Goal: Contribute content: Add original content to the website for others to see

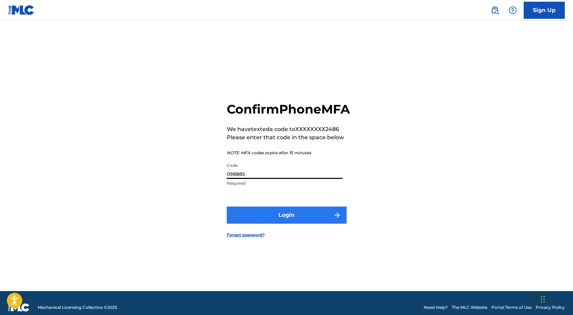
type input "098885"
click at [332, 218] on button "Login" at bounding box center [287, 215] width 120 height 17
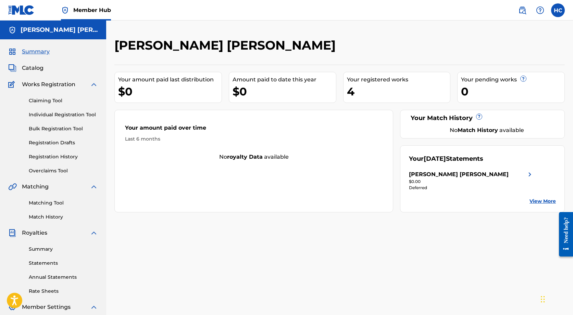
click at [391, 104] on div "Your amount paid last distribution $0 Amount paid to date this year $0 Your reg…" at bounding box center [339, 139] width 450 height 148
click at [391, 94] on div "4" at bounding box center [398, 91] width 103 height 15
click at [354, 88] on div "4" at bounding box center [398, 91] width 103 height 15
click at [56, 101] on link "Claiming Tool" at bounding box center [63, 100] width 69 height 7
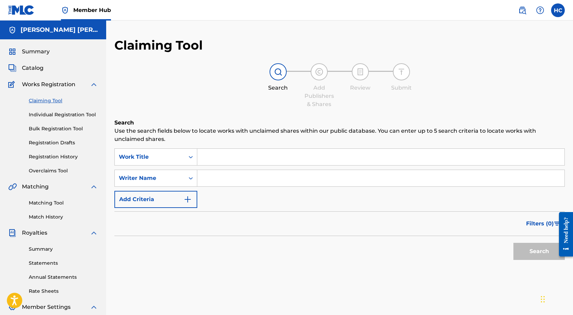
click at [206, 174] on input "Search Form" at bounding box center [380, 178] width 367 height 16
type input "h"
type input "[PERSON_NAME] [PERSON_NAME]"
click at [538, 248] on button "Search" at bounding box center [538, 251] width 51 height 17
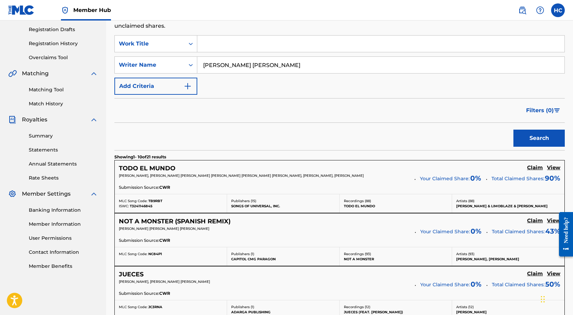
scroll to position [120, 0]
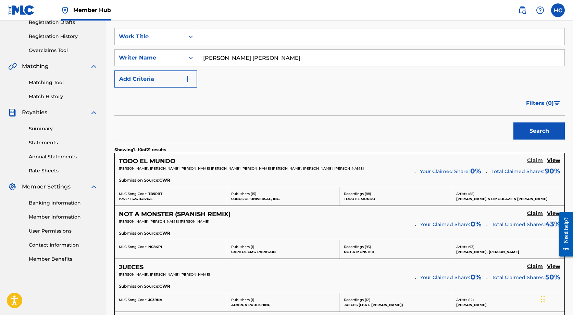
click at [535, 160] on h5 "Claim" at bounding box center [535, 160] width 16 height 7
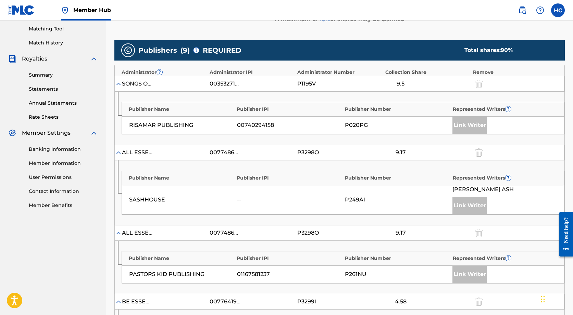
scroll to position [174, 0]
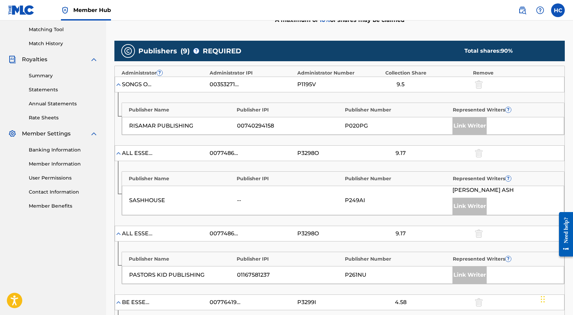
click at [463, 128] on div "Link Writer" at bounding box center [469, 125] width 34 height 17
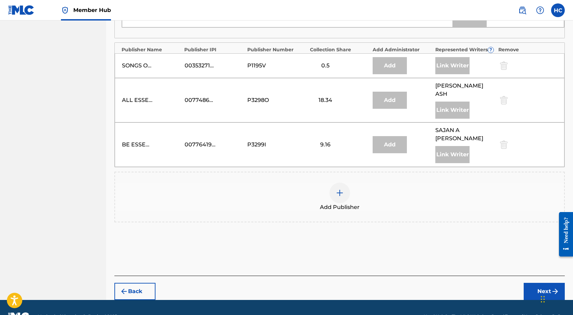
scroll to position [671, 0]
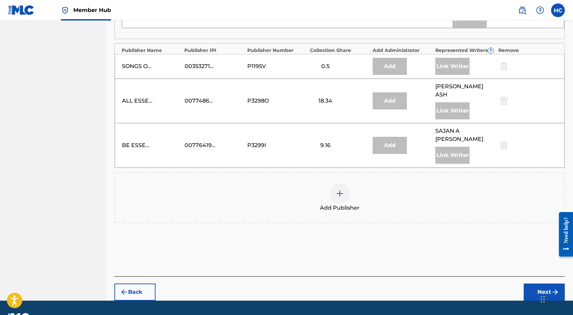
click at [344, 183] on div at bounding box center [339, 193] width 21 height 21
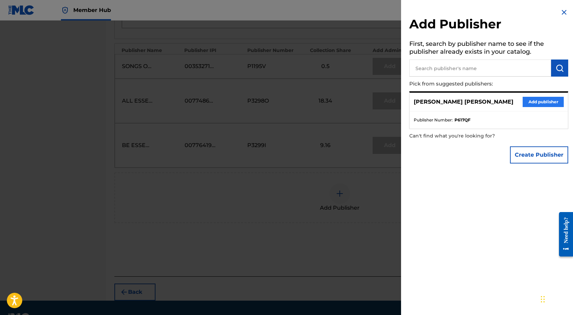
click at [529, 100] on button "Add publisher" at bounding box center [542, 102] width 41 height 10
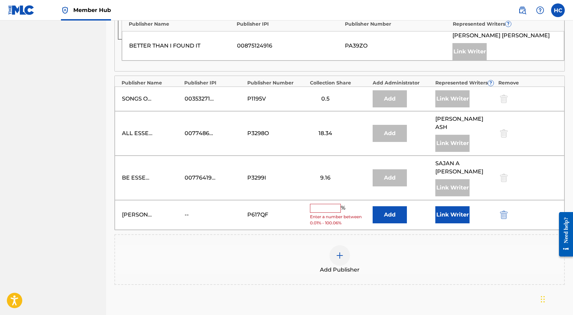
scroll to position [637, 0]
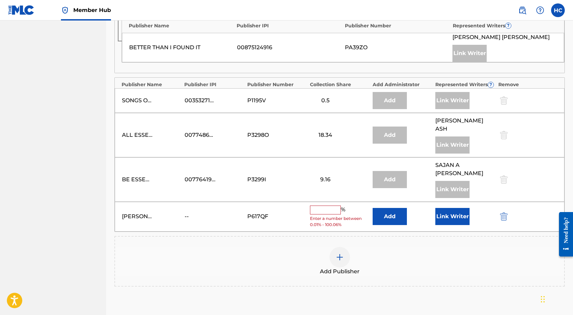
click at [321, 206] on input "text" at bounding box center [325, 210] width 31 height 9
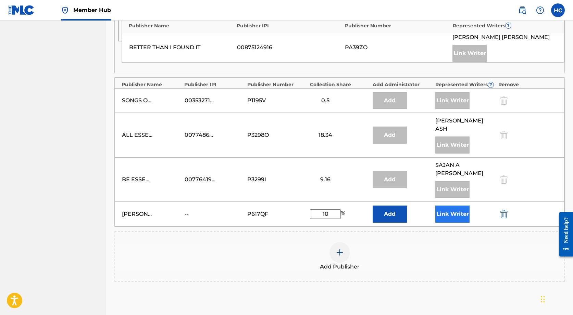
type input "10"
click at [457, 206] on button "Link Writer" at bounding box center [452, 214] width 34 height 17
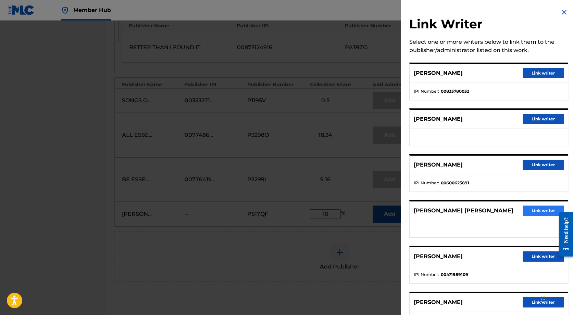
click at [535, 213] on button "Link writer" at bounding box center [542, 211] width 41 height 10
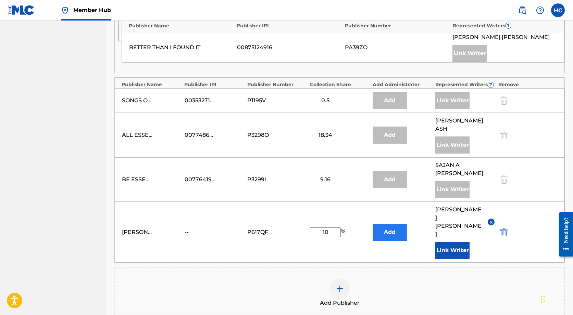
click at [383, 224] on button "Add" at bounding box center [389, 232] width 34 height 17
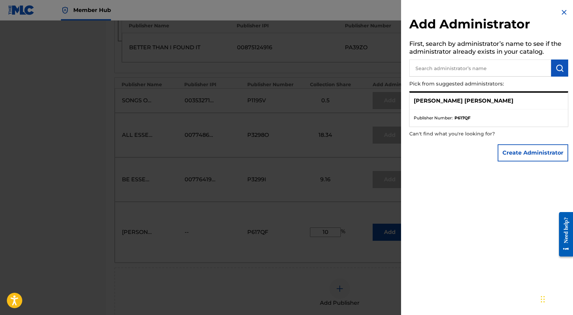
click at [482, 112] on ul "Publisher Number : P617QF" at bounding box center [488, 118] width 158 height 17
click at [481, 100] on p "[PERSON_NAME] [PERSON_NAME]" at bounding box center [463, 101] width 100 height 8
click at [469, 117] on strong "P617QF" at bounding box center [462, 118] width 16 height 6
click at [561, 10] on img at bounding box center [564, 12] width 8 height 8
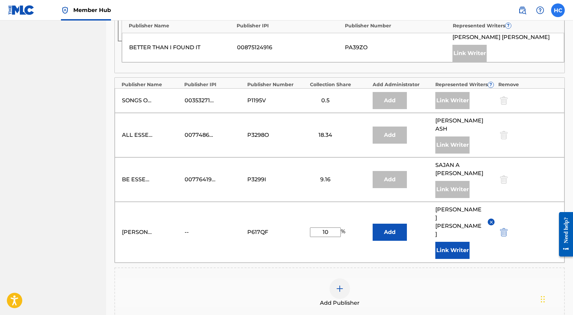
click at [560, 12] on label at bounding box center [558, 10] width 14 height 14
click at [558, 10] on input "HC [PERSON_NAME] [EMAIL_ADDRESS][DOMAIN_NAME] Notification Preferences Profile …" at bounding box center [558, 10] width 0 height 0
click at [461, 242] on button "Link Writer" at bounding box center [452, 250] width 34 height 17
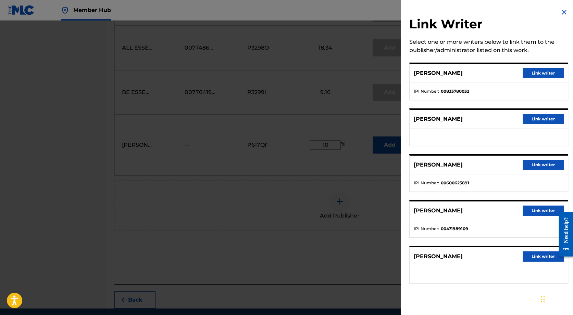
scroll to position [724, 0]
click at [562, 13] on img at bounding box center [564, 12] width 8 height 8
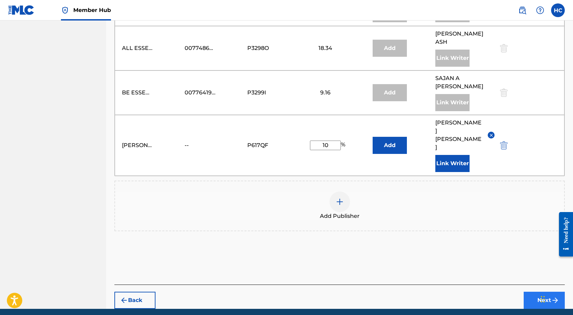
click at [548, 292] on button "Next" at bounding box center [543, 300] width 41 height 17
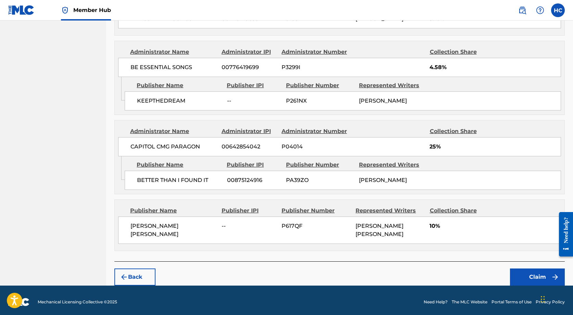
scroll to position [762, 0]
click at [150, 275] on button "Back" at bounding box center [134, 277] width 41 height 17
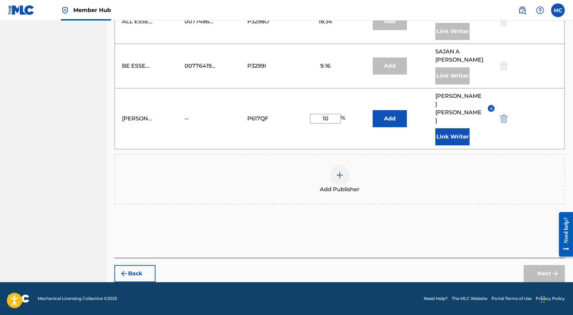
scroll to position [724, 0]
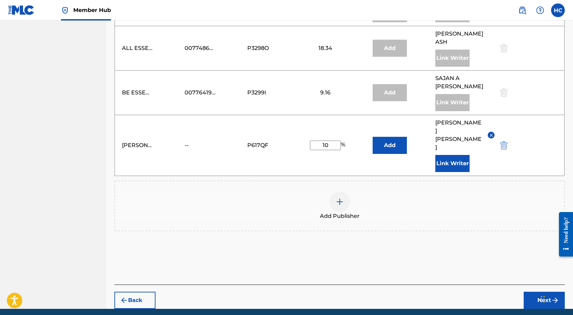
drag, startPoint x: 331, startPoint y: 126, endPoint x: 323, endPoint y: 126, distance: 8.2
click at [323, 141] on input "10" at bounding box center [325, 146] width 31 height 10
type input "9.5"
click at [547, 292] on button "Next" at bounding box center [543, 300] width 41 height 17
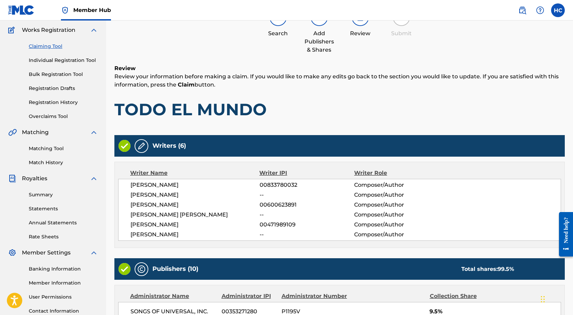
scroll to position [51, 0]
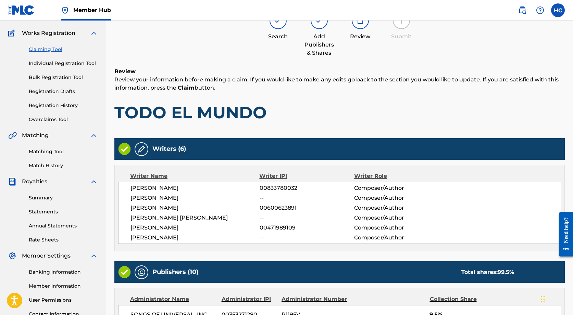
click at [138, 149] on img at bounding box center [141, 149] width 8 height 8
click at [143, 151] on img at bounding box center [141, 149] width 8 height 8
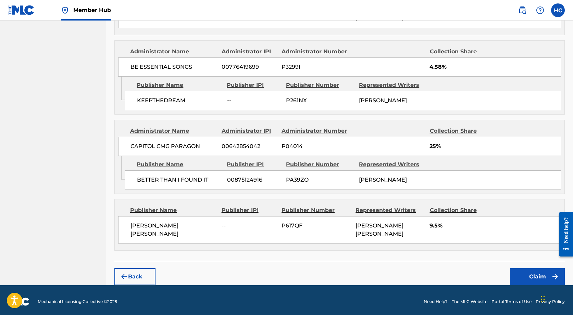
scroll to position [762, 0]
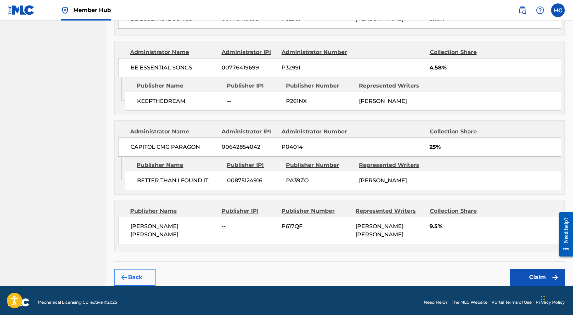
click at [148, 273] on button "Back" at bounding box center [134, 277] width 41 height 17
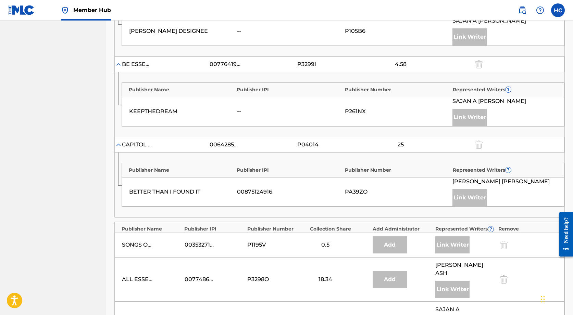
scroll to position [707, 0]
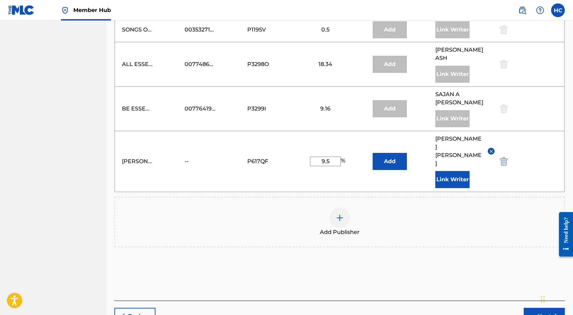
click at [492, 149] on img at bounding box center [490, 151] width 5 height 5
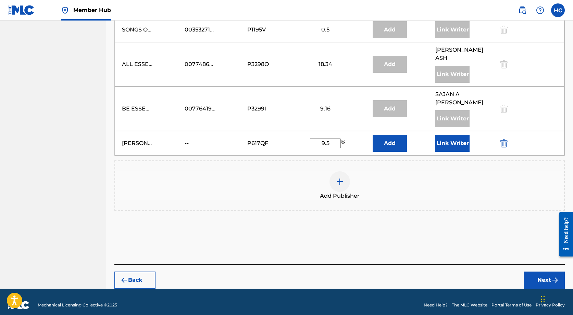
scroll to position [695, 0]
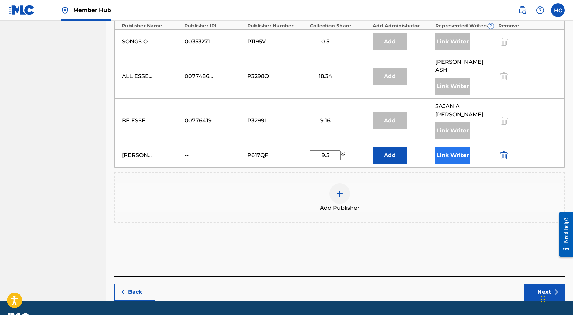
click at [461, 147] on button "Link Writer" at bounding box center [452, 155] width 34 height 17
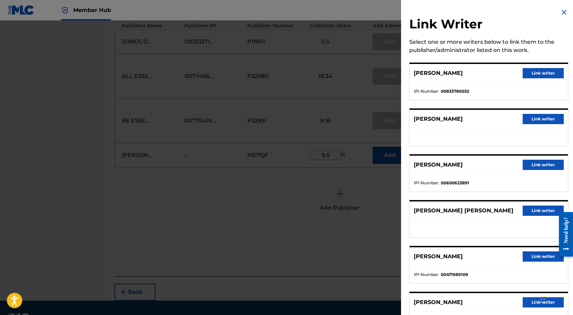
click at [560, 11] on img at bounding box center [564, 12] width 8 height 8
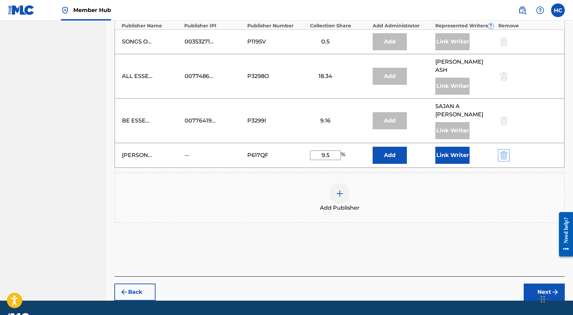
click at [505, 151] on img "submit" at bounding box center [504, 155] width 8 height 8
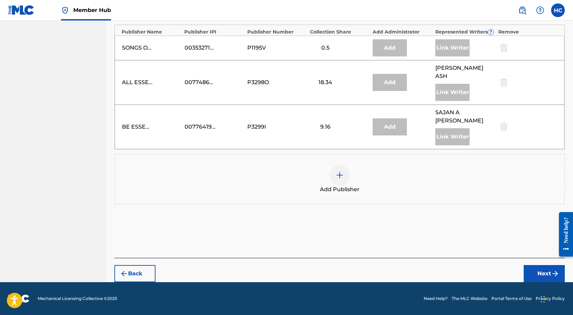
scroll to position [671, 0]
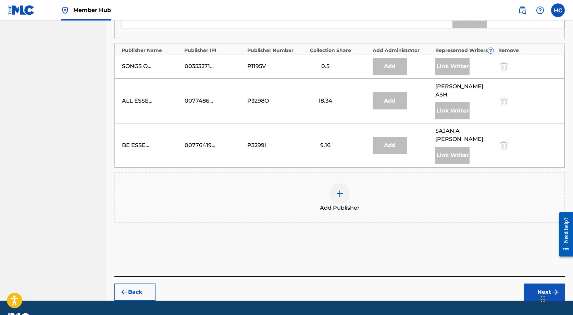
click at [345, 183] on div at bounding box center [339, 193] width 21 height 21
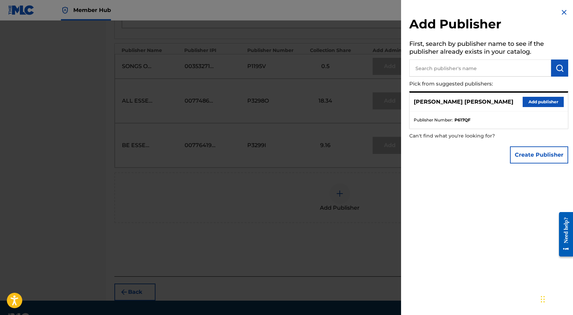
click at [508, 69] on input "text" at bounding box center [480, 68] width 142 height 17
click at [483, 108] on div "[PERSON_NAME] [PERSON_NAME] Add publisher" at bounding box center [488, 102] width 158 height 19
click at [524, 153] on button "Create Publisher" at bounding box center [539, 154] width 58 height 17
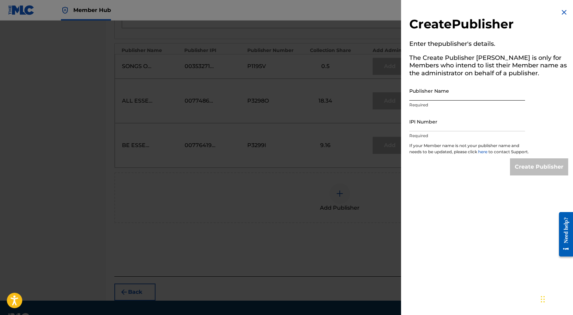
click at [459, 92] on input "Publisher Name" at bounding box center [467, 91] width 116 height 20
type input "[PERSON_NAME] [PERSON_NAME]"
click at [447, 126] on input "IPI Number" at bounding box center [467, 122] width 116 height 20
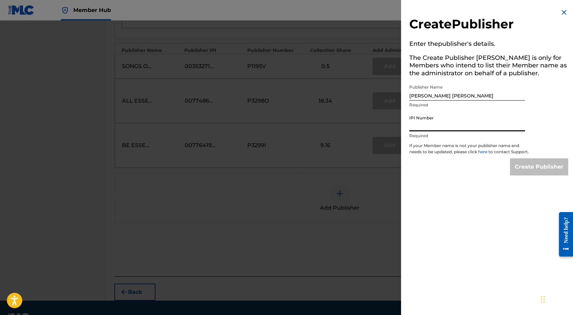
paste input "736203266"
type input "736203266"
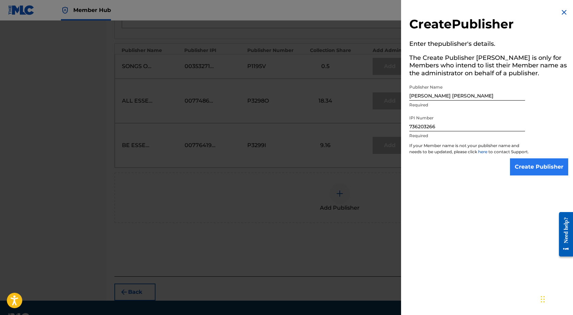
click at [528, 171] on input "Create Publisher" at bounding box center [539, 166] width 58 height 17
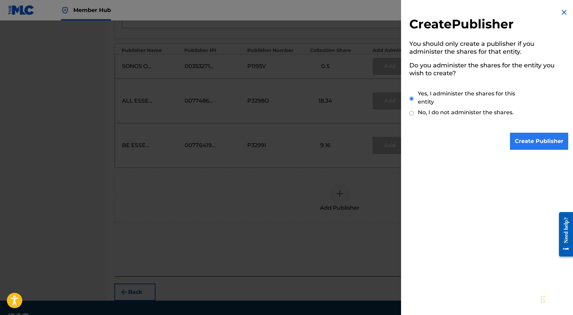
click at [525, 142] on input "Create Publisher" at bounding box center [539, 141] width 58 height 17
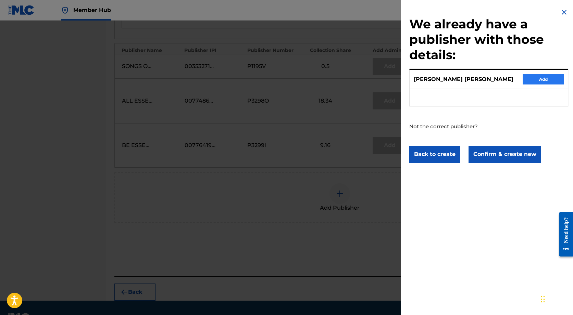
drag, startPoint x: 499, startPoint y: 153, endPoint x: 544, endPoint y: 75, distance: 90.9
click at [545, 67] on div "We already have a publisher with those details: [PERSON_NAME] [PERSON_NAME] Add…" at bounding box center [488, 85] width 175 height 171
click at [543, 80] on button "Add" at bounding box center [542, 79] width 41 height 10
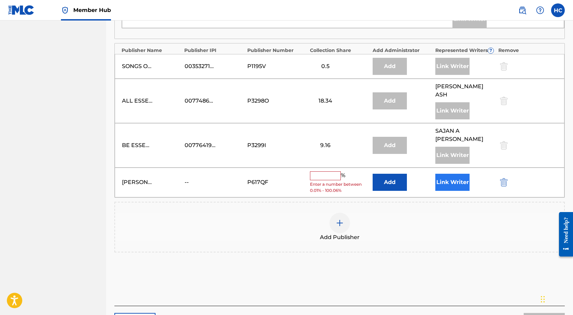
click at [449, 174] on button "Link Writer" at bounding box center [452, 182] width 34 height 17
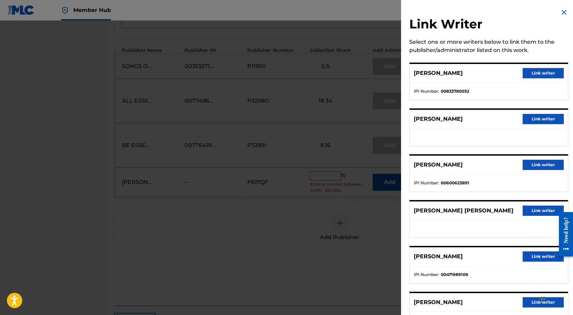
scroll to position [0, 0]
click at [560, 10] on img at bounding box center [564, 12] width 8 height 8
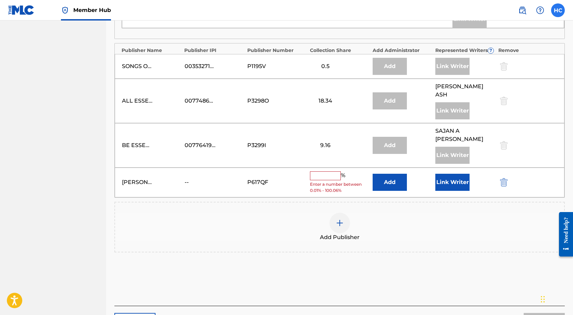
click at [555, 12] on label at bounding box center [558, 10] width 14 height 14
click at [558, 10] on input "HC [PERSON_NAME] [EMAIL_ADDRESS][DOMAIN_NAME] Notification Preferences Profile …" at bounding box center [558, 10] width 0 height 0
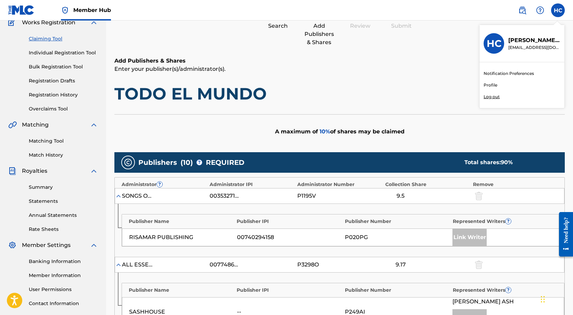
scroll to position [63, 0]
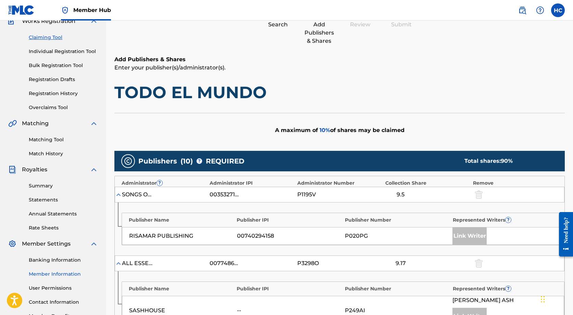
click at [65, 276] on link "Member Information" at bounding box center [63, 274] width 69 height 7
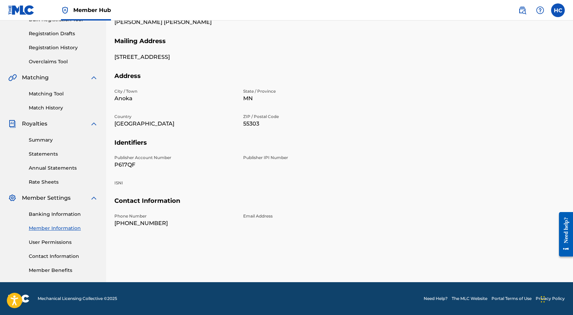
scroll to position [109, 0]
click at [68, 269] on link "Member Benefits" at bounding box center [63, 270] width 69 height 7
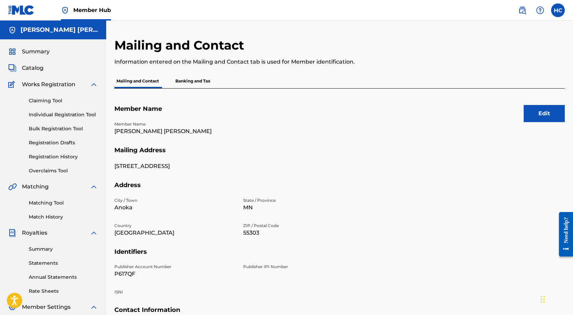
scroll to position [0, 0]
click at [60, 100] on link "Claiming Tool" at bounding box center [63, 100] width 69 height 7
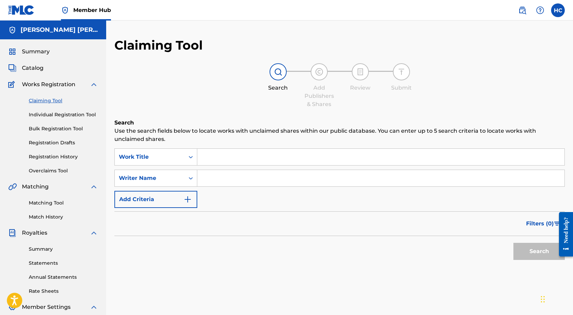
click at [201, 176] on input "Search Form" at bounding box center [380, 178] width 367 height 16
type input "[PERSON_NAME] [PERSON_NAME]"
click at [539, 252] on button "Search" at bounding box center [538, 251] width 51 height 17
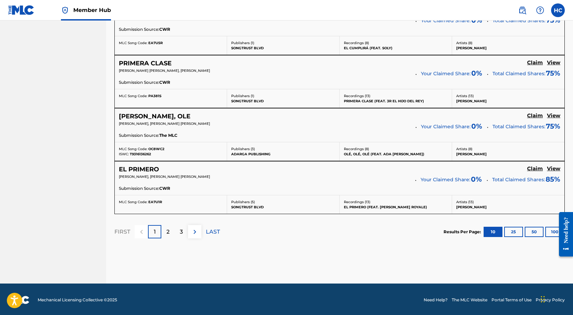
scroll to position [589, 0]
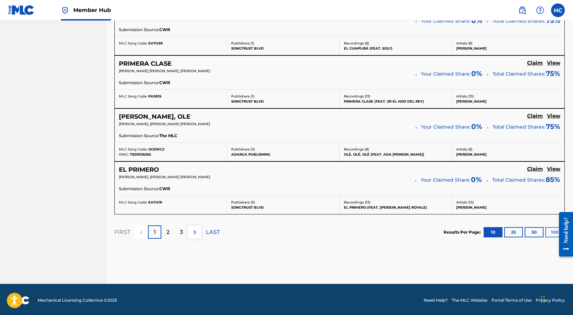
click at [550, 230] on button "100" at bounding box center [554, 232] width 19 height 10
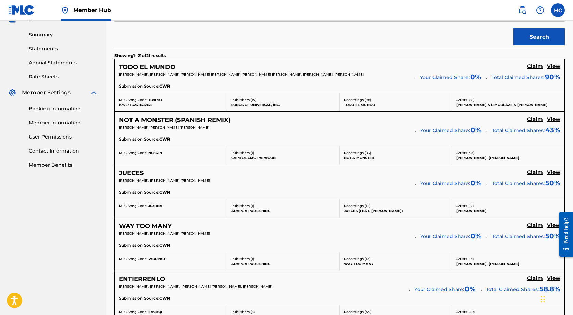
scroll to position [219, 0]
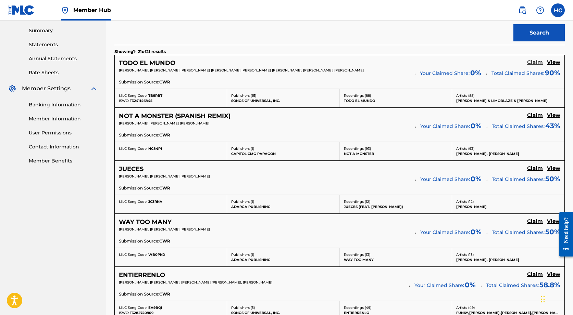
click at [536, 63] on h5 "Claim" at bounding box center [535, 62] width 16 height 7
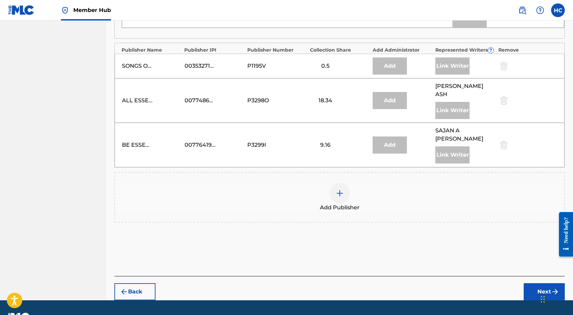
scroll to position [671, 0]
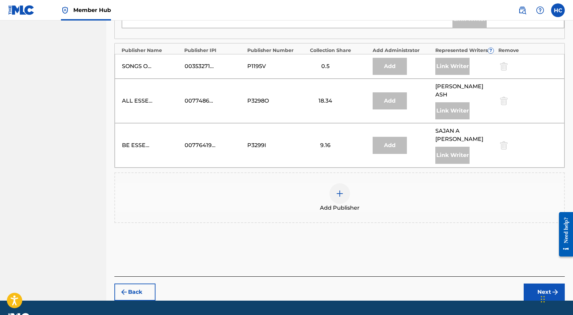
click at [349, 204] on span "Add Publisher" at bounding box center [340, 208] width 40 height 8
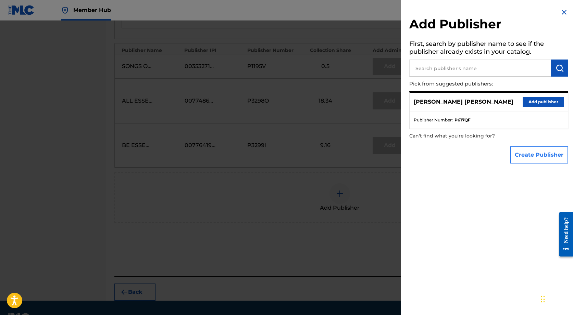
click at [538, 150] on button "Create Publisher" at bounding box center [539, 154] width 58 height 17
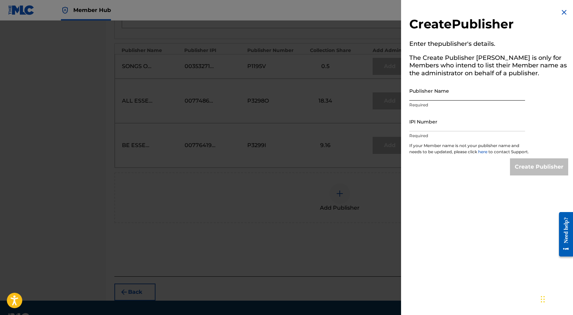
click at [422, 94] on input "Publisher Name" at bounding box center [467, 91] width 116 height 20
type input "h"
type input "[PERSON_NAME] [PERSON_NAME]"
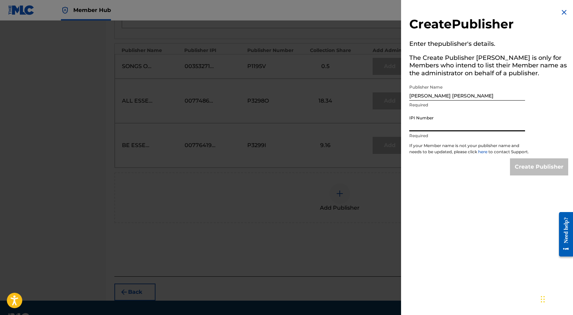
paste input "736203266"
type input "736203266"
click at [538, 169] on input "Create Publisher" at bounding box center [539, 166] width 58 height 17
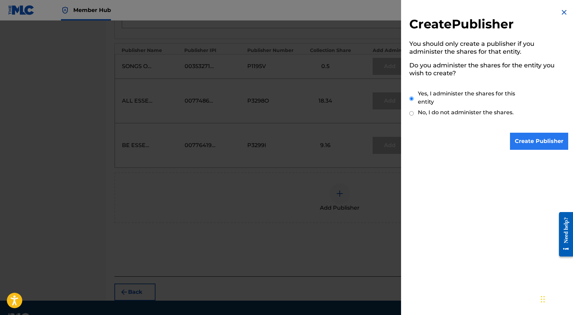
click at [530, 141] on input "Create Publisher" at bounding box center [539, 141] width 58 height 17
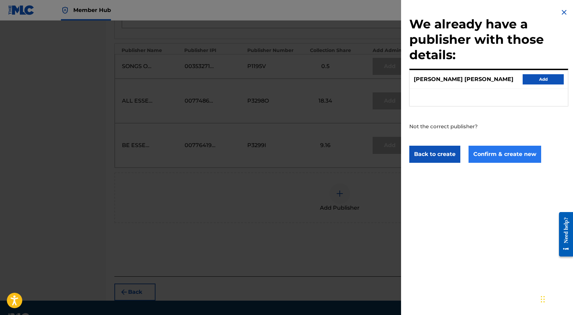
click at [522, 155] on button "Confirm & create new" at bounding box center [504, 154] width 73 height 17
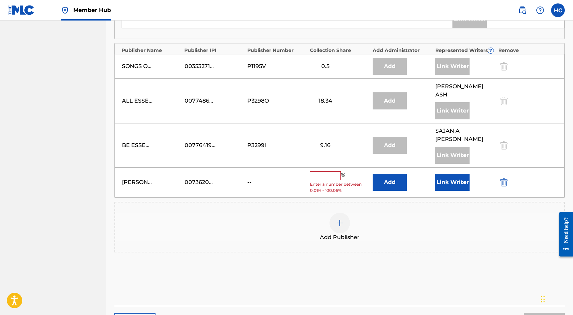
click at [331, 171] on input "text" at bounding box center [325, 175] width 31 height 9
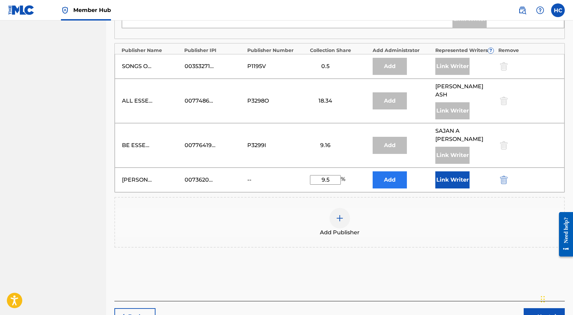
type input "9.5"
click at [398, 171] on button "Add" at bounding box center [389, 179] width 34 height 17
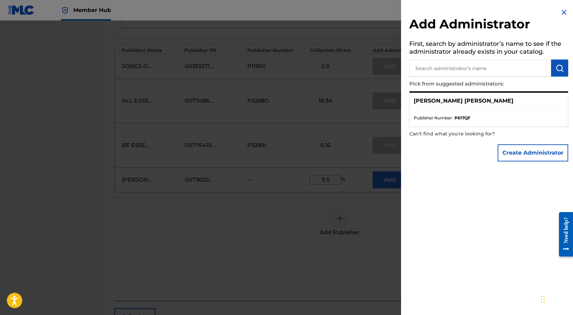
click at [455, 161] on div "Create Administrator" at bounding box center [488, 153] width 159 height 24
click at [490, 112] on ul "Publisher Number : P617QF" at bounding box center [488, 118] width 158 height 17
click at [482, 111] on ul "Publisher Number : P617QF" at bounding box center [488, 118] width 158 height 17
click at [481, 102] on p "[PERSON_NAME] [PERSON_NAME]" at bounding box center [463, 101] width 100 height 8
click at [453, 115] on li "Publisher Number : P617QF" at bounding box center [488, 118] width 150 height 6
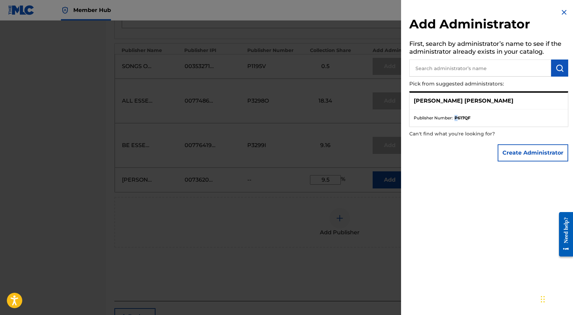
click at [456, 115] on strong "P617QF" at bounding box center [462, 118] width 16 height 6
click at [561, 10] on img at bounding box center [564, 12] width 8 height 8
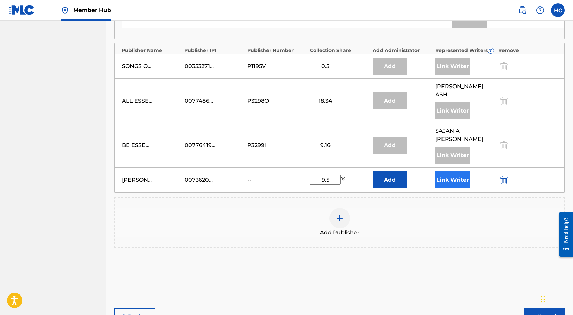
click at [457, 171] on button "Link Writer" at bounding box center [452, 179] width 34 height 17
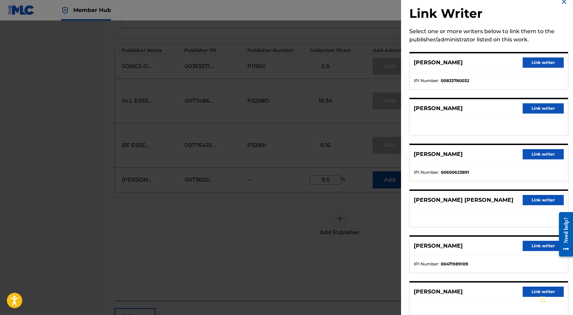
scroll to position [21, 0]
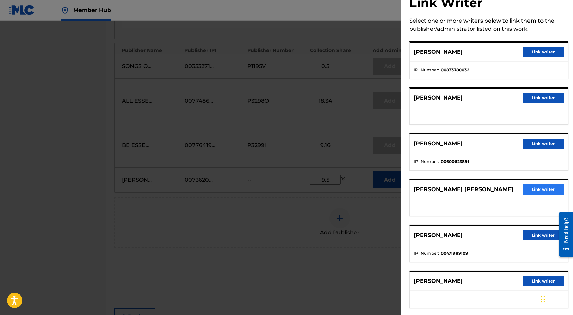
click at [533, 188] on button "Link writer" at bounding box center [542, 189] width 41 height 10
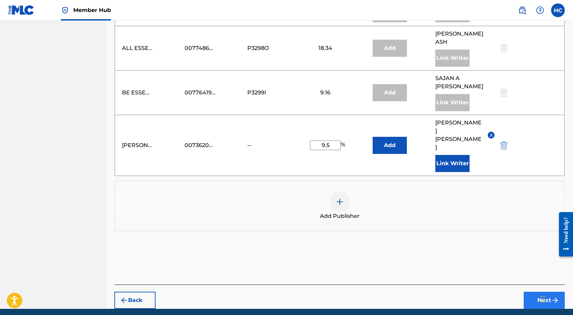
click at [559, 292] on button "Next" at bounding box center [543, 300] width 41 height 17
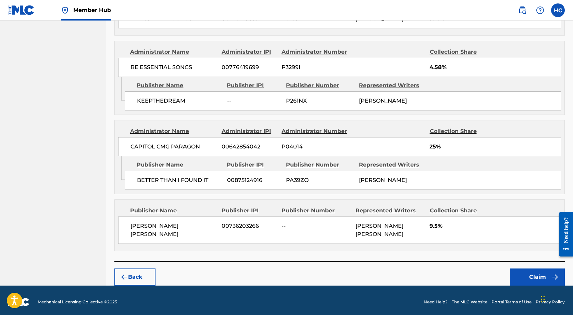
scroll to position [762, 0]
click at [521, 277] on button "Claim" at bounding box center [537, 277] width 55 height 17
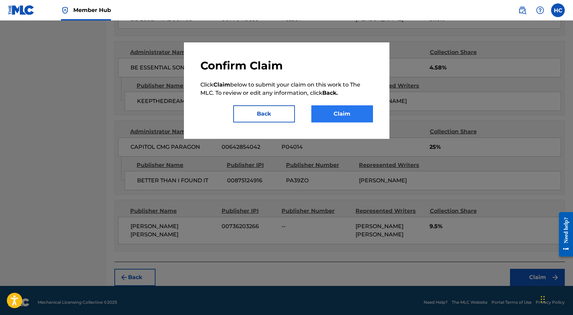
click at [330, 115] on button "Claim" at bounding box center [342, 113] width 62 height 17
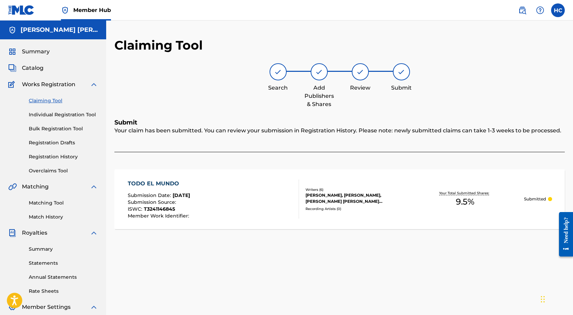
scroll to position [0, 0]
click at [57, 101] on link "Claiming Tool" at bounding box center [63, 100] width 69 height 7
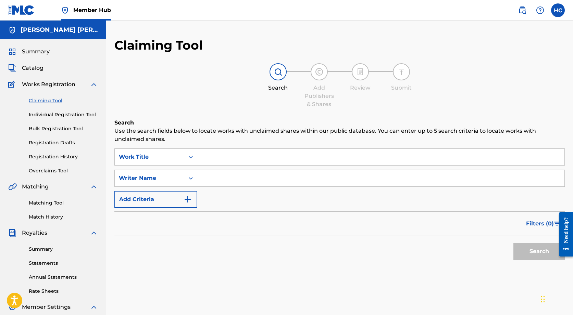
click at [216, 184] on input "Search Form" at bounding box center [380, 178] width 367 height 16
type input "[PERSON_NAME] [PERSON_NAME]"
click at [539, 252] on button "Search" at bounding box center [538, 251] width 51 height 17
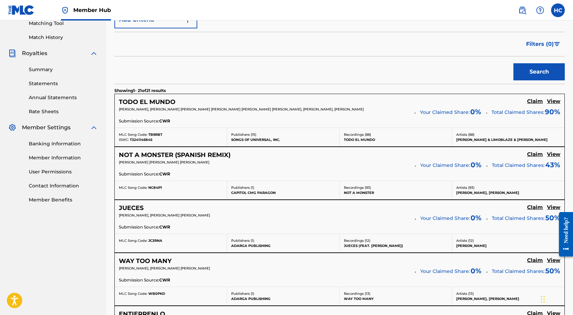
scroll to position [184, 0]
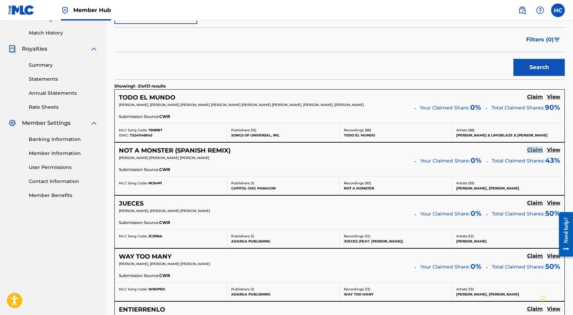
click at [535, 150] on h5 "Claim" at bounding box center [535, 150] width 16 height 7
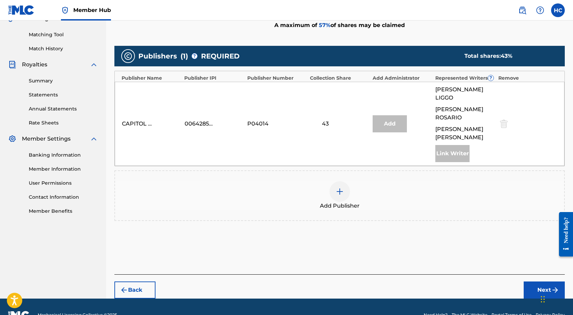
click at [341, 188] on img at bounding box center [339, 192] width 8 height 8
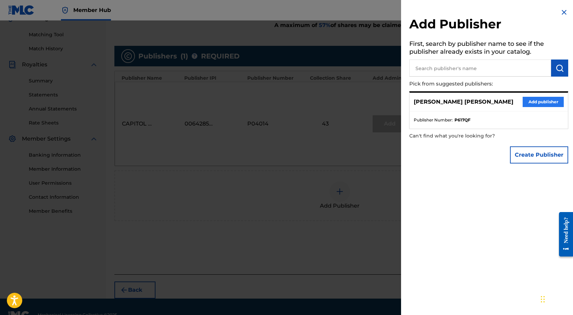
click at [549, 103] on button "Add publisher" at bounding box center [542, 102] width 41 height 10
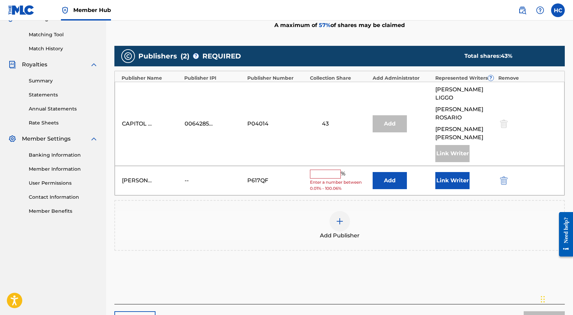
click at [336, 170] on input "text" at bounding box center [325, 174] width 31 height 9
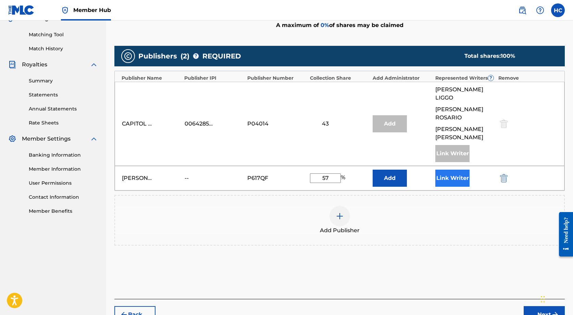
type input "57"
click at [460, 170] on button "Link Writer" at bounding box center [452, 178] width 34 height 17
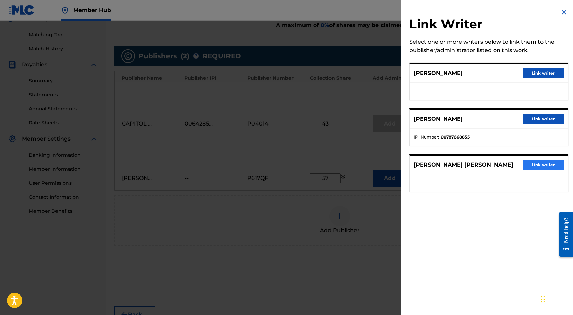
click at [533, 162] on button "Link writer" at bounding box center [542, 165] width 41 height 10
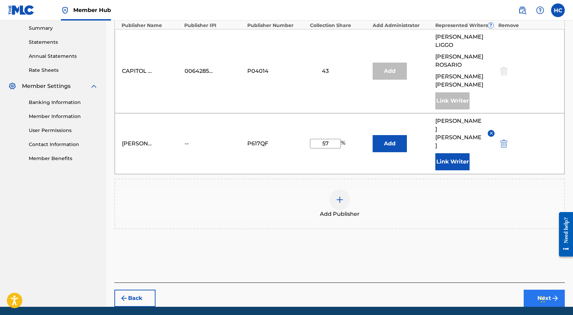
click at [541, 290] on button "Next" at bounding box center [543, 298] width 41 height 17
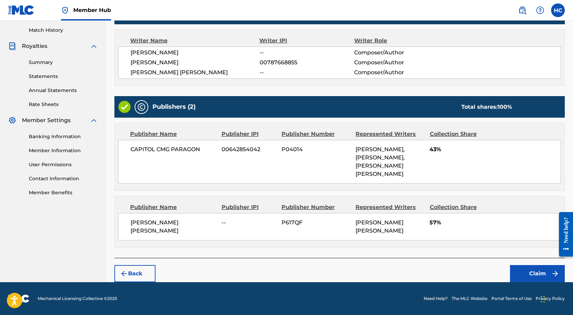
scroll to position [186, 0]
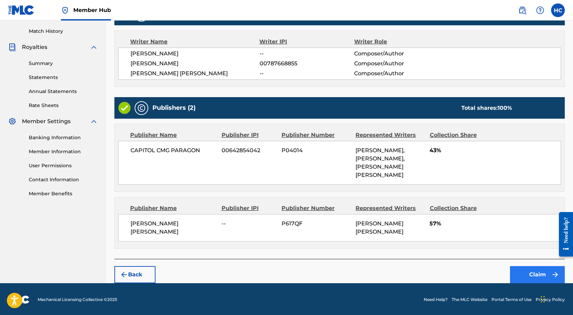
click at [541, 278] on button "Claim" at bounding box center [537, 274] width 55 height 17
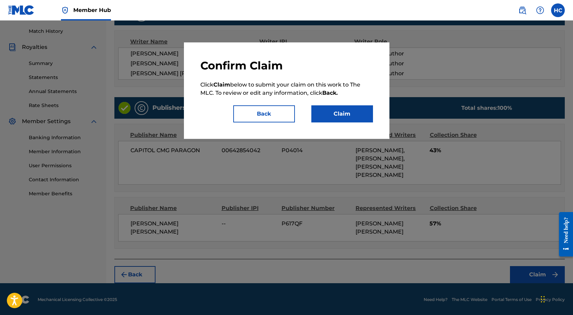
click at [353, 123] on div "Confirm Claim Click Claim below to submit your claim on this work to The MLC. T…" at bounding box center [286, 90] width 205 height 97
click at [353, 120] on button "Claim" at bounding box center [342, 113] width 62 height 17
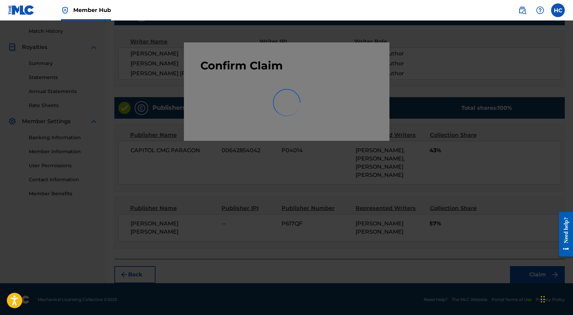
scroll to position [109, 0]
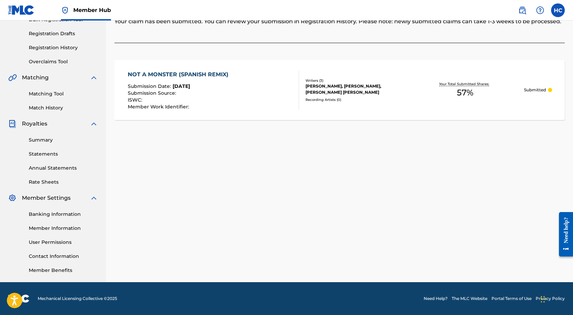
drag, startPoint x: 47, startPoint y: 94, endPoint x: 52, endPoint y: 82, distance: 13.2
click at [52, 82] on div "Matching Tool Match History" at bounding box center [53, 97] width 90 height 30
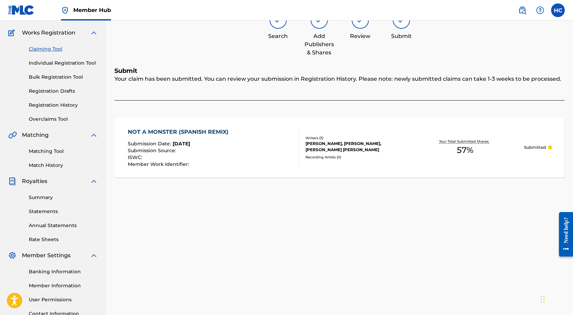
scroll to position [51, 0]
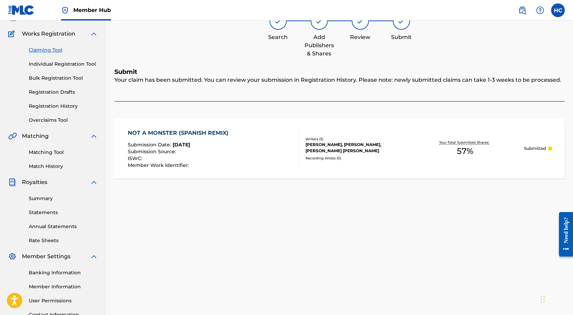
click at [55, 49] on link "Claiming Tool" at bounding box center [63, 50] width 69 height 7
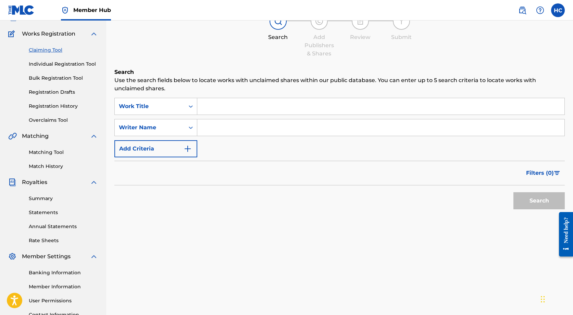
scroll to position [0, 0]
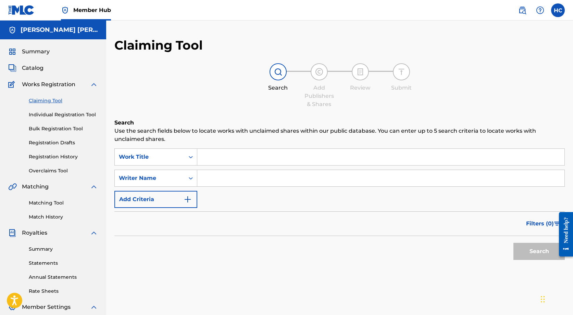
click at [238, 178] on input "Search Form" at bounding box center [380, 178] width 367 height 16
type input "[PERSON_NAME] [PERSON_NAME]"
click at [513, 256] on button "Search" at bounding box center [538, 251] width 51 height 17
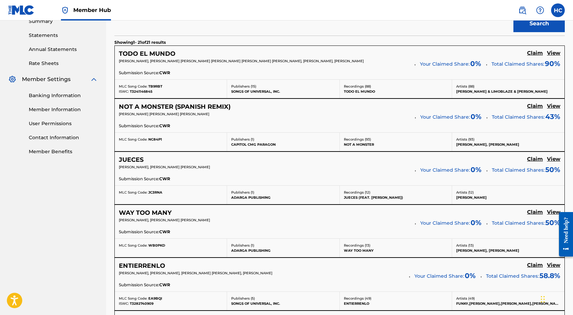
scroll to position [229, 0]
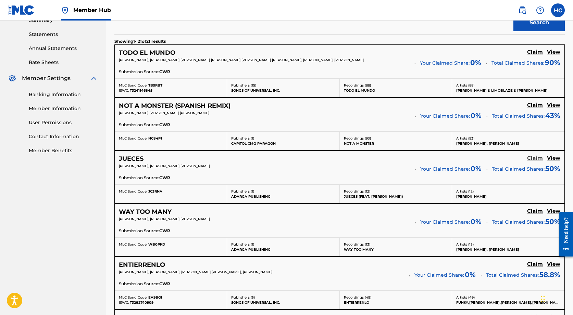
click at [537, 158] on h5 "Claim" at bounding box center [535, 158] width 16 height 7
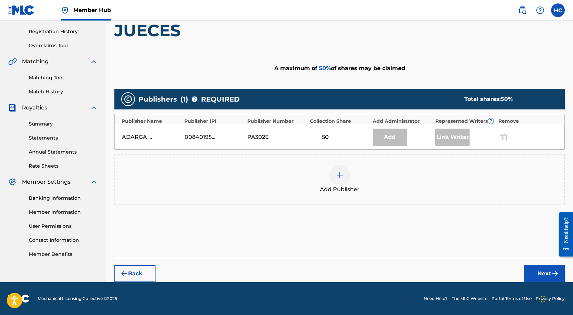
scroll to position [125, 0]
click at [346, 175] on div at bounding box center [339, 175] width 21 height 21
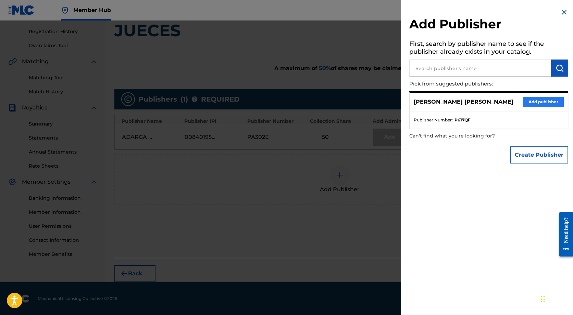
click at [534, 104] on button "Add publisher" at bounding box center [542, 102] width 41 height 10
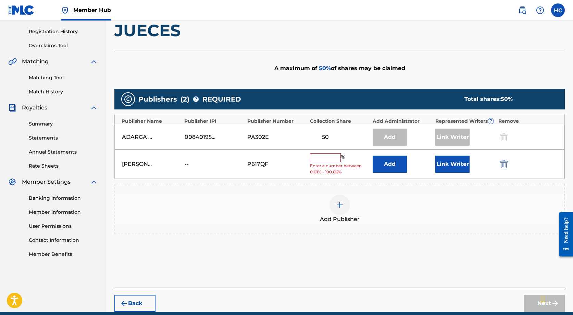
click at [335, 156] on input "text" at bounding box center [325, 157] width 31 height 9
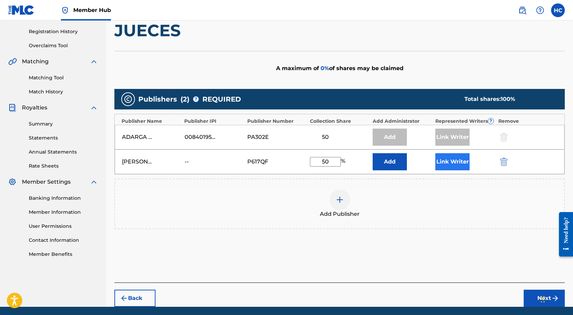
type input "50"
click at [453, 164] on button "Link Writer" at bounding box center [452, 161] width 34 height 17
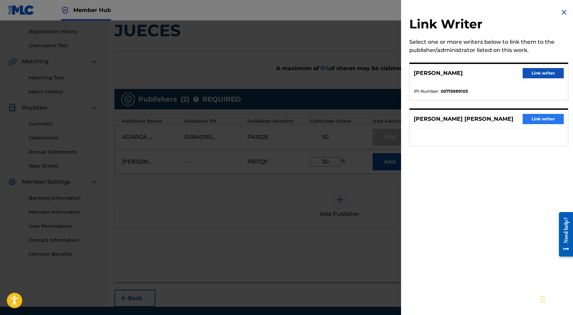
click at [538, 122] on button "Link writer" at bounding box center [542, 119] width 41 height 10
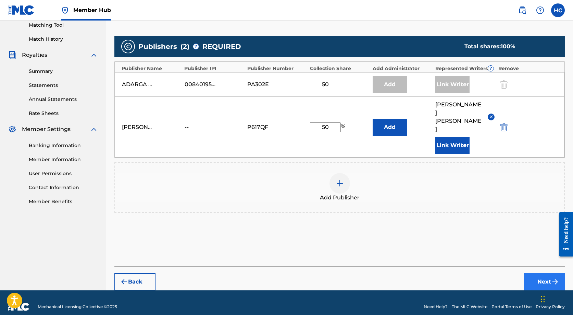
click at [539, 276] on button "Next" at bounding box center [543, 281] width 41 height 17
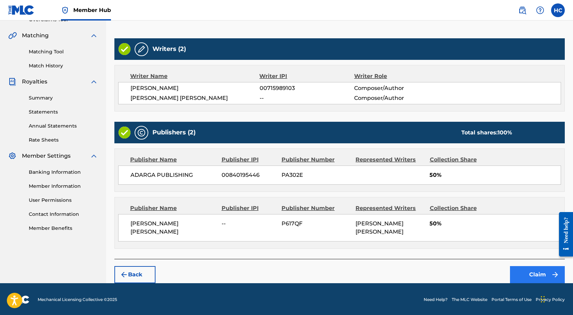
click at [522, 280] on button "Claim" at bounding box center [537, 274] width 55 height 17
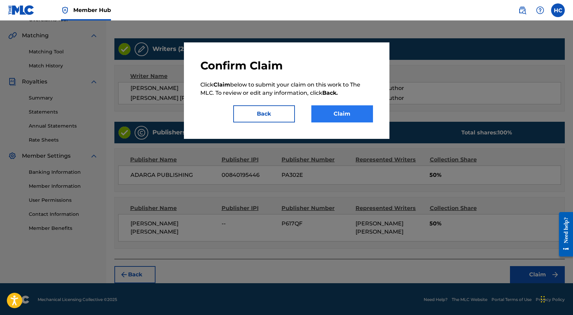
click at [321, 114] on button "Claim" at bounding box center [342, 113] width 62 height 17
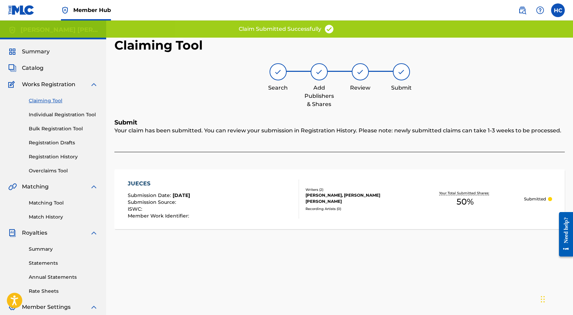
scroll to position [0, 0]
click at [176, 42] on h2 "Claiming Tool" at bounding box center [158, 45] width 88 height 15
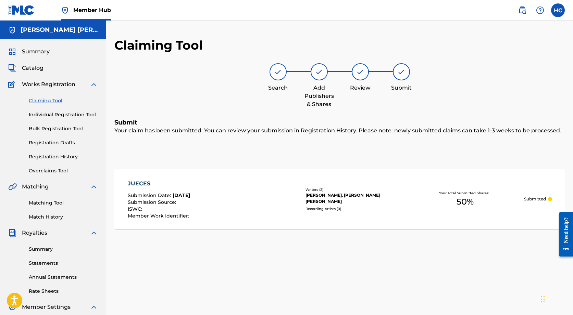
click at [47, 102] on link "Claiming Tool" at bounding box center [63, 100] width 69 height 7
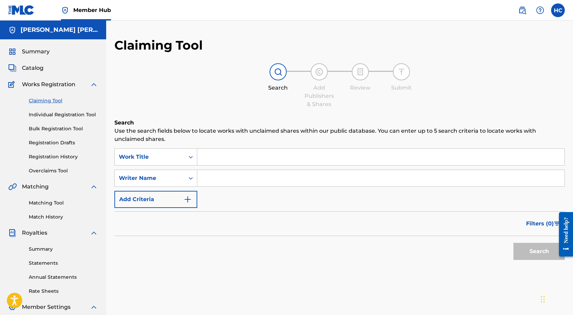
click at [205, 171] on input "Search Form" at bounding box center [380, 178] width 367 height 16
paste input "[PERSON_NAME] [PERSON_NAME]"
type input "[PERSON_NAME] [PERSON_NAME]"
click at [539, 252] on button "Search" at bounding box center [538, 251] width 51 height 17
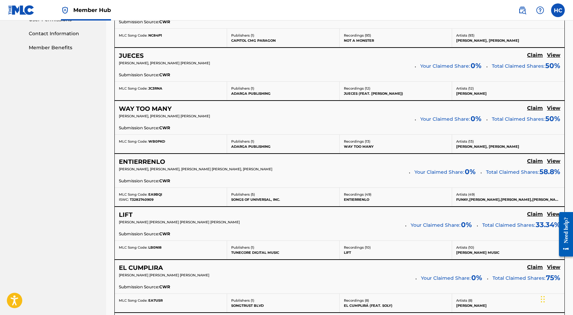
scroll to position [331, 0]
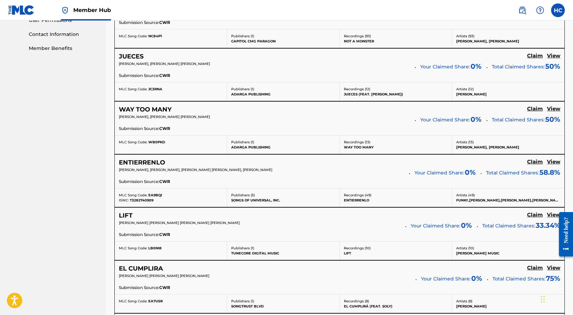
click at [537, 105] on div "WAY TOO MANY Claim View [PERSON_NAME], [PERSON_NAME] [PERSON_NAME] Your Claimed…" at bounding box center [339, 119] width 449 height 34
click at [536, 109] on h5 "Claim" at bounding box center [535, 109] width 16 height 7
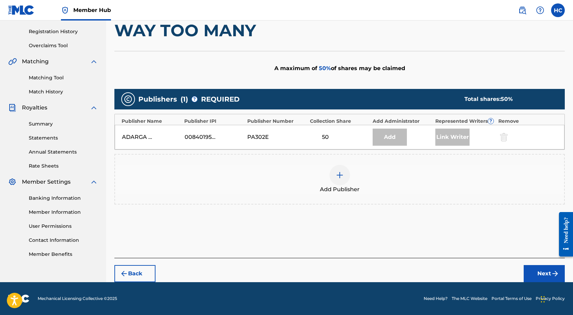
click at [338, 176] on img at bounding box center [339, 175] width 8 height 8
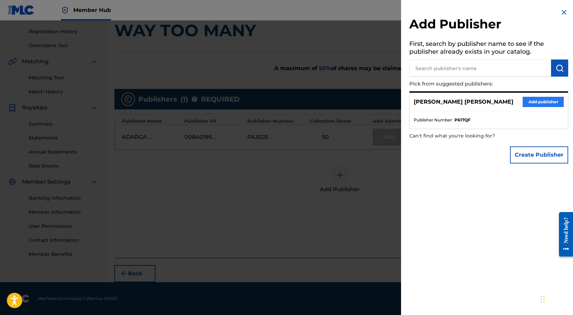
click at [525, 103] on button "Add publisher" at bounding box center [542, 102] width 41 height 10
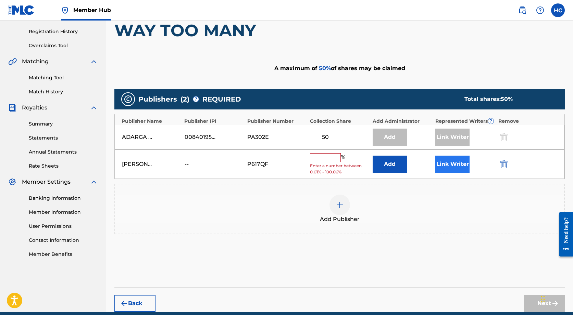
click at [459, 166] on button "Link Writer" at bounding box center [452, 164] width 34 height 17
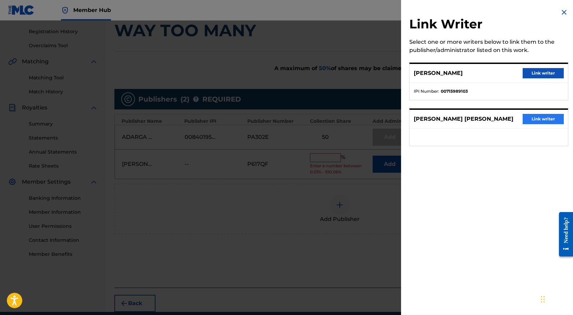
click at [553, 121] on button "Link writer" at bounding box center [542, 119] width 41 height 10
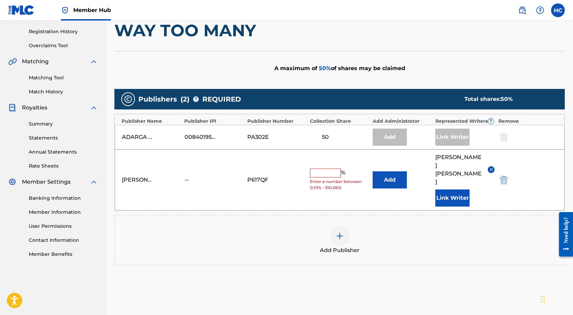
click at [320, 169] on input "text" at bounding box center [325, 173] width 31 height 9
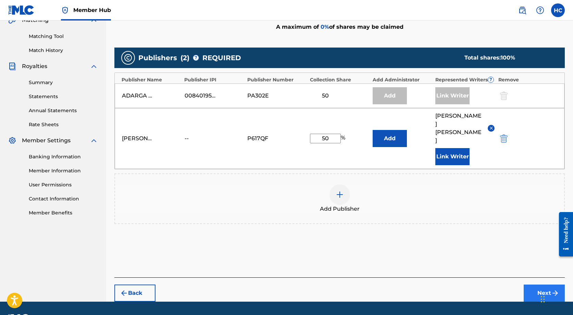
type input "50"
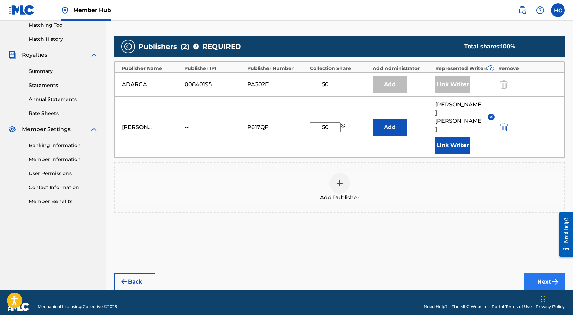
click at [543, 273] on button "Next" at bounding box center [543, 281] width 41 height 17
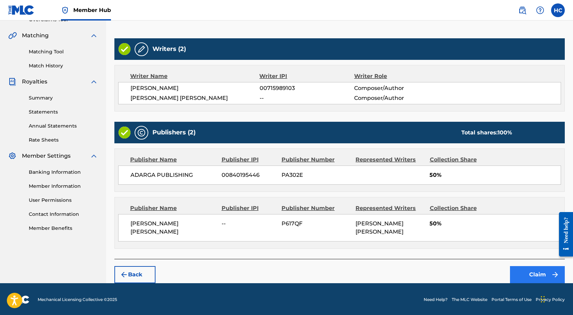
click at [533, 275] on button "Claim" at bounding box center [537, 274] width 55 height 17
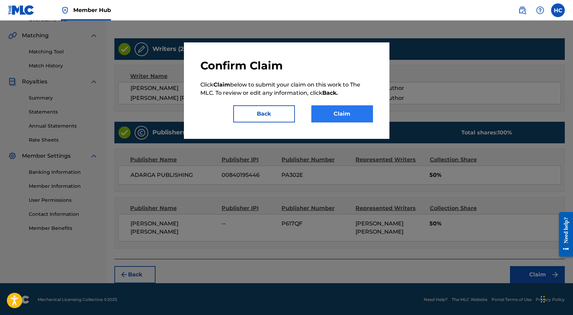
click at [360, 111] on button "Claim" at bounding box center [342, 113] width 62 height 17
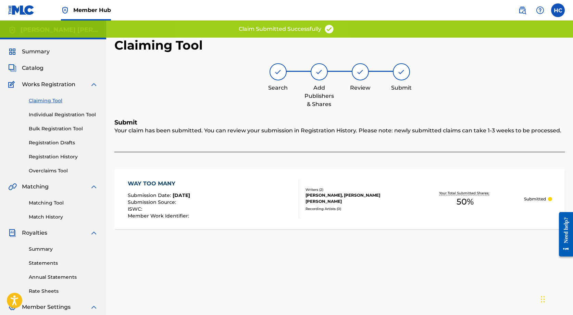
scroll to position [0, 0]
click at [60, 101] on link "Claiming Tool" at bounding box center [63, 100] width 69 height 7
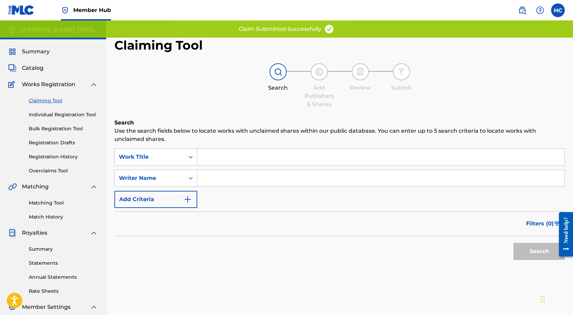
click at [206, 171] on input "Search Form" at bounding box center [380, 178] width 367 height 16
paste input "[PERSON_NAME] [PERSON_NAME]"
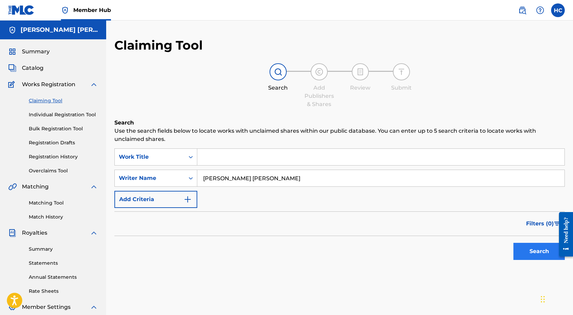
type input "[PERSON_NAME] [PERSON_NAME]"
click at [547, 247] on button "Search" at bounding box center [538, 251] width 51 height 17
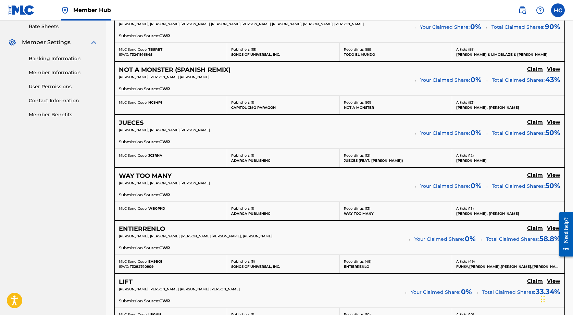
scroll to position [352, 0]
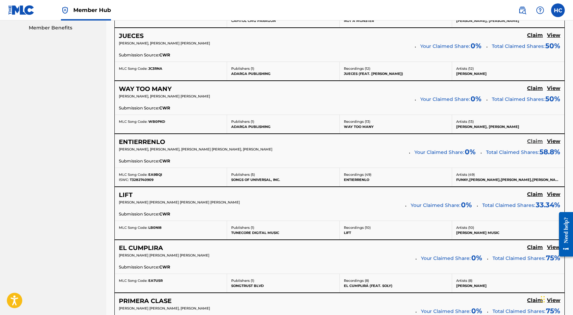
click at [539, 139] on h5 "Claim" at bounding box center [535, 141] width 16 height 7
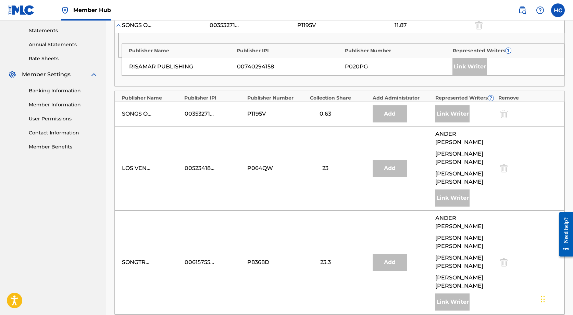
scroll to position [230, 0]
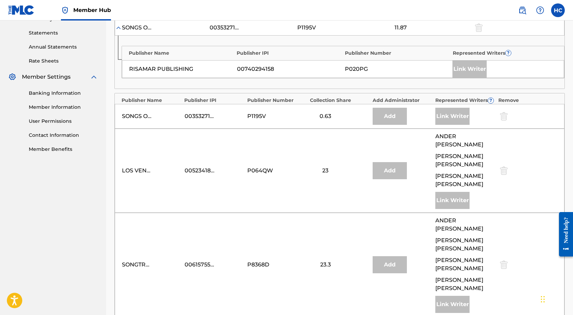
click at [505, 261] on div at bounding box center [503, 265] width 10 height 8
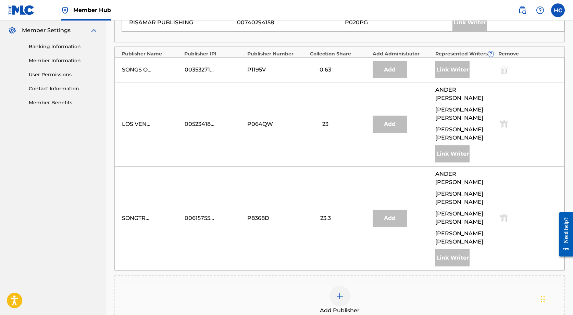
scroll to position [277, 0]
click at [344, 286] on div at bounding box center [339, 296] width 21 height 21
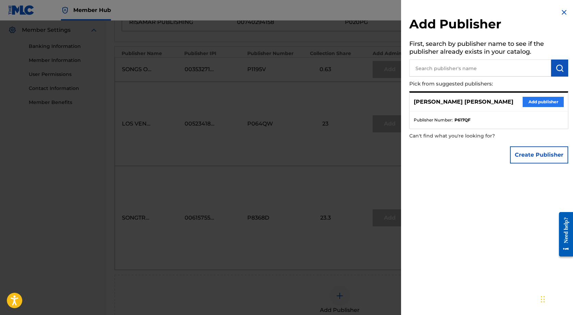
click at [547, 106] on button "Add publisher" at bounding box center [542, 102] width 41 height 10
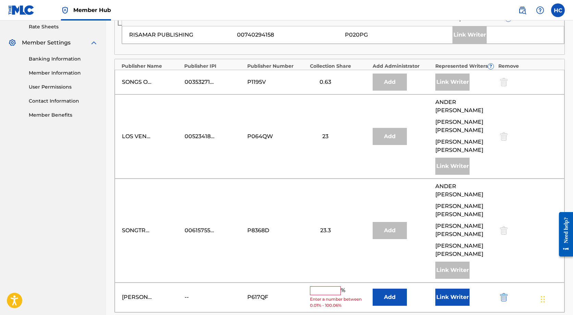
scroll to position [304, 0]
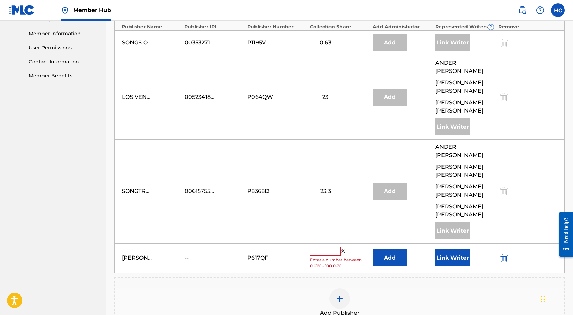
click at [326, 247] on input "text" at bounding box center [325, 251] width 31 height 9
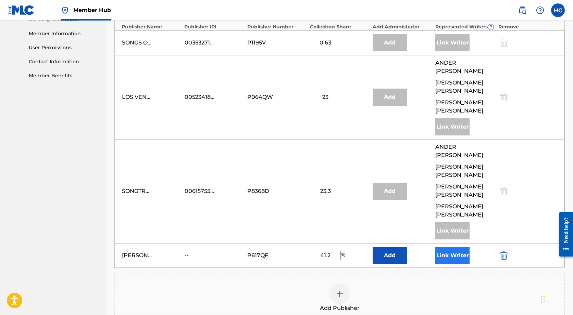
type input "41.2"
click at [463, 247] on button "Link Writer" at bounding box center [452, 255] width 34 height 17
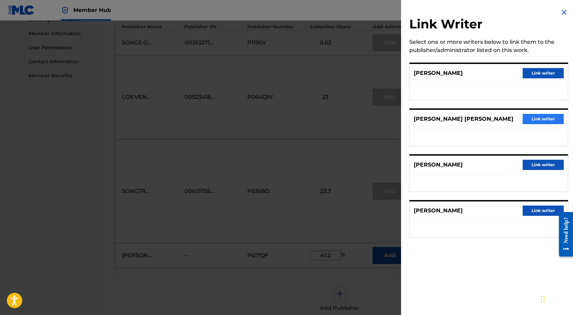
click at [529, 123] on button "Link writer" at bounding box center [542, 119] width 41 height 10
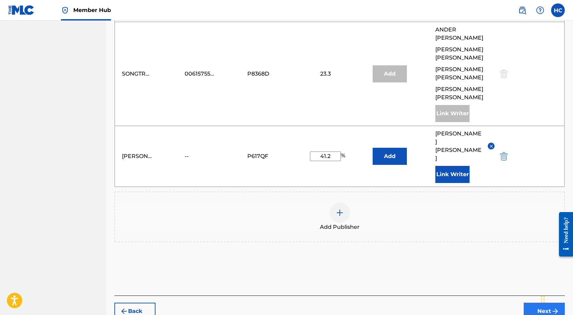
click at [538, 303] on button "Next" at bounding box center [543, 311] width 41 height 17
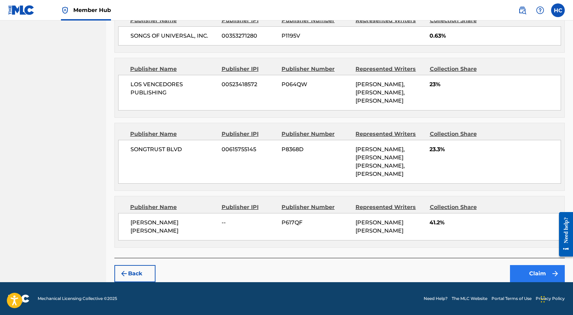
click at [535, 279] on button "Claim" at bounding box center [537, 273] width 55 height 17
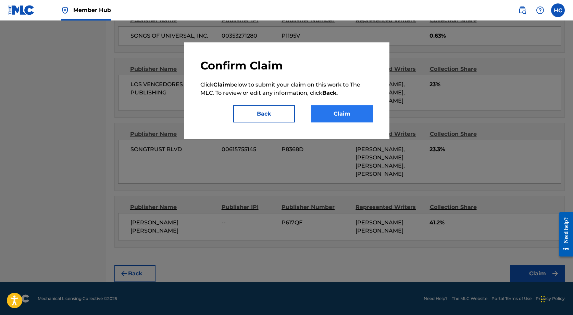
click at [353, 118] on button "Claim" at bounding box center [342, 113] width 62 height 17
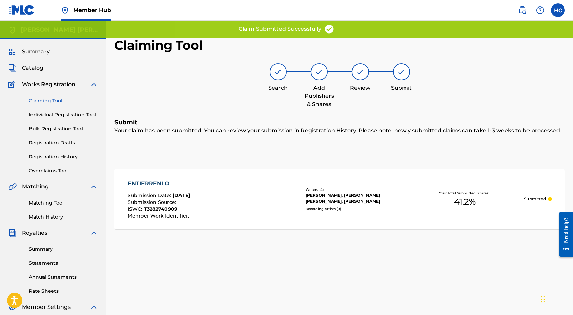
scroll to position [0, 0]
click at [54, 101] on link "Claiming Tool" at bounding box center [63, 100] width 69 height 7
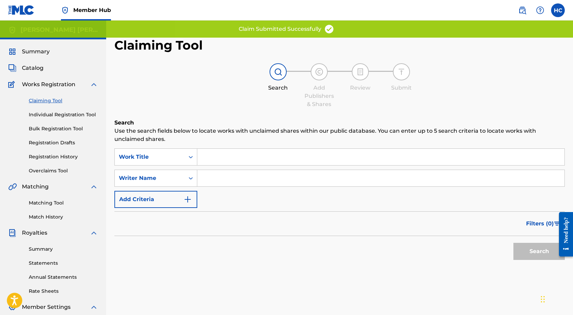
click at [211, 180] on input "Search Form" at bounding box center [380, 178] width 367 height 16
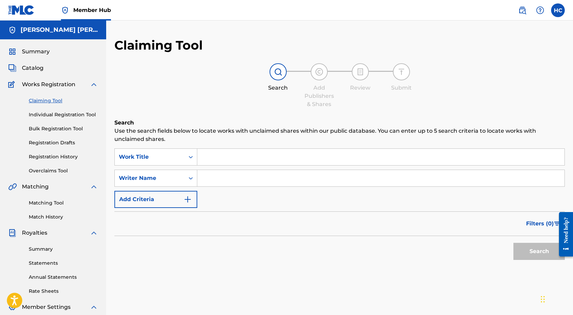
paste input "[PERSON_NAME] [PERSON_NAME]"
type input "[PERSON_NAME] [PERSON_NAME]"
click at [539, 252] on button "Search" at bounding box center [538, 251] width 51 height 17
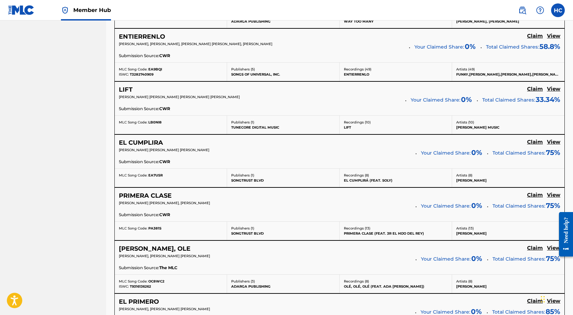
scroll to position [459, 0]
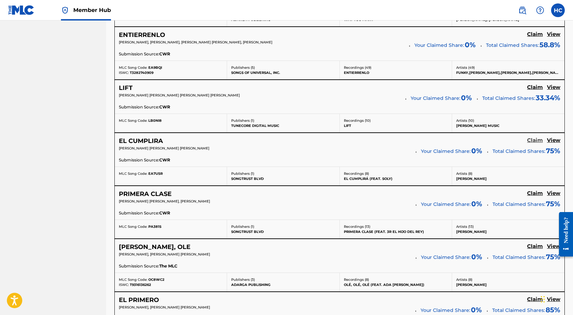
click at [537, 139] on h5 "Claim" at bounding box center [535, 140] width 16 height 7
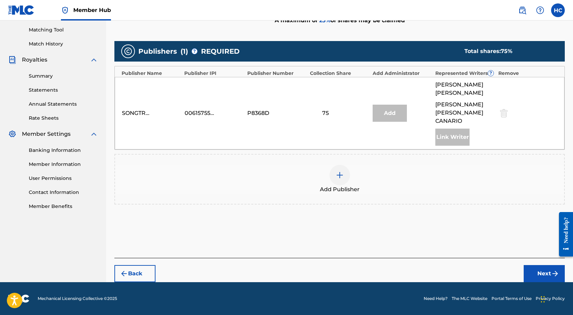
scroll to position [165, 0]
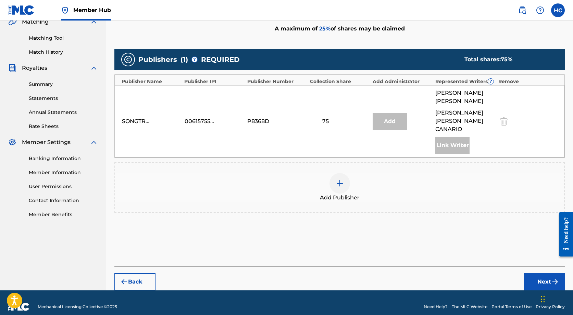
click at [339, 179] on img at bounding box center [339, 183] width 8 height 8
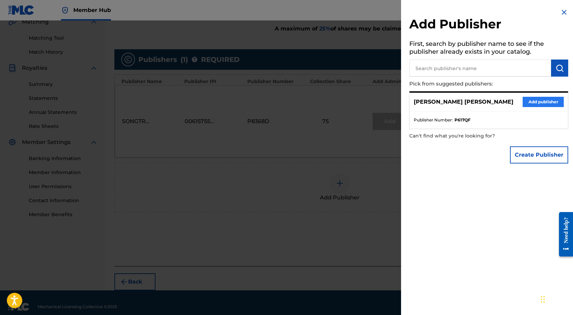
click at [528, 98] on button "Add publisher" at bounding box center [542, 102] width 41 height 10
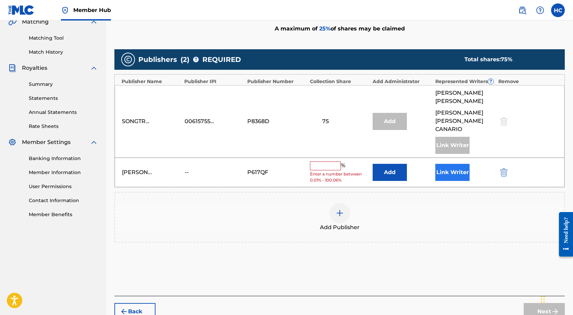
click at [457, 164] on button "Link Writer" at bounding box center [452, 172] width 34 height 17
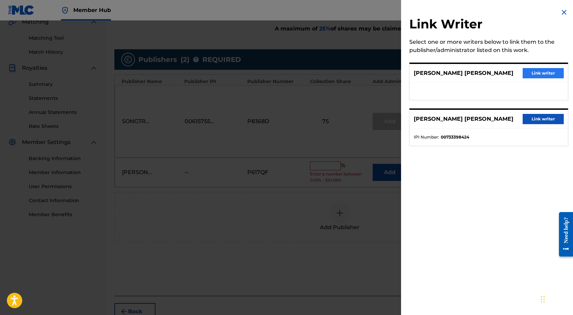
click at [534, 73] on button "Link writer" at bounding box center [542, 73] width 41 height 10
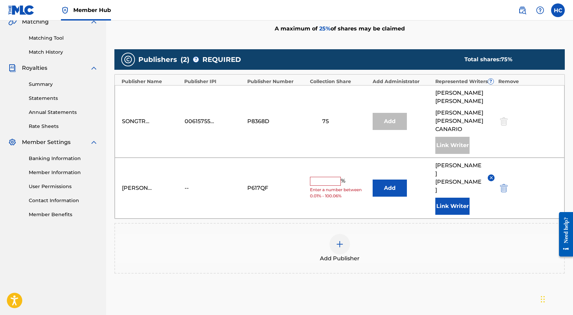
click at [333, 165] on div "[PERSON_NAME] [PERSON_NAME] -- P617QF % Enter a number between 0.01% - 100.06% …" at bounding box center [339, 188] width 449 height 61
click at [333, 177] on input "text" at bounding box center [325, 181] width 31 height 9
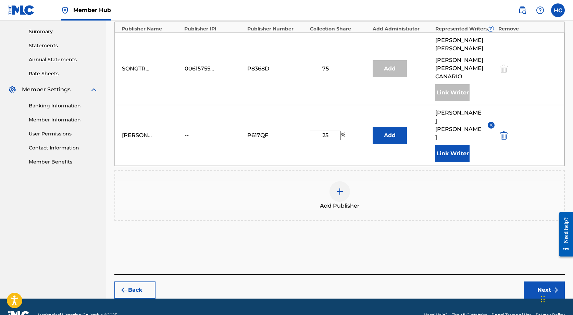
type input "25"
click at [542, 274] on div "Back Next" at bounding box center [339, 286] width 450 height 24
click at [542, 282] on button "Next" at bounding box center [543, 290] width 41 height 17
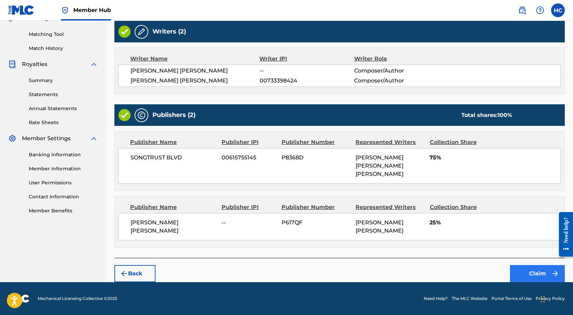
scroll to position [176, 0]
click at [531, 267] on button "Claim" at bounding box center [537, 273] width 55 height 17
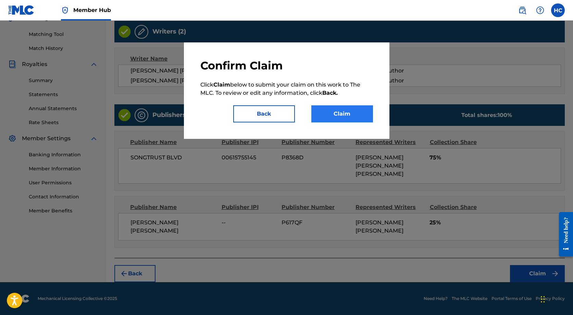
click at [353, 108] on button "Claim" at bounding box center [342, 113] width 62 height 17
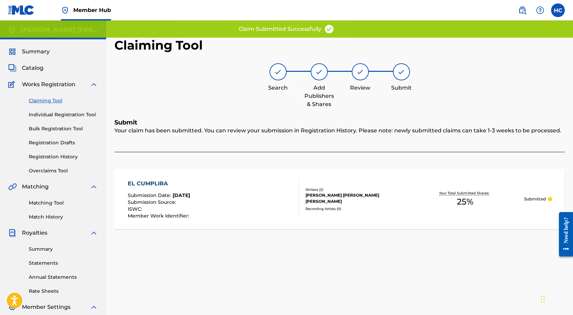
scroll to position [0, 0]
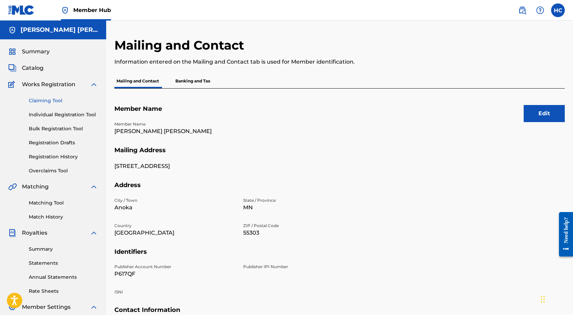
click at [60, 100] on link "Claiming Tool" at bounding box center [63, 100] width 69 height 7
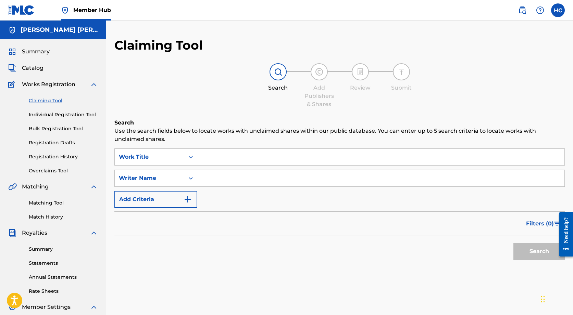
click at [220, 172] on input "Search Form" at bounding box center [380, 178] width 367 height 16
paste input "[PERSON_NAME] [PERSON_NAME]"
type input "[PERSON_NAME] [PERSON_NAME]"
click at [539, 252] on button "Search" at bounding box center [538, 251] width 51 height 17
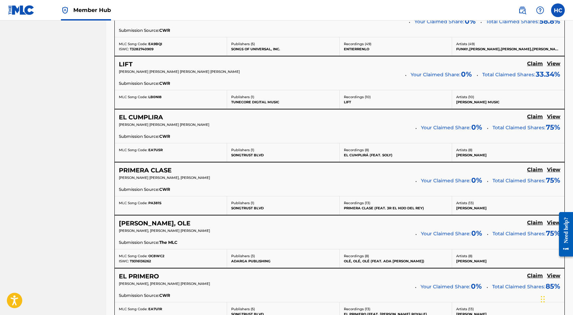
scroll to position [484, 0]
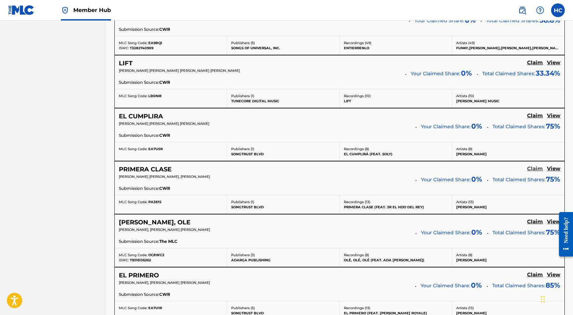
click at [536, 167] on h5 "Claim" at bounding box center [535, 169] width 16 height 7
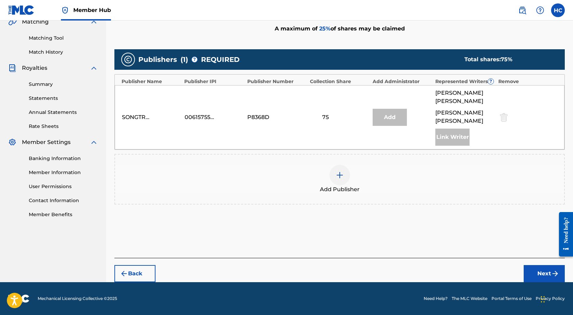
scroll to position [157, 0]
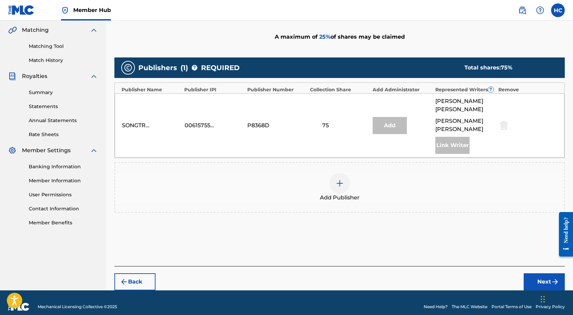
click at [335, 178] on div at bounding box center [339, 183] width 21 height 21
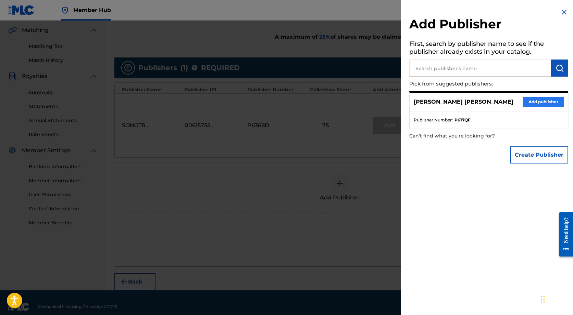
click at [555, 100] on button "Add publisher" at bounding box center [542, 102] width 41 height 10
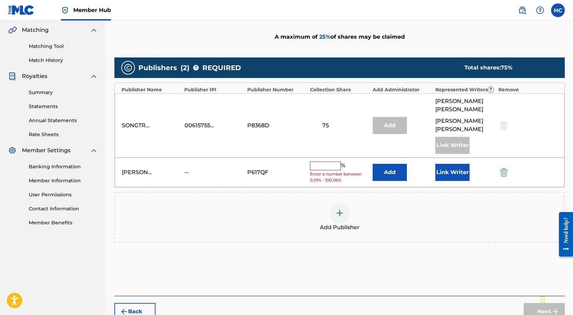
click at [325, 162] on input "text" at bounding box center [325, 166] width 31 height 9
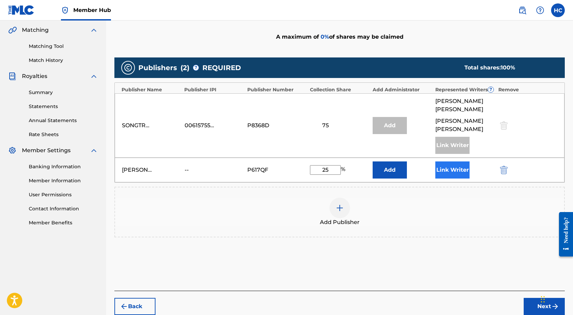
type input "25"
click at [456, 162] on button "Link Writer" at bounding box center [452, 170] width 34 height 17
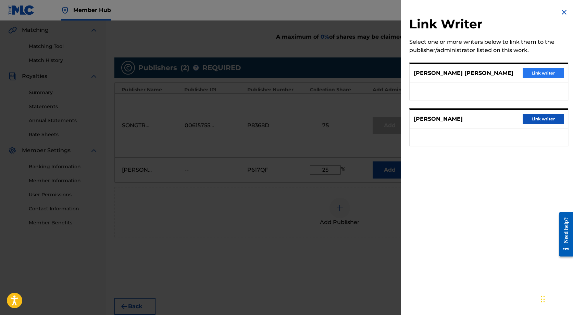
click at [550, 75] on button "Link writer" at bounding box center [542, 73] width 41 height 10
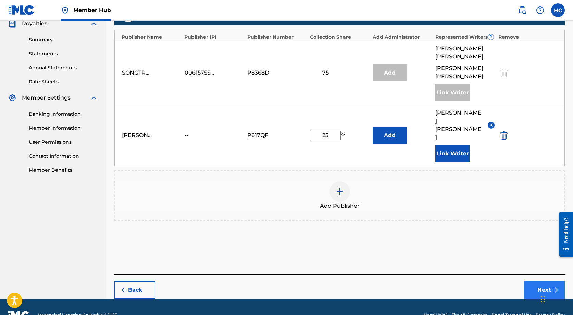
click at [537, 282] on button "Next" at bounding box center [543, 290] width 41 height 17
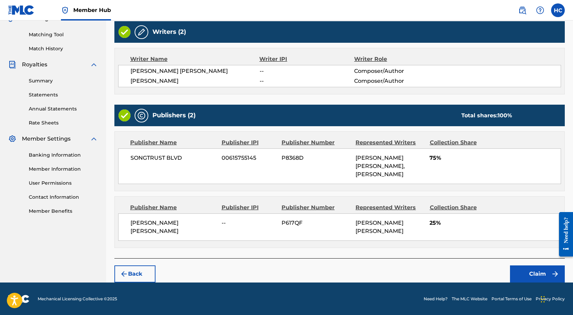
scroll to position [168, 0]
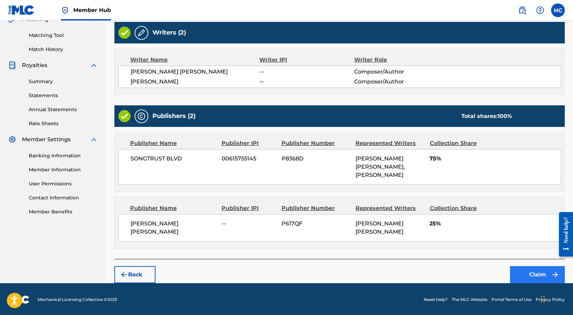
click at [529, 273] on button "Claim" at bounding box center [537, 274] width 55 height 17
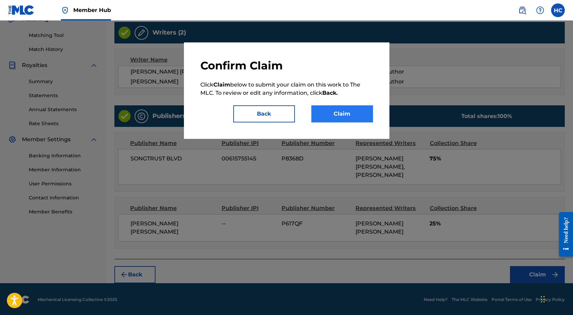
click at [339, 119] on button "Claim" at bounding box center [342, 113] width 62 height 17
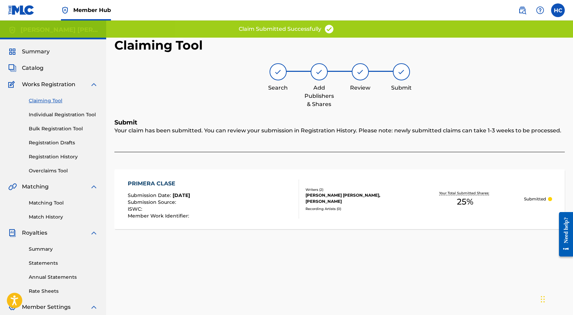
scroll to position [0, 0]
click at [54, 104] on link "Claiming Tool" at bounding box center [63, 100] width 69 height 7
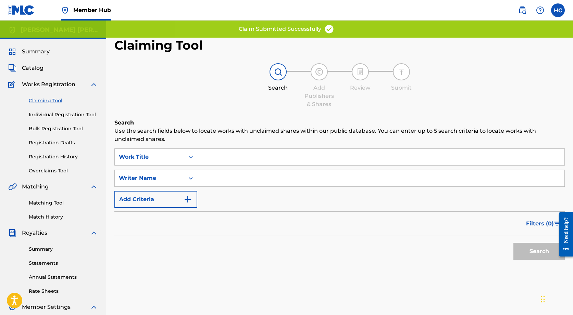
click at [210, 181] on input "Search Form" at bounding box center [380, 178] width 367 height 16
paste input "[PERSON_NAME] [PERSON_NAME]"
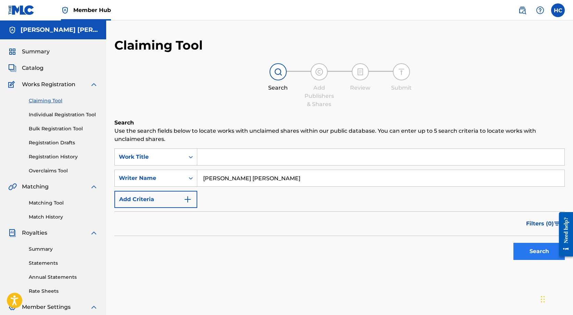
type input "[PERSON_NAME] [PERSON_NAME]"
click at [519, 250] on button "Search" at bounding box center [538, 251] width 51 height 17
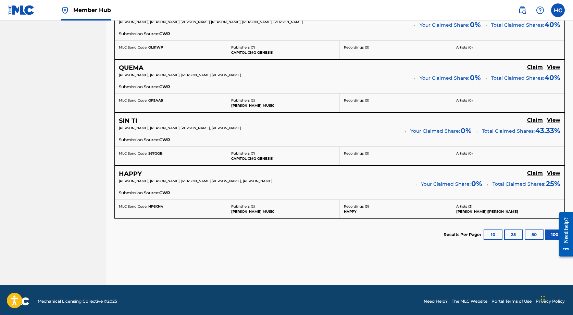
scroll to position [1161, 0]
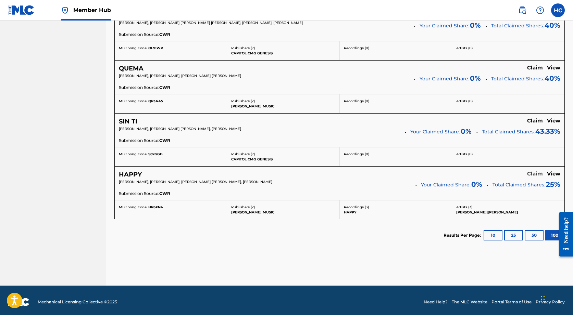
click at [535, 171] on h5 "Claim" at bounding box center [535, 174] width 16 height 7
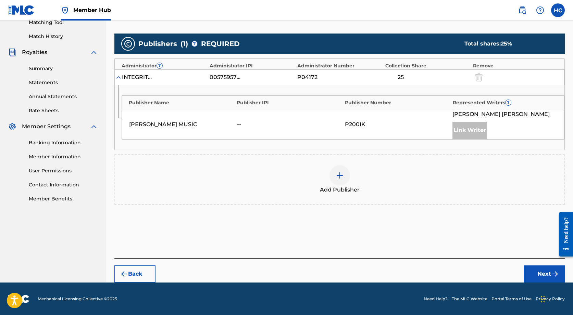
click at [341, 179] on img at bounding box center [339, 175] width 8 height 8
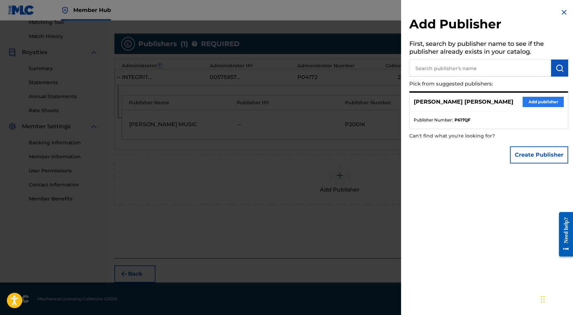
click at [543, 104] on button "Add publisher" at bounding box center [542, 102] width 41 height 10
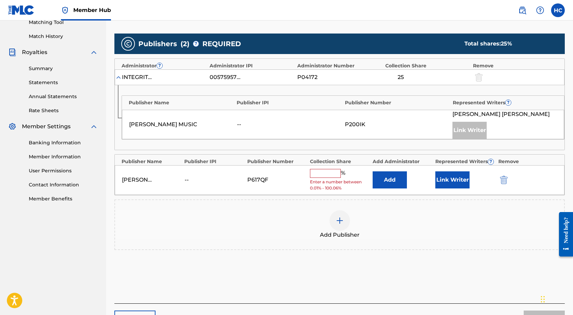
click at [324, 172] on input "text" at bounding box center [325, 173] width 31 height 9
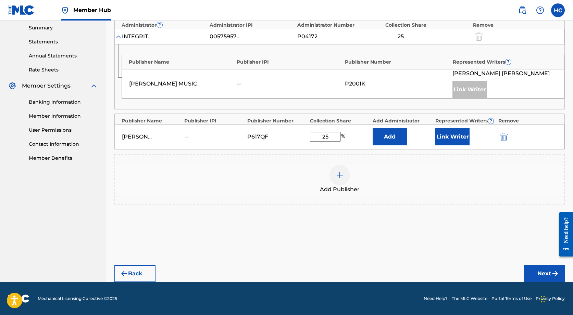
scroll to position [221, 0]
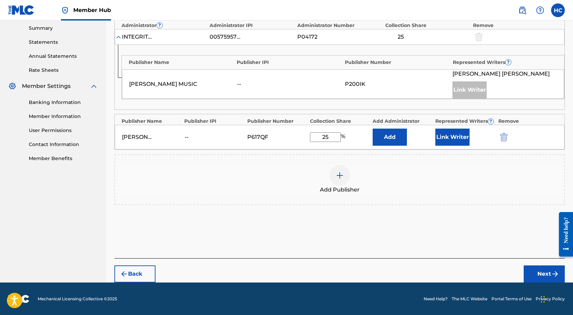
type input "2"
type input "50"
click at [455, 126] on div "[PERSON_NAME] [PERSON_NAME] -- P617QF 50 % Add Link Writer" at bounding box center [339, 137] width 449 height 25
click at [454, 135] on button "Link Writer" at bounding box center [452, 137] width 34 height 17
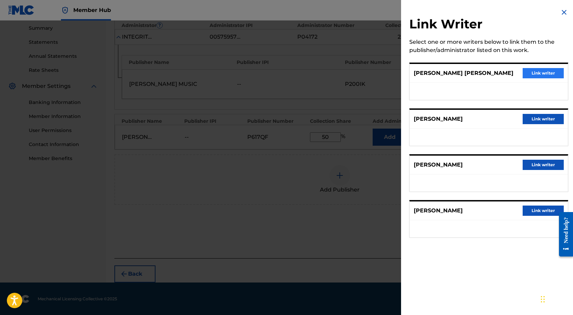
click at [548, 77] on button "Link writer" at bounding box center [542, 73] width 41 height 10
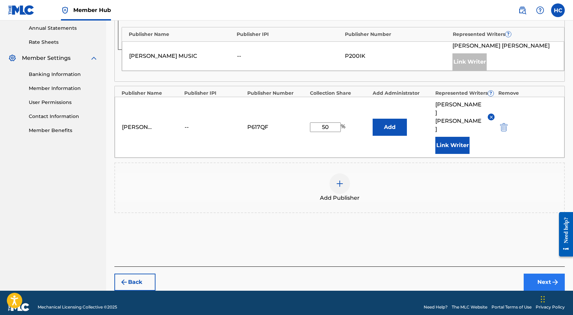
click at [534, 275] on button "Next" at bounding box center [543, 282] width 41 height 17
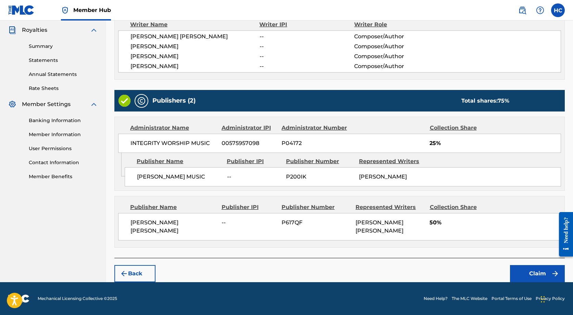
scroll to position [202, 0]
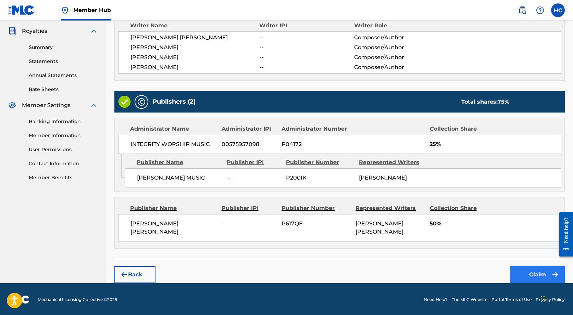
click at [524, 274] on button "Claim" at bounding box center [537, 274] width 55 height 17
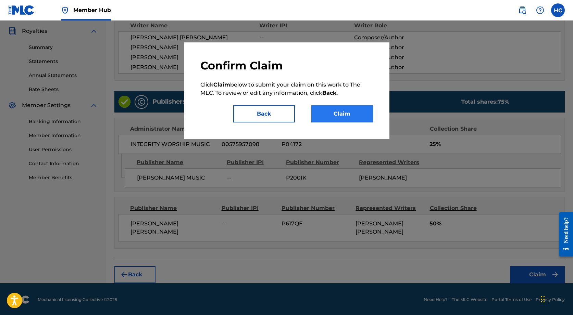
click at [324, 114] on button "Claim" at bounding box center [342, 113] width 62 height 17
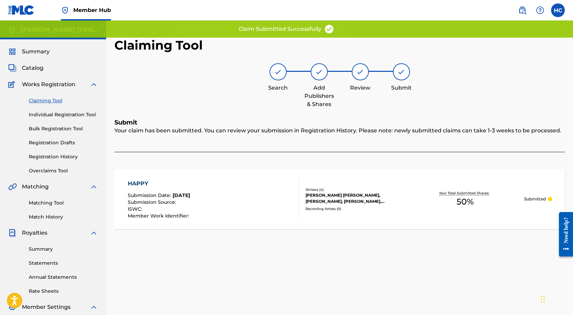
scroll to position [0, 0]
click at [46, 97] on div "Claiming Tool Individual Registration Tool Bulk Registration Tool Registration …" at bounding box center [53, 132] width 90 height 86
click at [46, 98] on link "Claiming Tool" at bounding box center [63, 100] width 69 height 7
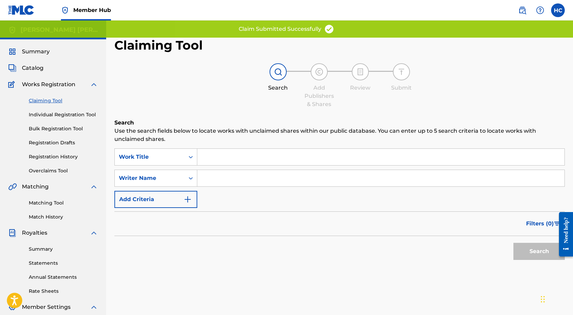
click at [231, 185] on input "Search Form" at bounding box center [380, 178] width 367 height 16
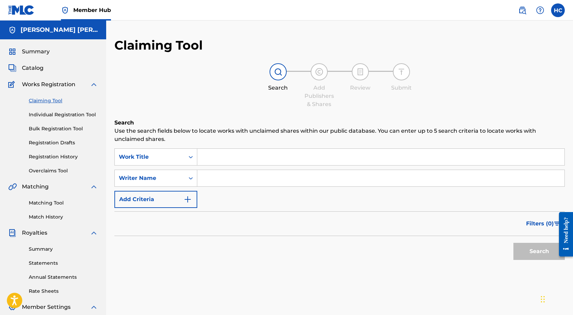
paste input "[PERSON_NAME] [PERSON_NAME]"
type input "[PERSON_NAME] [PERSON_NAME]"
click at [525, 251] on button "Search" at bounding box center [538, 251] width 51 height 17
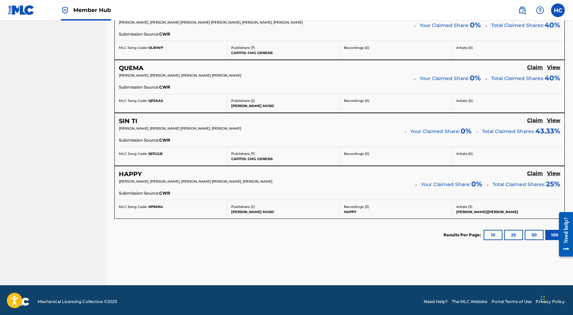
scroll to position [1161, 0]
click at [530, 119] on h5 "Claim" at bounding box center [535, 121] width 16 height 7
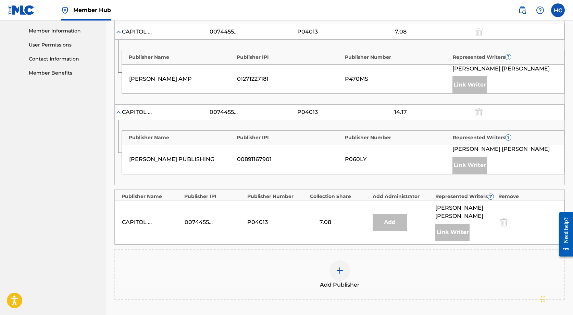
scroll to position [314, 0]
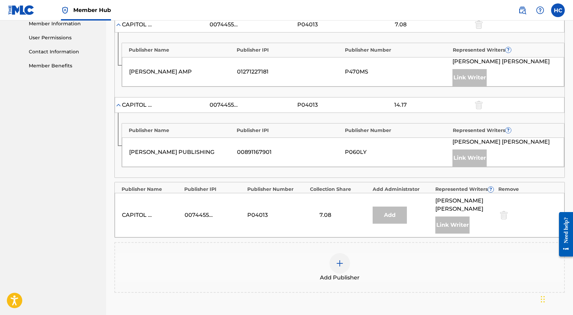
click at [346, 257] on div at bounding box center [339, 263] width 21 height 21
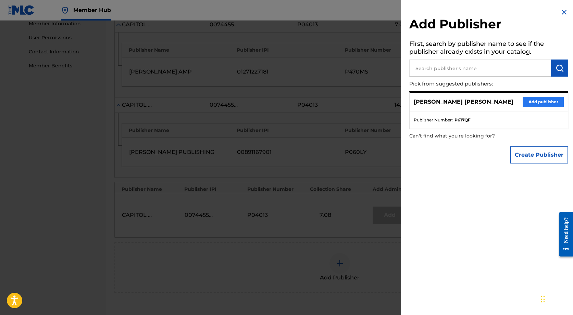
click at [536, 101] on button "Add publisher" at bounding box center [542, 102] width 41 height 10
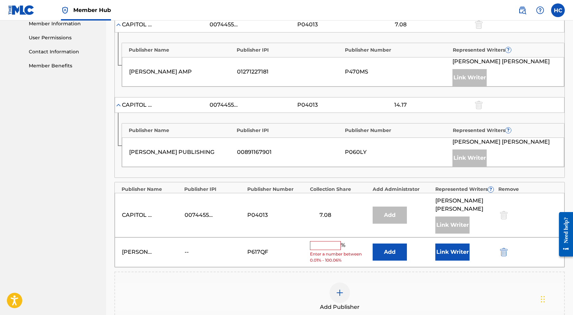
click at [320, 241] on input "text" at bounding box center [325, 245] width 31 height 9
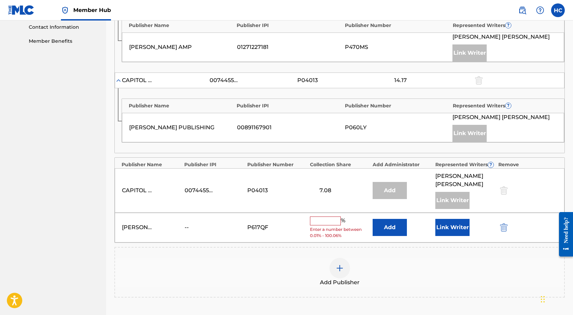
scroll to position [336, 0]
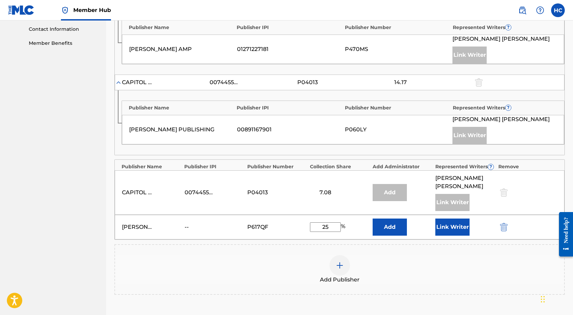
type input "25"
click at [449, 227] on div "[PERSON_NAME] [PERSON_NAME] -- P617QF 25 % Add Link Writer" at bounding box center [339, 227] width 449 height 25
click at [450, 220] on button "Link Writer" at bounding box center [452, 227] width 34 height 17
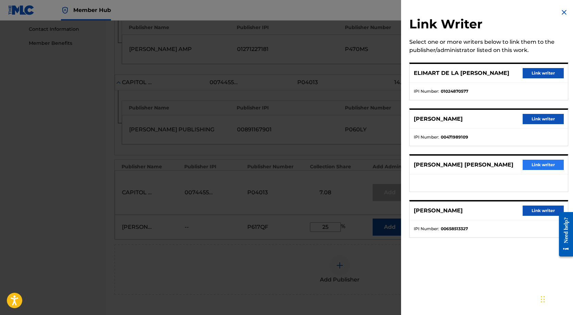
click at [540, 167] on button "Link writer" at bounding box center [542, 165] width 41 height 10
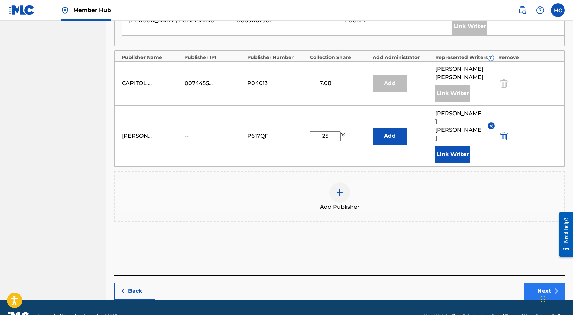
click at [547, 283] on button "Next" at bounding box center [543, 291] width 41 height 17
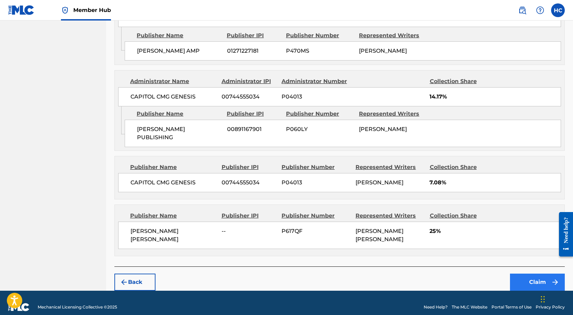
scroll to position [414, 0]
click at [534, 274] on button "Claim" at bounding box center [537, 282] width 55 height 17
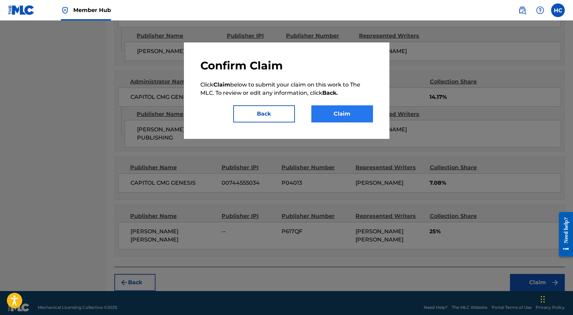
click at [335, 109] on button "Claim" at bounding box center [342, 113] width 62 height 17
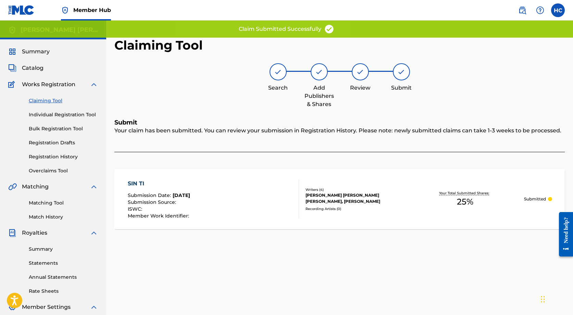
scroll to position [0, 0]
click at [58, 98] on link "Claiming Tool" at bounding box center [63, 100] width 69 height 7
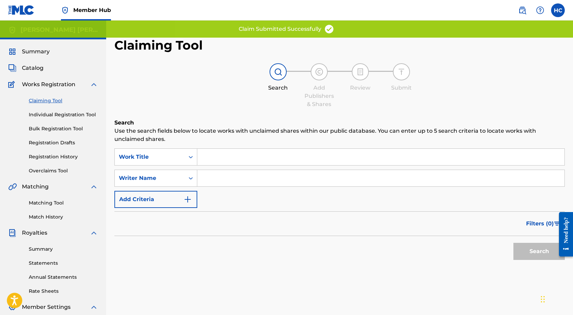
click at [239, 165] on input "Search Form" at bounding box center [380, 157] width 367 height 16
click at [239, 170] on input "Search Form" at bounding box center [380, 178] width 367 height 16
paste input "[PERSON_NAME] [PERSON_NAME]"
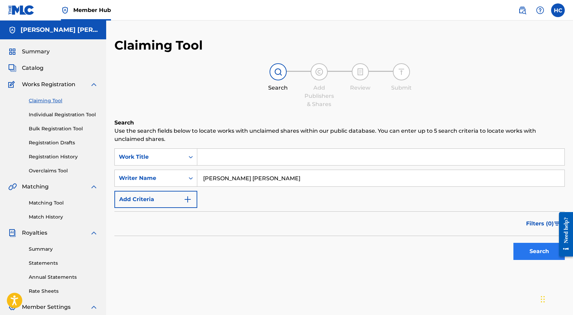
type input "[PERSON_NAME] [PERSON_NAME]"
click at [536, 254] on button "Search" at bounding box center [538, 251] width 51 height 17
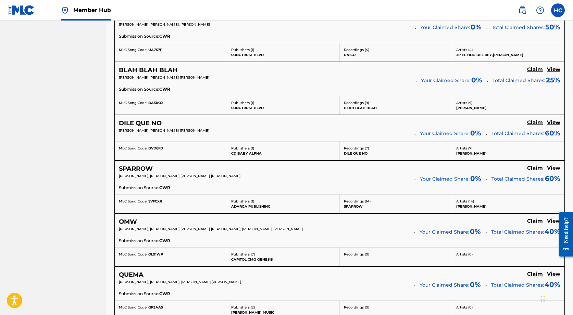
scroll to position [942, 0]
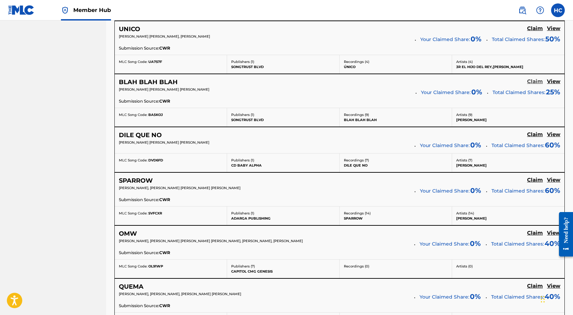
click at [531, 79] on h5 "Claim" at bounding box center [535, 81] width 16 height 7
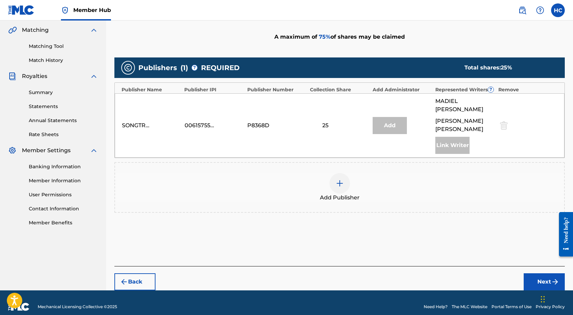
click at [346, 175] on div at bounding box center [339, 183] width 21 height 21
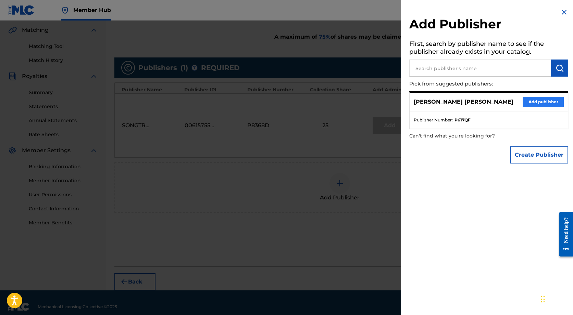
click at [542, 101] on button "Add publisher" at bounding box center [542, 102] width 41 height 10
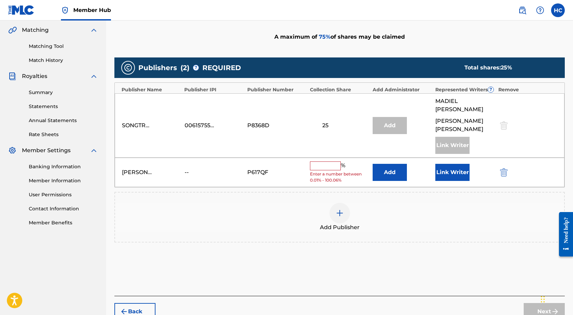
click at [320, 162] on input "text" at bounding box center [325, 166] width 31 height 9
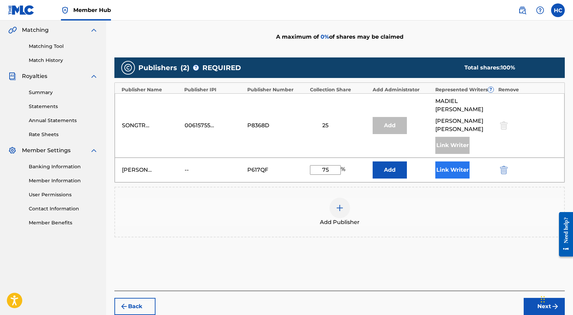
type input "75"
click at [463, 162] on button "Link Writer" at bounding box center [452, 170] width 34 height 17
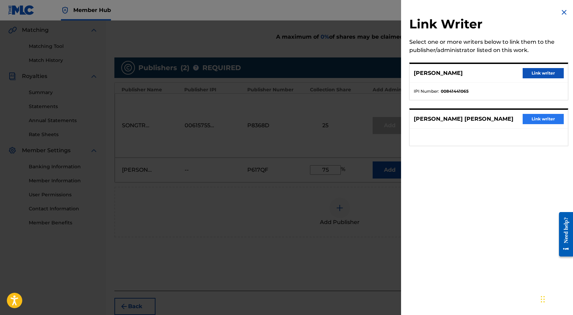
click at [531, 121] on button "Link writer" at bounding box center [542, 119] width 41 height 10
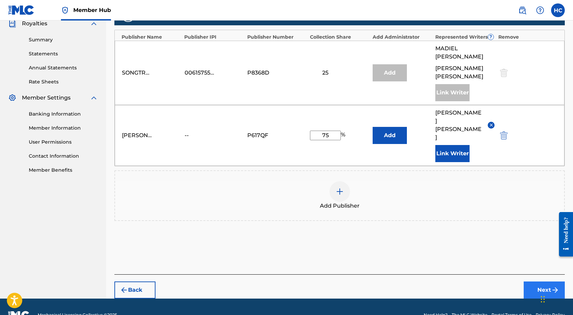
click at [535, 282] on button "Next" at bounding box center [543, 290] width 41 height 17
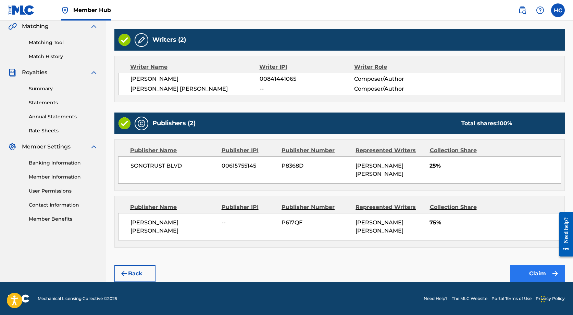
scroll to position [168, 0]
click at [542, 271] on button "Claim" at bounding box center [537, 273] width 55 height 17
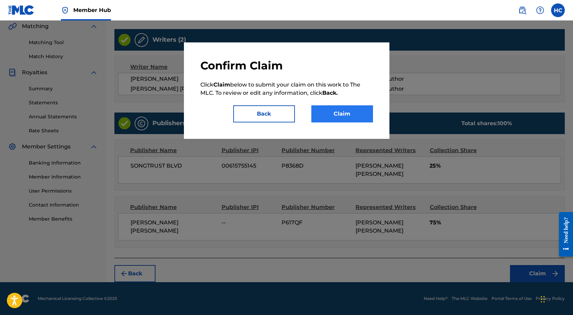
click at [354, 120] on button "Claim" at bounding box center [342, 113] width 62 height 17
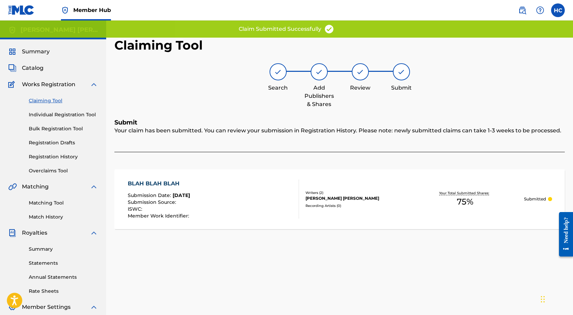
scroll to position [0, 0]
click at [54, 101] on link "Claiming Tool" at bounding box center [63, 100] width 69 height 7
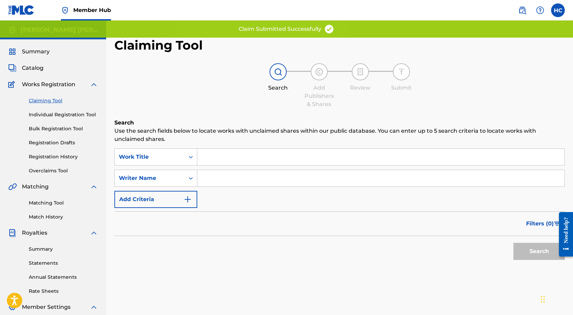
click at [215, 172] on input "Search Form" at bounding box center [380, 178] width 367 height 16
paste input "[PERSON_NAME] [PERSON_NAME]"
type input "[PERSON_NAME] [PERSON_NAME]"
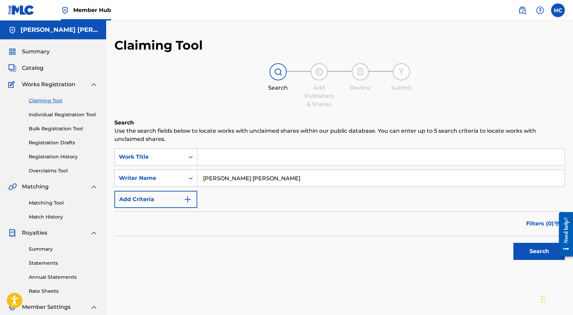
click at [511, 244] on div "Search" at bounding box center [537, 249] width 55 height 27
click at [514, 246] on button "Search" at bounding box center [538, 251] width 51 height 17
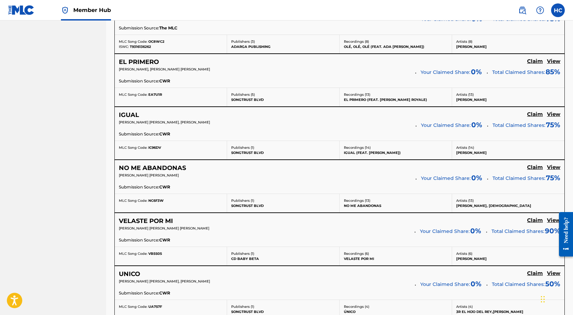
scroll to position [695, 0]
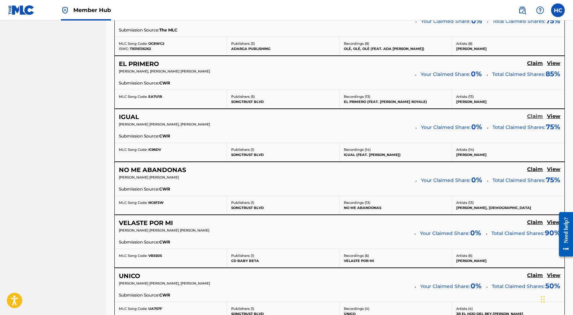
click at [538, 113] on h5 "Claim" at bounding box center [535, 116] width 16 height 7
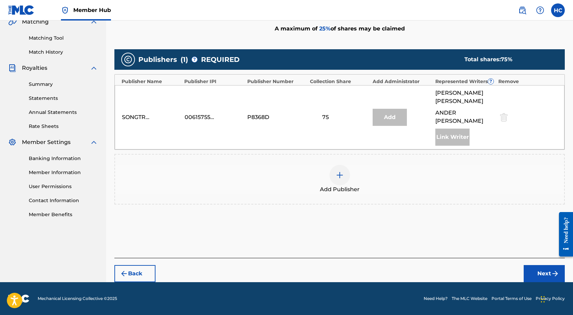
click at [338, 175] on img at bounding box center [339, 175] width 8 height 8
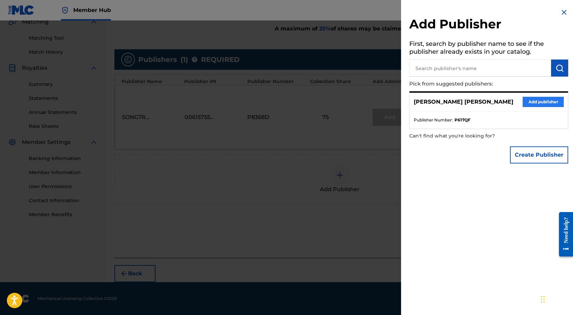
click at [549, 100] on button "Add publisher" at bounding box center [542, 102] width 41 height 10
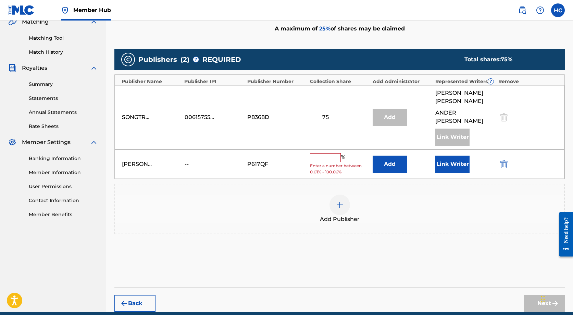
click at [335, 156] on input "text" at bounding box center [325, 157] width 31 height 9
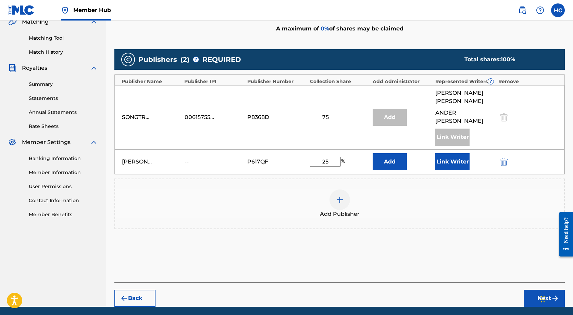
type input "25"
click at [472, 155] on div "Link Writer" at bounding box center [464, 161] width 59 height 17
click at [459, 163] on button "Link Writer" at bounding box center [452, 161] width 34 height 17
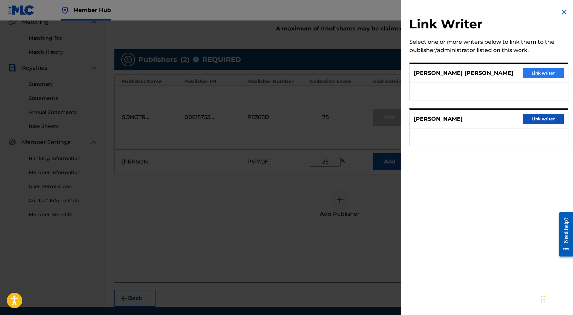
click at [537, 72] on button "Link writer" at bounding box center [542, 73] width 41 height 10
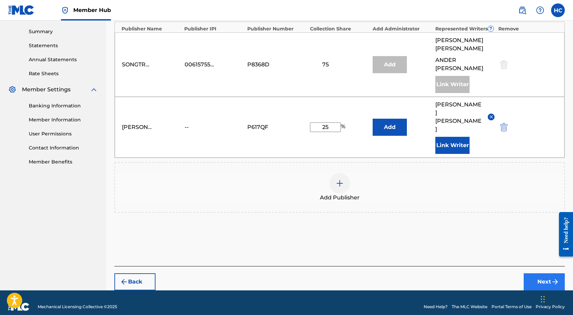
click at [533, 278] on button "Next" at bounding box center [543, 281] width 41 height 17
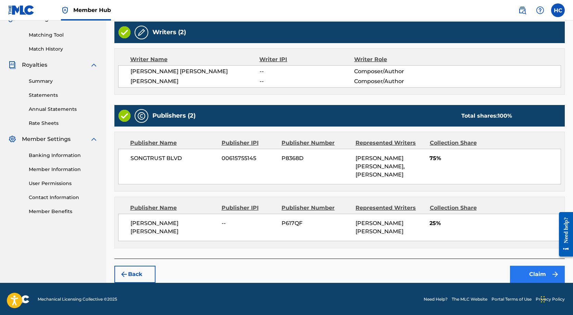
scroll to position [168, 0]
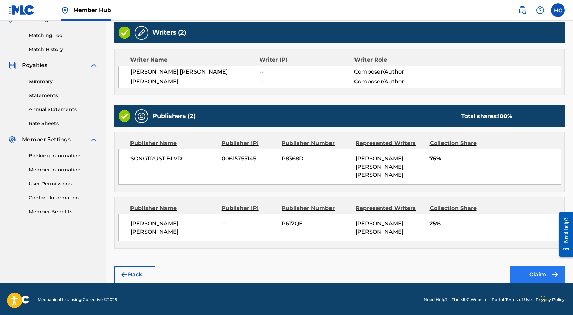
click at [526, 266] on button "Claim" at bounding box center [537, 274] width 55 height 17
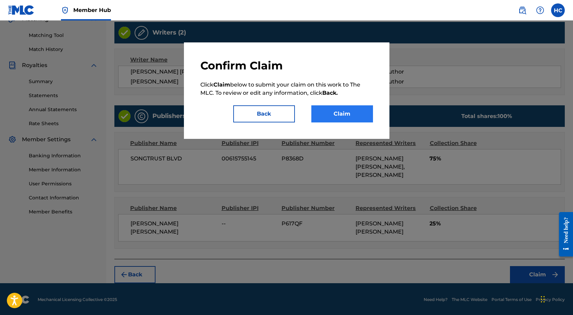
click at [335, 114] on button "Claim" at bounding box center [342, 113] width 62 height 17
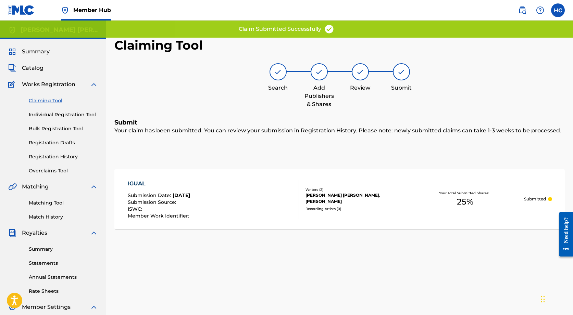
scroll to position [0, 0]
click at [76, 142] on link "Registration Drafts" at bounding box center [63, 142] width 69 height 7
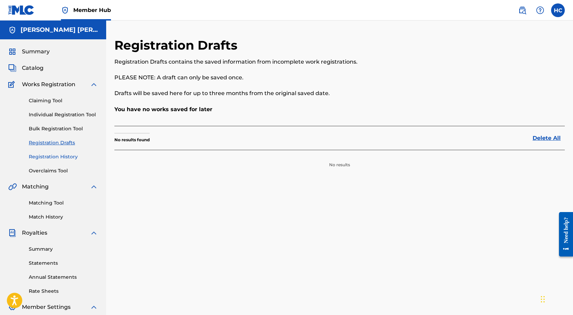
click at [68, 154] on link "Registration History" at bounding box center [63, 156] width 69 height 7
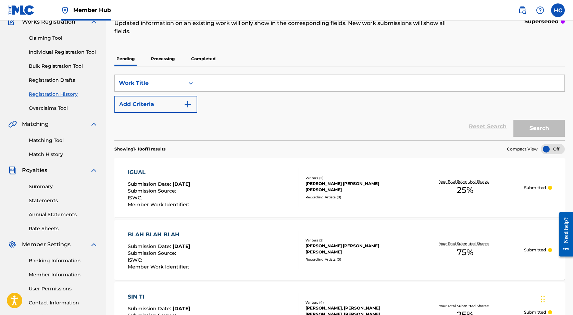
scroll to position [66, 0]
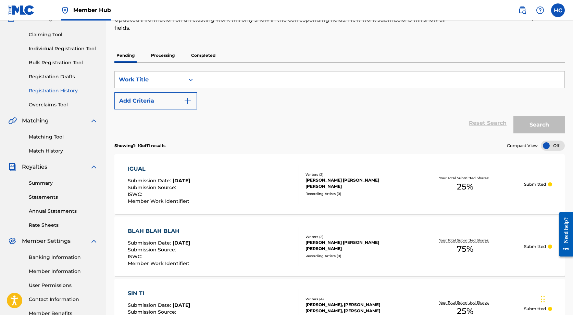
click at [169, 53] on p "Processing" at bounding box center [163, 55] width 28 height 14
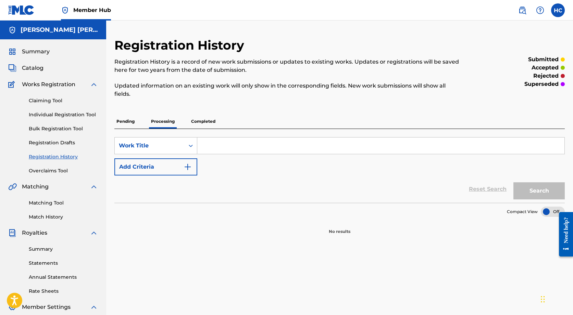
click at [213, 115] on p "Completed" at bounding box center [203, 121] width 28 height 14
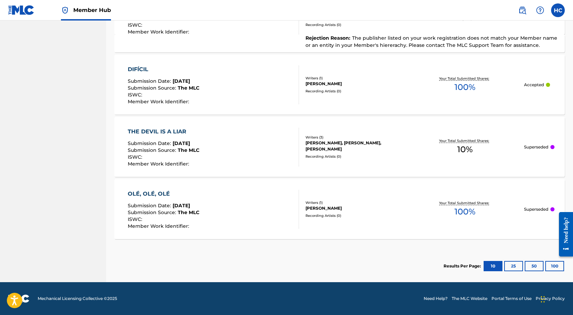
scroll to position [506, 0]
click at [518, 266] on button "25" at bounding box center [513, 266] width 19 height 10
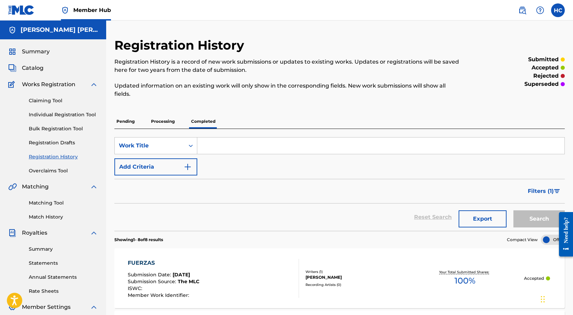
scroll to position [0, 0]
click at [52, 216] on link "Match History" at bounding box center [63, 217] width 69 height 7
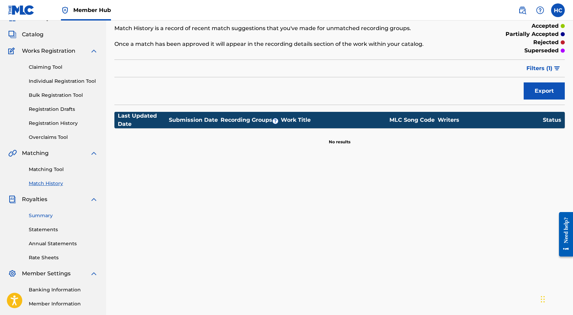
scroll to position [27, 0]
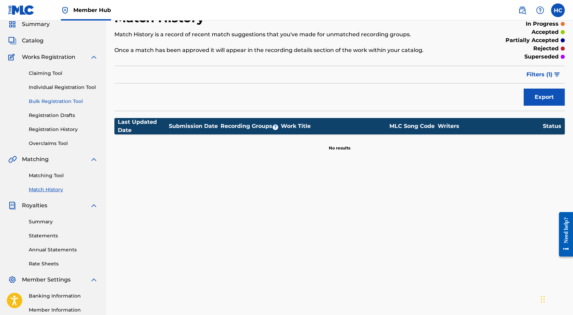
click at [55, 102] on link "Bulk Registration Tool" at bounding box center [63, 101] width 69 height 7
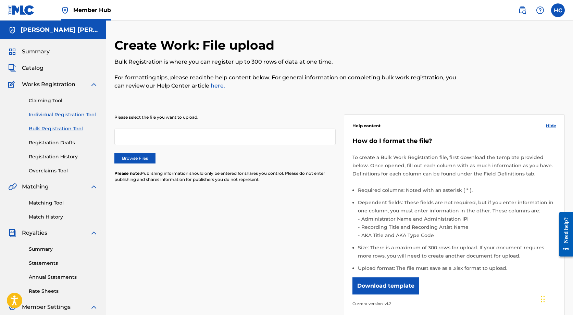
click at [67, 115] on link "Individual Registration Tool" at bounding box center [63, 114] width 69 height 7
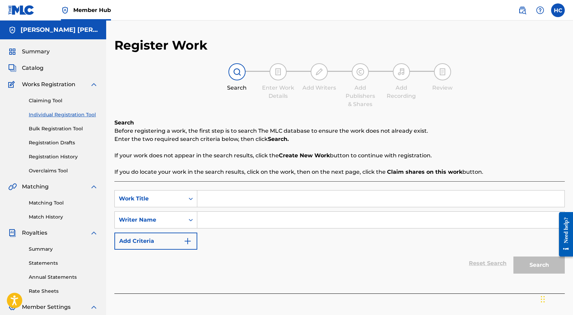
click at [213, 221] on input "Search Form" at bounding box center [380, 220] width 367 height 16
paste input "[PERSON_NAME] [PERSON_NAME]"
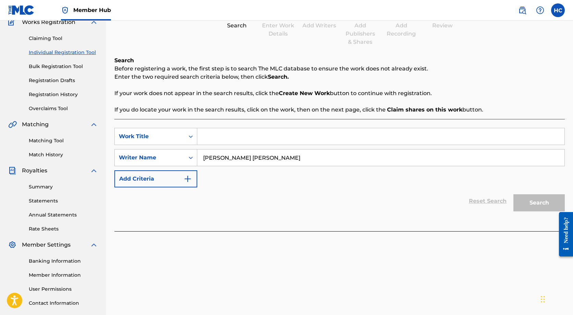
scroll to position [76, 0]
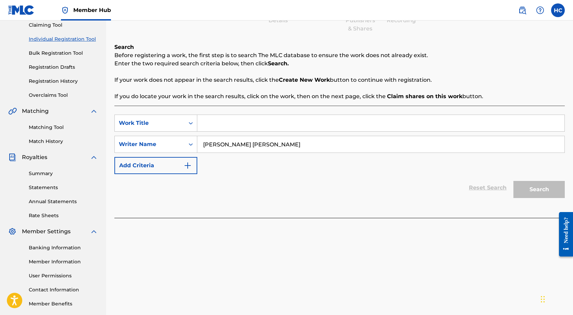
click at [389, 175] on div "Reset Search Search" at bounding box center [339, 187] width 450 height 27
click at [364, 148] on input "[PERSON_NAME] [PERSON_NAME]" at bounding box center [380, 144] width 367 height 16
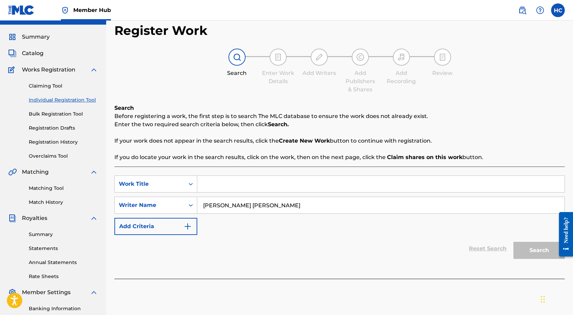
scroll to position [13, 0]
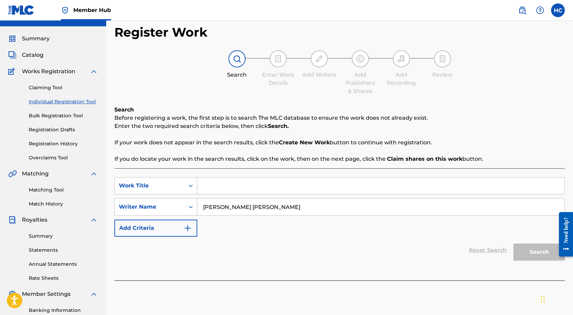
type input "[PERSON_NAME] [PERSON_NAME]"
click at [530, 254] on div "Search" at bounding box center [537, 250] width 55 height 27
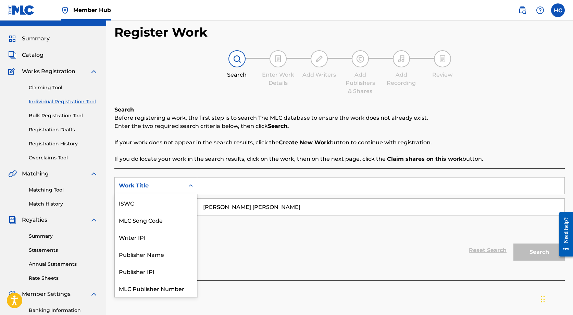
click at [188, 185] on icon "Search Form" at bounding box center [190, 185] width 7 height 7
click at [173, 223] on div "Writer IPI" at bounding box center [156, 220] width 82 height 17
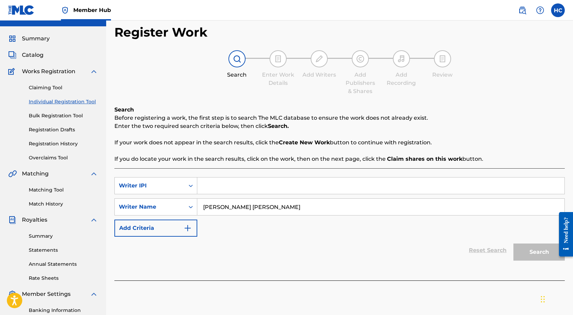
click at [215, 185] on input "Search Form" at bounding box center [380, 186] width 367 height 16
paste input "736203266"
type input "736203266"
click at [528, 254] on button "Search" at bounding box center [538, 252] width 51 height 17
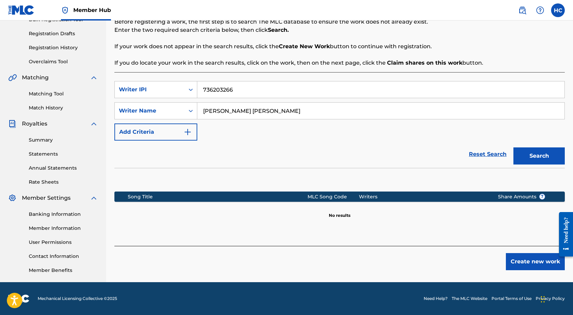
scroll to position [109, 0]
drag, startPoint x: 294, startPoint y: 108, endPoint x: 154, endPoint y: 104, distance: 140.4
click at [155, 106] on div "SearchWithCriteria7f6842e0-9655-4ea3-a01e-256cb2690f44 Writer Name [PERSON_NAME…" at bounding box center [339, 110] width 450 height 17
type input "[PERSON_NAME]"
click at [539, 156] on button "Search" at bounding box center [538, 156] width 51 height 17
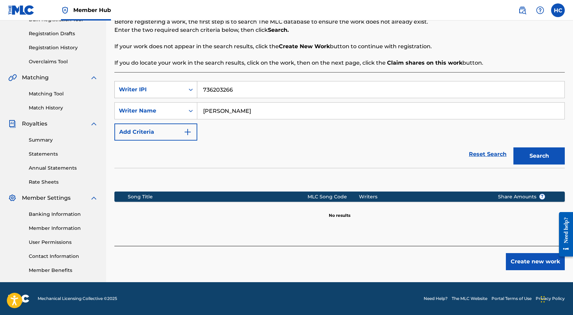
drag, startPoint x: 254, startPoint y: 87, endPoint x: 148, endPoint y: 86, distance: 106.1
click at [161, 87] on div "SearchWithCriteria64fc65a0-3c75-4a99-a9a6-450b636443bf Writer IPI 736203266" at bounding box center [339, 89] width 450 height 17
click at [163, 93] on div "Writer IPI" at bounding box center [150, 90] width 62 height 8
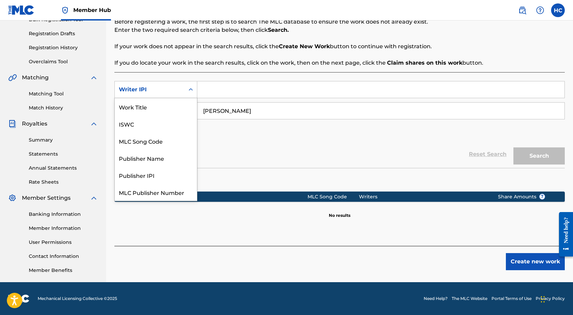
scroll to position [17, 0]
click at [164, 191] on div "Writer IPI" at bounding box center [156, 192] width 82 height 17
click at [178, 93] on div "Writer IPI" at bounding box center [150, 90] width 62 height 8
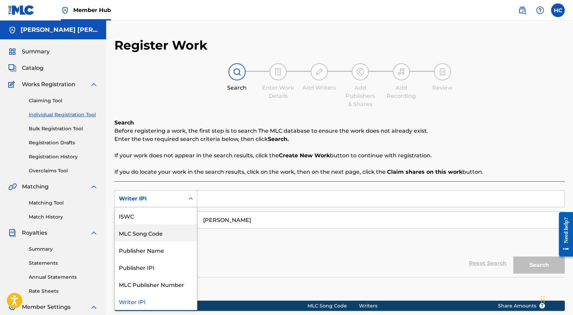
scroll to position [0, 0]
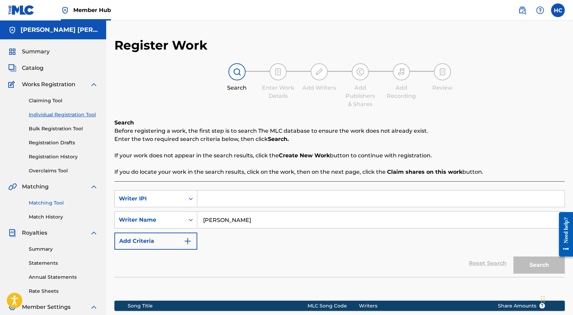
click at [53, 203] on link "Matching Tool" at bounding box center [63, 203] width 69 height 7
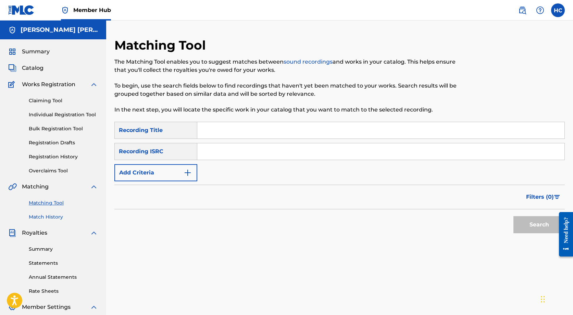
click at [56, 217] on link "Match History" at bounding box center [63, 217] width 69 height 7
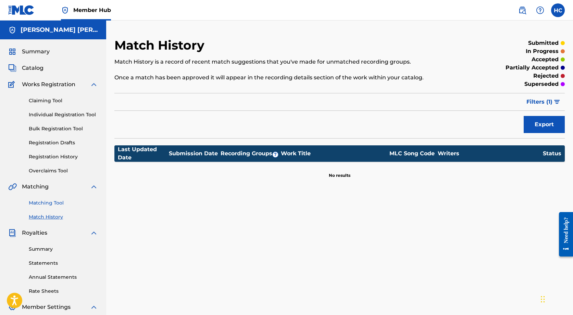
click at [50, 204] on link "Matching Tool" at bounding box center [63, 203] width 69 height 7
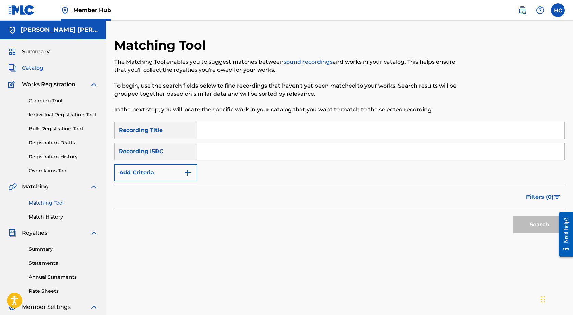
click at [35, 69] on span "Catalog" at bounding box center [33, 68] width 22 height 8
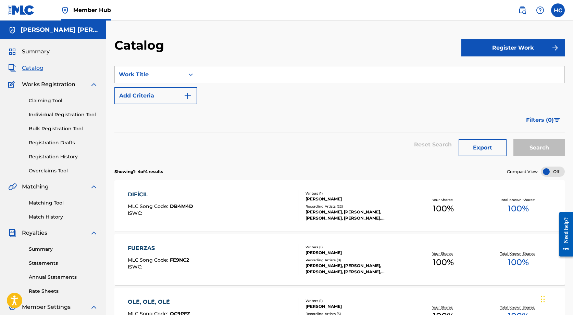
click at [255, 73] on input "Search Form" at bounding box center [380, 74] width 367 height 16
click at [194, 76] on div "Search Form" at bounding box center [190, 74] width 12 height 12
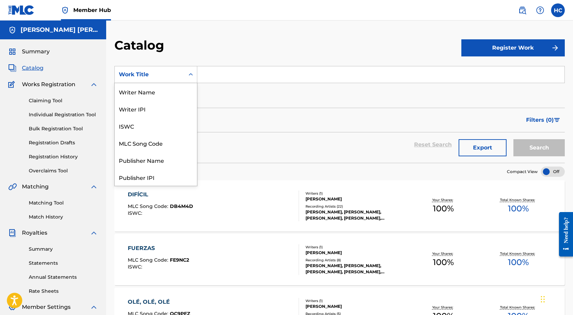
scroll to position [103, 0]
click at [174, 148] on div "Artist" at bounding box center [156, 143] width 82 height 17
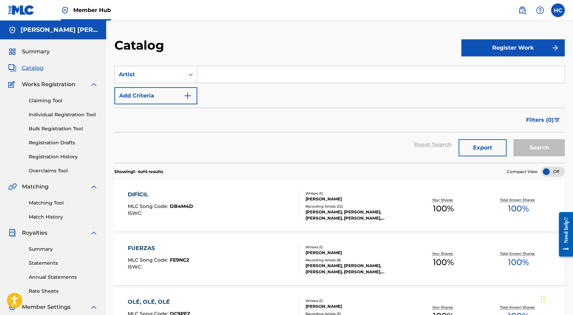
click at [225, 79] on input "Search Form" at bounding box center [380, 74] width 367 height 16
type input "[PERSON_NAME]"
click at [539, 148] on button "Search" at bounding box center [538, 147] width 51 height 17
click at [37, 52] on span "Summary" at bounding box center [36, 52] width 28 height 8
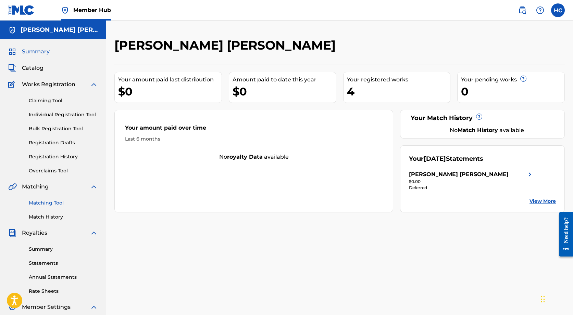
click at [49, 206] on link "Matching Tool" at bounding box center [63, 203] width 69 height 7
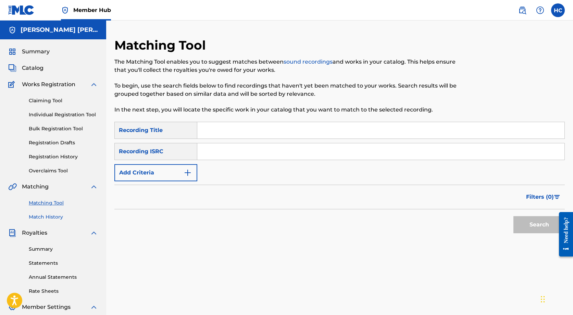
click at [72, 217] on link "Match History" at bounding box center [63, 217] width 69 height 7
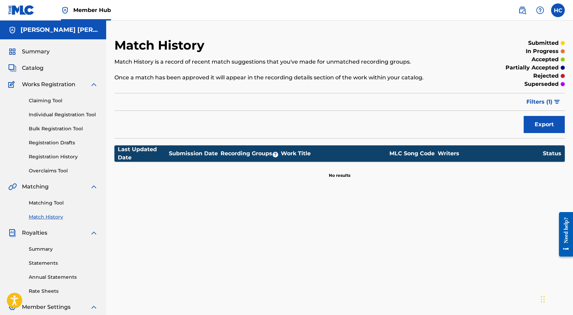
click at [58, 208] on div "Matching Tool Match History" at bounding box center [53, 206] width 90 height 30
click at [59, 204] on link "Matching Tool" at bounding box center [63, 203] width 69 height 7
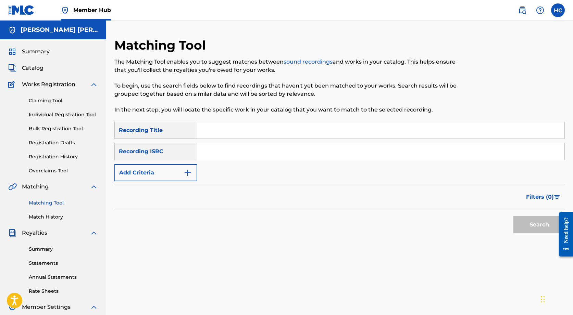
click at [256, 129] on input "Search Form" at bounding box center [380, 130] width 367 height 16
click at [311, 63] on link "sound recordings" at bounding box center [307, 62] width 49 height 7
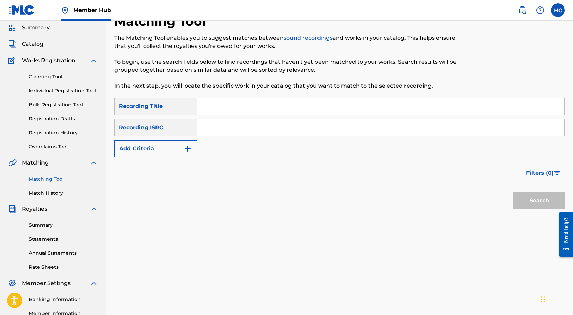
scroll to position [33, 0]
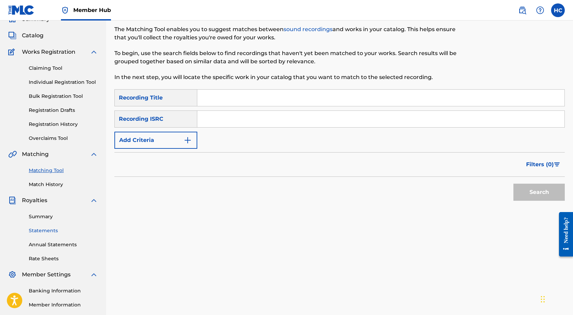
click at [54, 230] on link "Statements" at bounding box center [63, 230] width 69 height 7
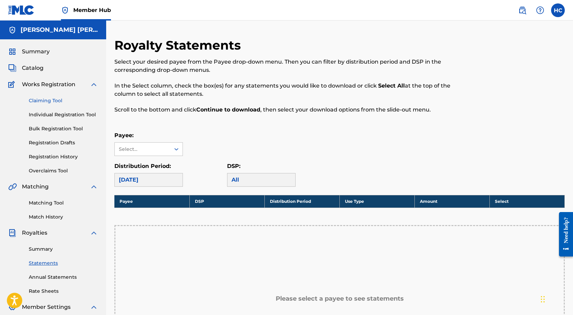
click at [49, 101] on link "Claiming Tool" at bounding box center [63, 100] width 69 height 7
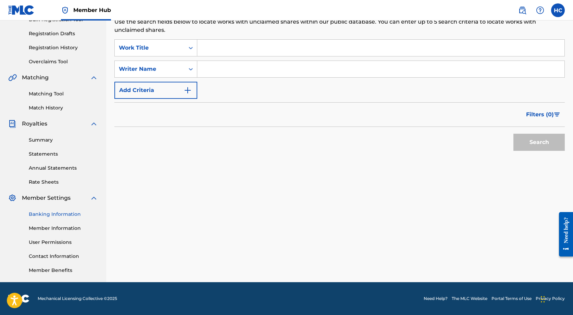
scroll to position [109, 0]
click at [49, 213] on link "Banking Information" at bounding box center [63, 214] width 69 height 7
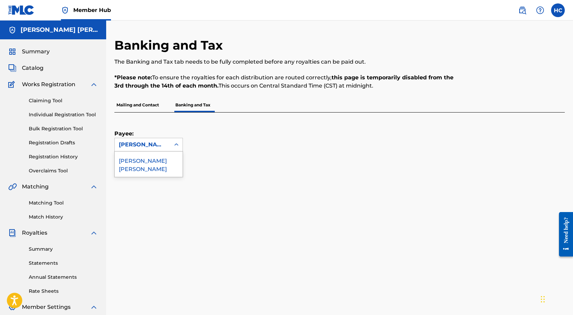
click at [165, 148] on div "[PERSON_NAME] [PERSON_NAME]" at bounding box center [142, 145] width 47 height 8
click at [167, 165] on div "[PERSON_NAME] [PERSON_NAME]" at bounding box center [149, 164] width 68 height 25
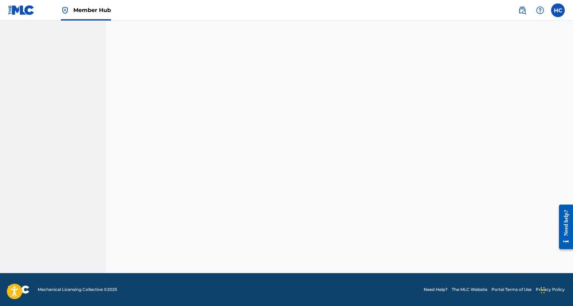
scroll to position [119, 0]
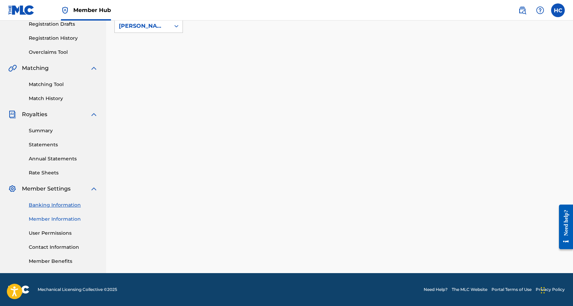
click at [43, 220] on link "Member Information" at bounding box center [63, 218] width 69 height 7
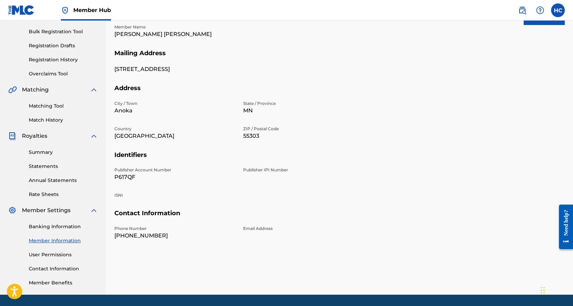
scroll to position [94, 0]
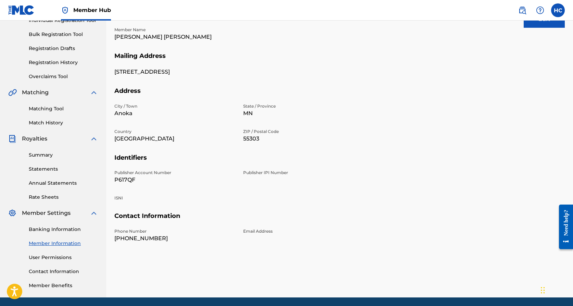
click at [51, 164] on div "Summary Statements Annual Statements Rate Sheets" at bounding box center [53, 172] width 90 height 58
click at [51, 167] on link "Statements" at bounding box center [63, 168] width 69 height 7
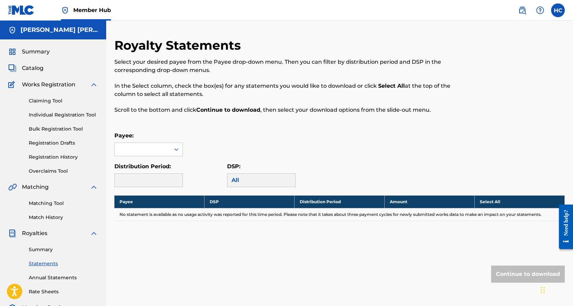
scroll to position [7, 0]
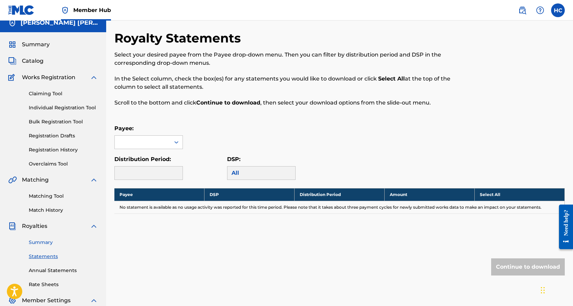
click at [47, 241] on link "Summary" at bounding box center [63, 242] width 69 height 7
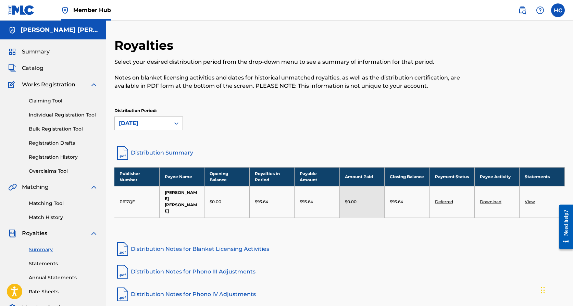
click at [441, 199] on link "Deferred" at bounding box center [444, 201] width 18 height 5
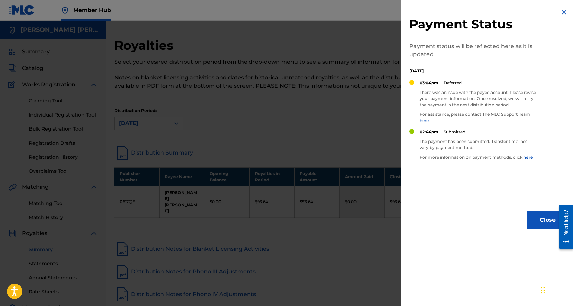
click at [561, 12] on img at bounding box center [564, 12] width 8 height 8
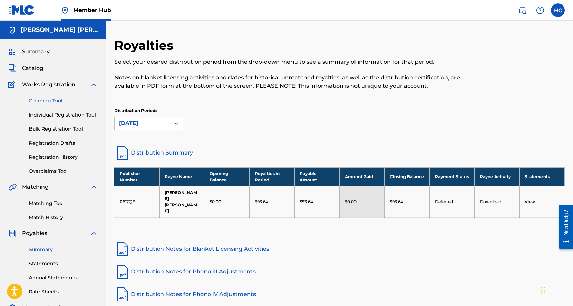
click at [50, 100] on link "Claiming Tool" at bounding box center [63, 100] width 69 height 7
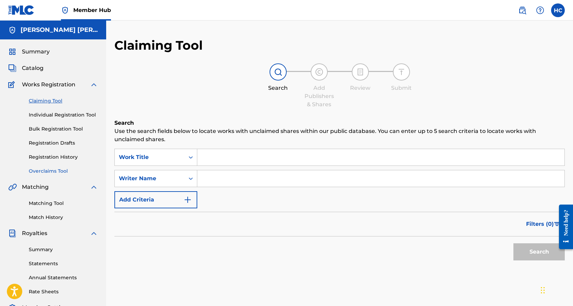
click at [56, 172] on link "Overclaims Tool" at bounding box center [63, 170] width 69 height 7
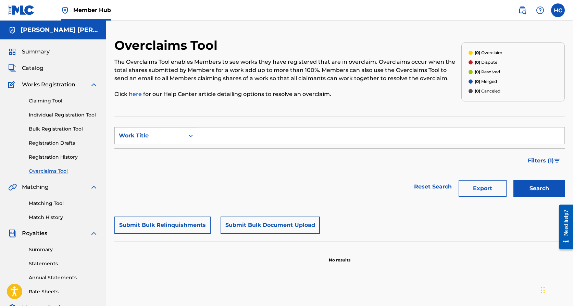
click at [182, 132] on div "Work Title" at bounding box center [150, 135] width 70 height 13
click at [184, 119] on section "SearchWithCriteria41dbf296-e5de-49ea-8227-da6cba3e687a Work Title Filter Status…" at bounding box center [339, 163] width 450 height 94
click at [61, 150] on div "Claiming Tool Individual Registration Tool Bulk Registration Tool Registration …" at bounding box center [53, 132] width 90 height 86
click at [61, 144] on link "Registration Drafts" at bounding box center [63, 142] width 69 height 7
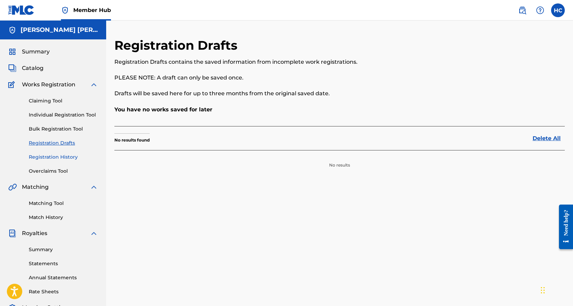
click at [60, 156] on link "Registration History" at bounding box center [63, 156] width 69 height 7
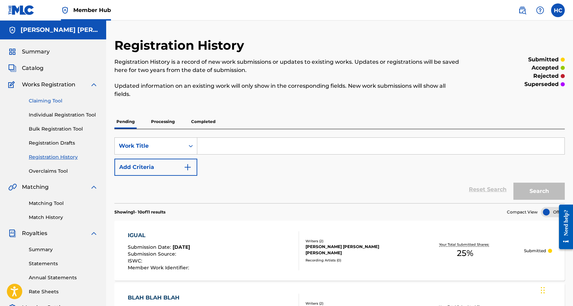
click at [55, 99] on link "Claiming Tool" at bounding box center [63, 100] width 69 height 7
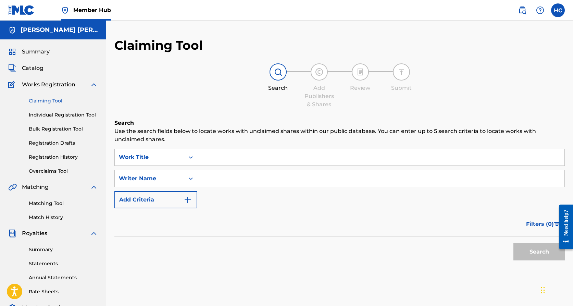
click at [216, 160] on input "Search Form" at bounding box center [380, 157] width 367 height 16
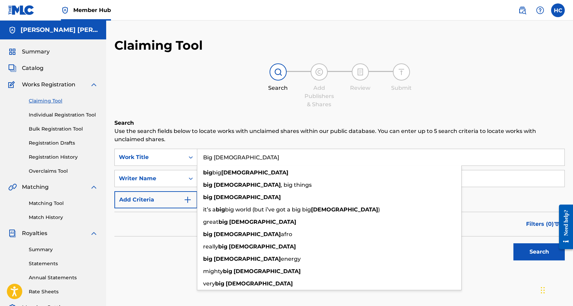
type input "Big [DEMOGRAPHIC_DATA]"
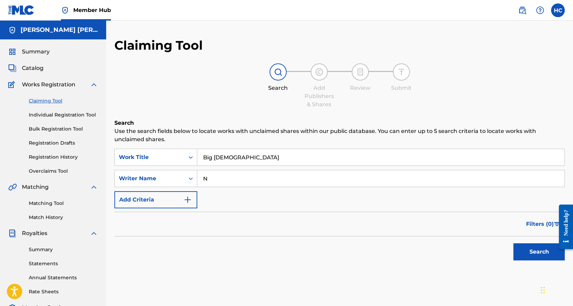
type input "N"
type input "h"
click at [539, 252] on button "Search" at bounding box center [538, 251] width 51 height 17
drag, startPoint x: 304, startPoint y: 180, endPoint x: 198, endPoint y: 169, distance: 106.3
click at [198, 169] on div "SearchWithCriteria33044207-cdd8-4264-bf1f-8babc3a00923 Work Title Big God Searc…" at bounding box center [339, 179] width 450 height 60
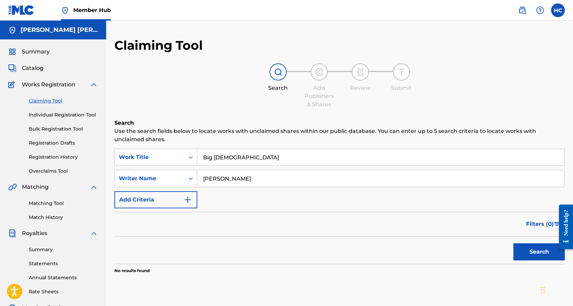
type input "[PERSON_NAME]"
click at [539, 252] on button "Search" at bounding box center [538, 251] width 51 height 17
click at [181, 198] on button "Add Criteria" at bounding box center [155, 199] width 83 height 17
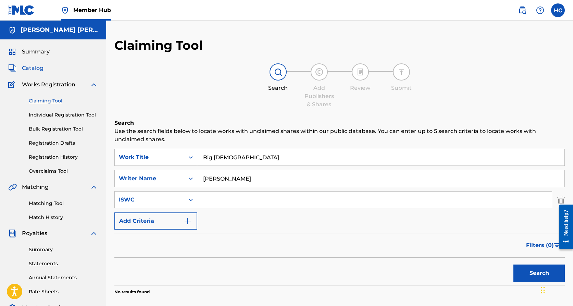
click at [35, 72] on span "Catalog" at bounding box center [33, 68] width 22 height 8
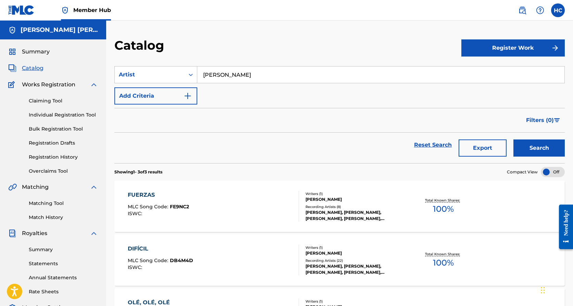
scroll to position [3, 0]
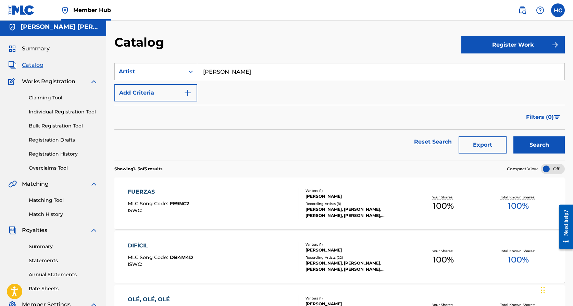
click at [39, 29] on h5 "[PERSON_NAME] [PERSON_NAME]" at bounding box center [59, 27] width 77 height 8
click at [515, 54] on div "Register Work" at bounding box center [512, 45] width 103 height 20
click at [514, 48] on button "Register Work" at bounding box center [512, 44] width 103 height 17
click at [510, 66] on link "Individual" at bounding box center [512, 67] width 103 height 16
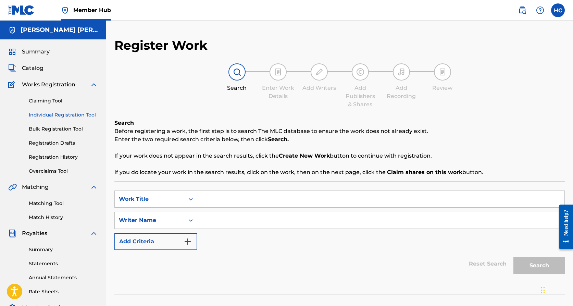
click at [208, 202] on input "Search Form" at bounding box center [380, 199] width 367 height 16
type input "Big [DEMOGRAPHIC_DATA]"
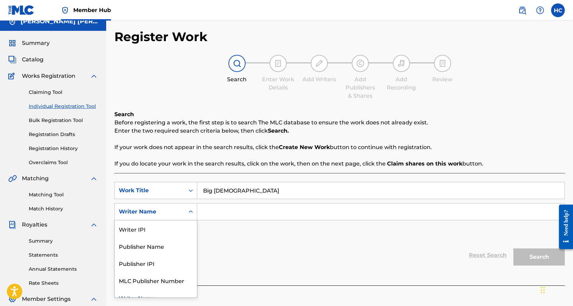
scroll to position [9, 0]
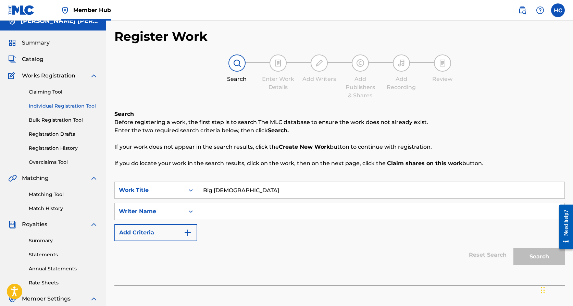
click at [236, 210] on input "Search Form" at bounding box center [380, 211] width 367 height 16
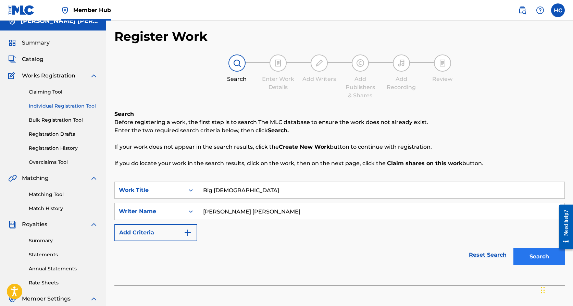
type input "[PERSON_NAME] [PERSON_NAME]"
click at [546, 259] on button "Search" at bounding box center [538, 256] width 51 height 17
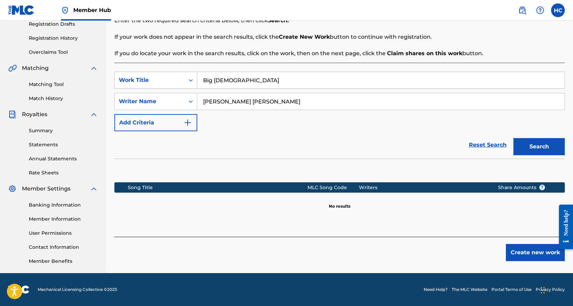
scroll to position [119, 0]
click at [229, 85] on input "Big [DEMOGRAPHIC_DATA]" at bounding box center [380, 80] width 367 height 16
drag, startPoint x: 230, startPoint y: 82, endPoint x: 213, endPoint y: 80, distance: 16.9
click at [213, 80] on input "Big [DEMOGRAPHIC_DATA]" at bounding box center [380, 80] width 367 height 16
type input "Bigger Than Me"
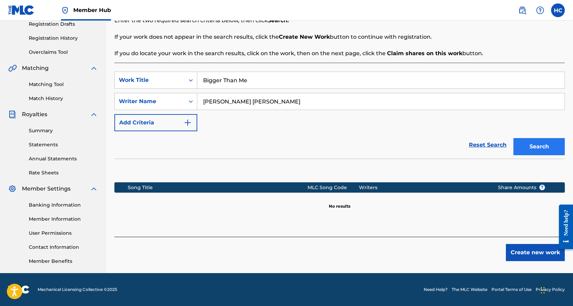
click at [526, 141] on button "Search" at bounding box center [538, 146] width 51 height 17
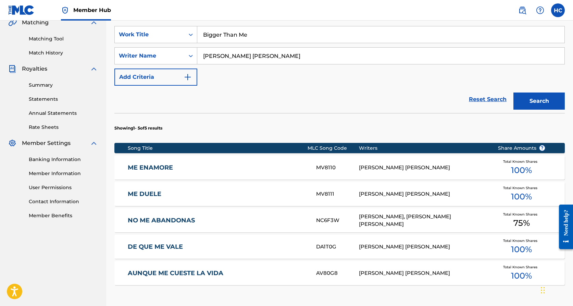
scroll to position [63, 0]
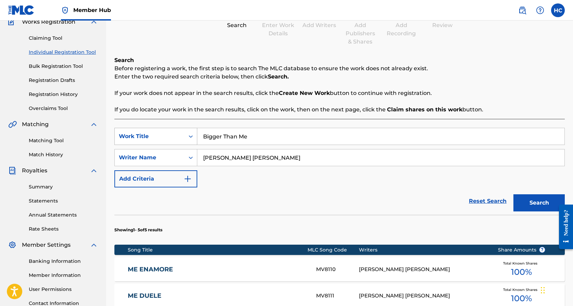
drag, startPoint x: 268, startPoint y: 136, endPoint x: 194, endPoint y: 136, distance: 73.6
click at [197, 136] on input "Bigger Than Me" at bounding box center [380, 136] width 367 height 16
type input "[PERSON_NAME]"
click at [539, 203] on button "Search" at bounding box center [538, 202] width 51 height 17
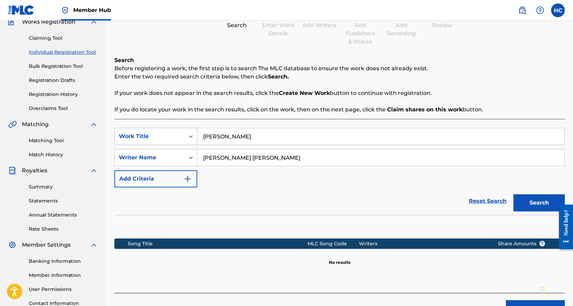
drag, startPoint x: 239, startPoint y: 131, endPoint x: 195, endPoint y: 134, distance: 43.6
click at [193, 134] on div "SearchWithCriteria8f54c803-6c88-4828-9fa7-0ef4afe1c50e Work Title [PERSON_NAME]" at bounding box center [339, 136] width 450 height 17
drag, startPoint x: 241, startPoint y: 139, endPoint x: 203, endPoint y: 137, distance: 38.7
click at [203, 139] on input "[PERSON_NAME]" at bounding box center [380, 136] width 367 height 16
type input "Fuego"
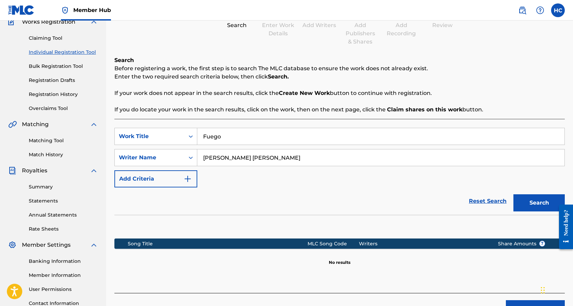
click at [539, 203] on button "Search" at bounding box center [538, 202] width 51 height 17
drag, startPoint x: 303, startPoint y: 162, endPoint x: 198, endPoint y: 157, distance: 105.2
click at [198, 158] on input "[PERSON_NAME] [PERSON_NAME]" at bounding box center [380, 157] width 367 height 16
type input "[PERSON_NAME]"
click at [539, 203] on button "Search" at bounding box center [538, 202] width 51 height 17
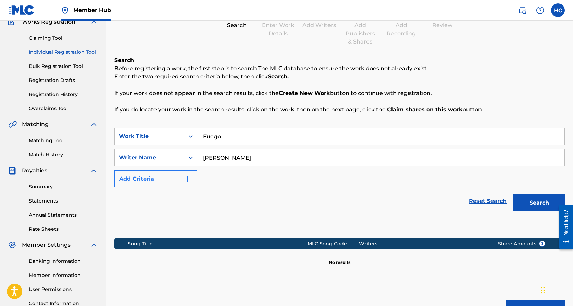
click at [179, 177] on button "Add Criteria" at bounding box center [155, 178] width 83 height 17
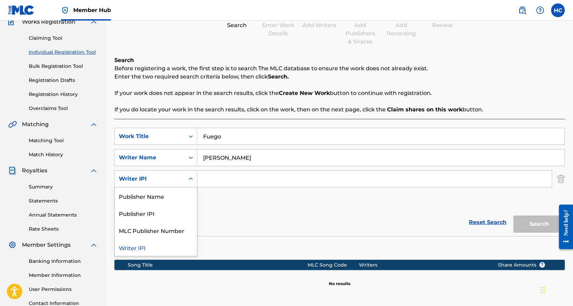
click at [186, 183] on div "Search Form" at bounding box center [190, 178] width 12 height 12
click at [182, 246] on div "Writer IPI" at bounding box center [156, 247] width 82 height 17
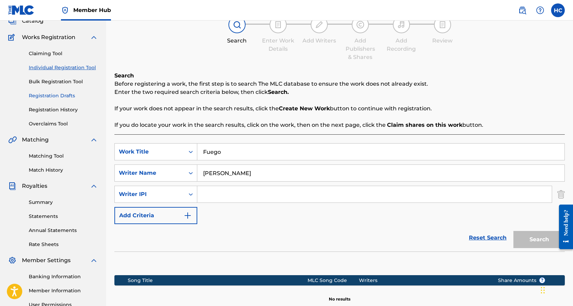
scroll to position [46, 0]
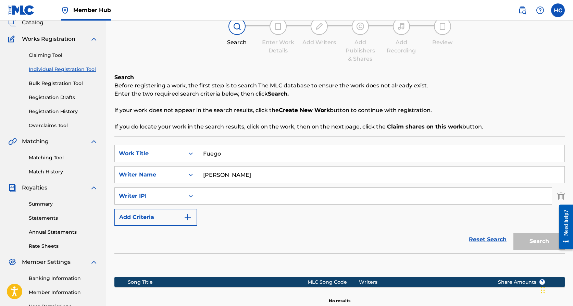
click at [76, 71] on link "Individual Registration Tool" at bounding box center [63, 69] width 69 height 7
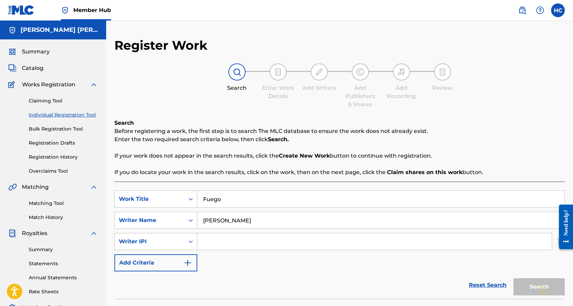
click at [275, 197] on input "Fuego" at bounding box center [380, 199] width 367 height 16
click at [176, 238] on div "Writer IPI" at bounding box center [150, 241] width 70 height 13
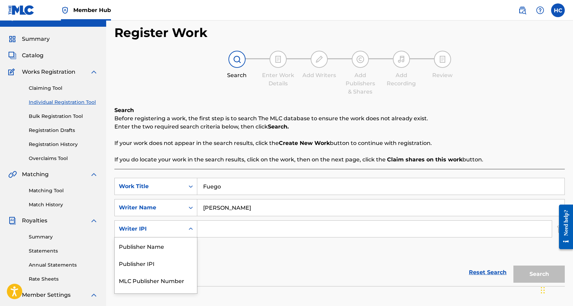
scroll to position [13, 0]
click at [175, 247] on div "Publisher Name" at bounding box center [156, 245] width 82 height 17
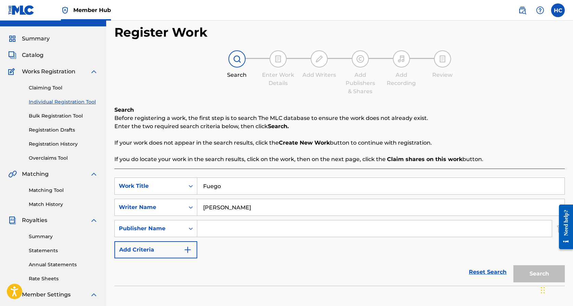
click at [232, 228] on input "Search Form" at bounding box center [374, 228] width 354 height 16
type input "Risamar"
click at [539, 273] on button "Search" at bounding box center [538, 273] width 51 height 17
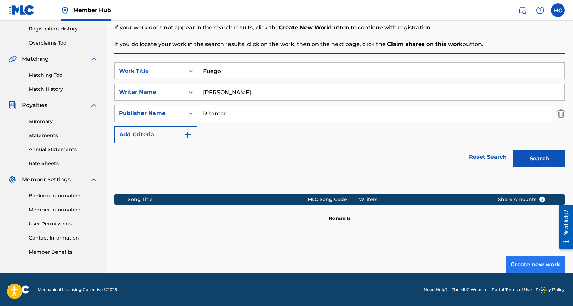
click at [523, 264] on button "Create new work" at bounding box center [534, 264] width 59 height 17
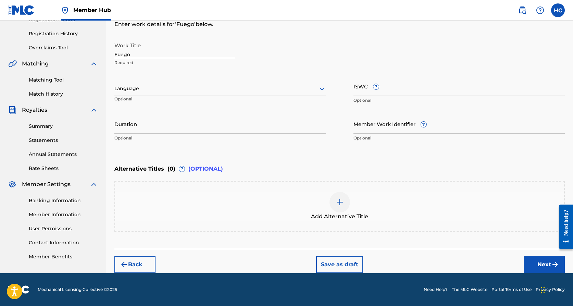
scroll to position [123, 0]
click at [536, 265] on button "Next" at bounding box center [543, 264] width 41 height 17
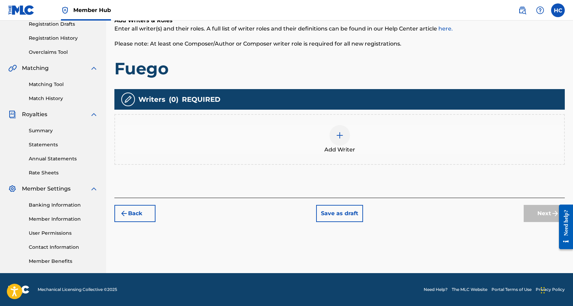
click at [339, 142] on div at bounding box center [339, 135] width 21 height 21
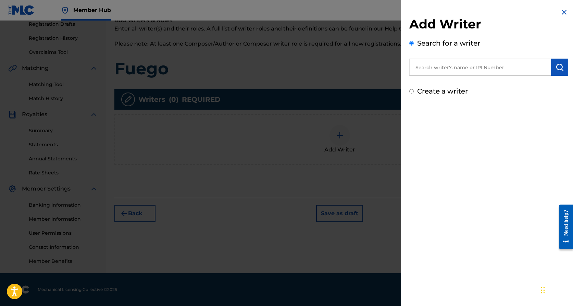
click at [467, 67] on input "text" at bounding box center [480, 67] width 142 height 17
paste input "736203266"
type input "736203266"
click at [562, 72] on button "submit" at bounding box center [559, 67] width 17 height 17
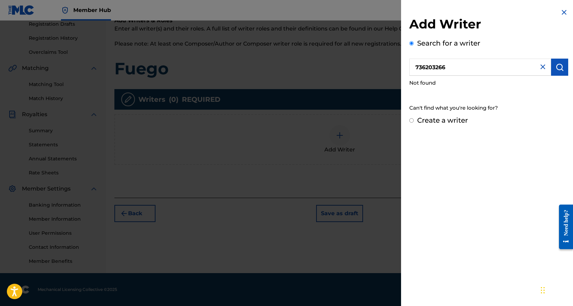
click at [411, 118] on div "Create a writer" at bounding box center [488, 120] width 159 height 10
click at [411, 123] on div "Create a writer" at bounding box center [488, 120] width 159 height 10
click at [410, 123] on input "Create a writer" at bounding box center [411, 120] width 4 height 4
radio input "false"
radio input "true"
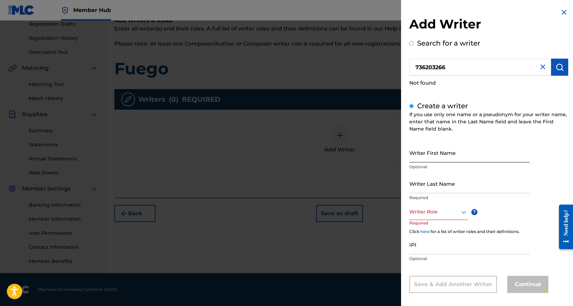
click at [430, 154] on input "Writer First Name" at bounding box center [469, 153] width 120 height 20
click at [449, 158] on input "[PERSON_NAME]" at bounding box center [469, 153] width 120 height 20
type input "[PERSON_NAME]"
click at [455, 215] on div "Writer Role" at bounding box center [438, 211] width 59 height 15
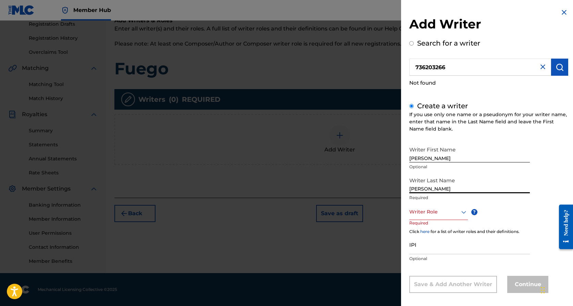
scroll to position [5, 0]
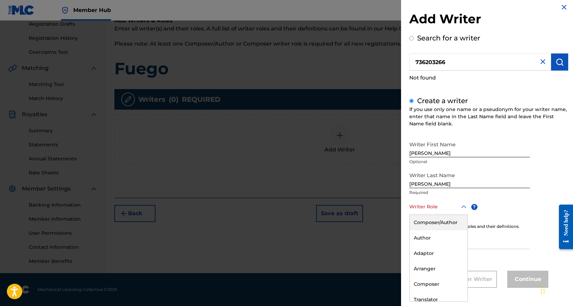
click at [449, 224] on div "Composer/Author" at bounding box center [438, 222] width 58 height 15
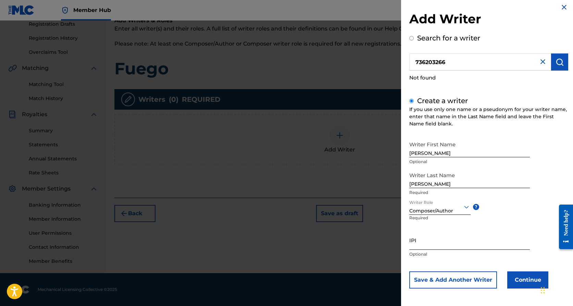
click at [447, 240] on input "IPI" at bounding box center [469, 240] width 120 height 20
paste input "736203266"
type input "736203266"
click at [522, 280] on button "Continue" at bounding box center [527, 279] width 41 height 17
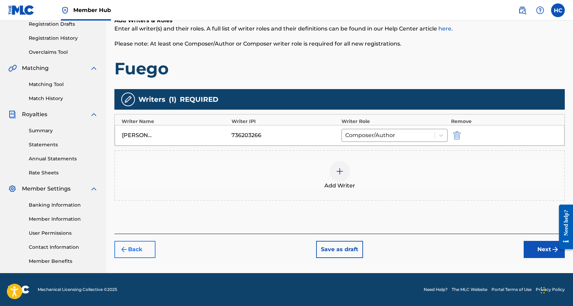
click at [142, 249] on button "Back" at bounding box center [134, 249] width 41 height 17
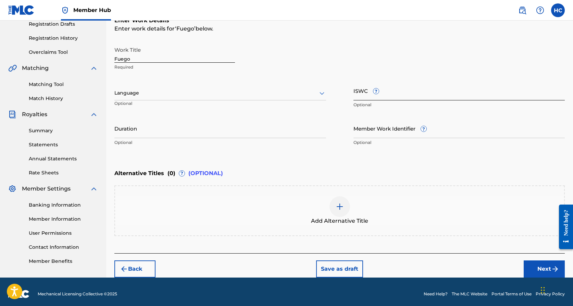
click at [390, 95] on input "ISWC ?" at bounding box center [459, 91] width 212 height 20
paste input "T-328.640.815-5"
click at [402, 82] on input "T-328.640.815-5" at bounding box center [459, 91] width 212 height 20
type input "T-328.640.815-5"
click at [304, 93] on div at bounding box center [220, 93] width 212 height 9
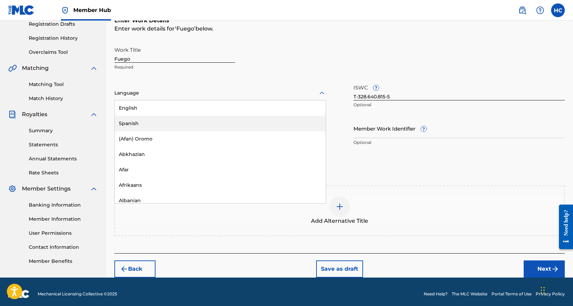
click at [287, 118] on div "Spanish" at bounding box center [220, 123] width 211 height 15
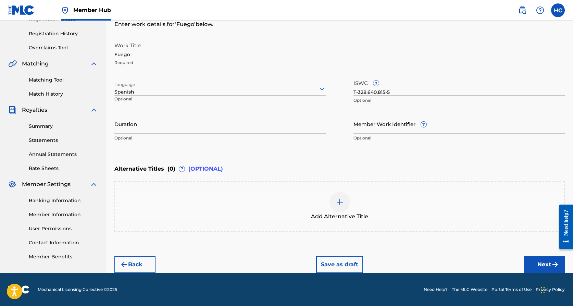
scroll to position [123, 0]
click at [538, 264] on button "Next" at bounding box center [543, 264] width 41 height 17
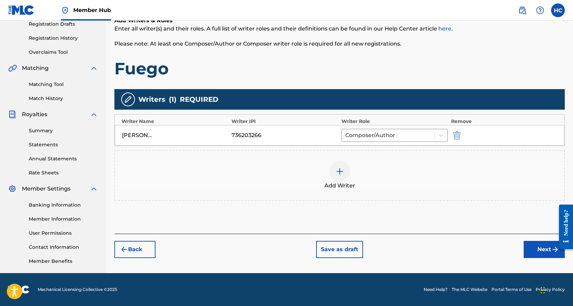
click at [340, 173] on img at bounding box center [339, 171] width 8 height 8
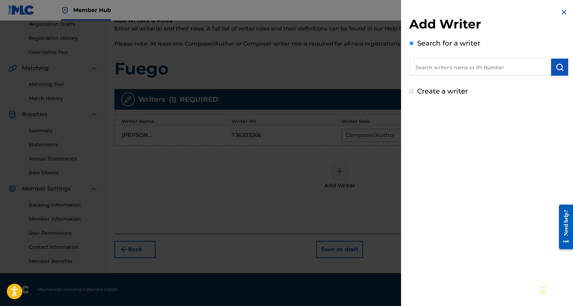
click at [448, 68] on input "text" at bounding box center [480, 67] width 142 height 17
paste input "00769857756"
type input "00769857756"
click at [555, 68] on img "submit" at bounding box center [559, 67] width 8 height 8
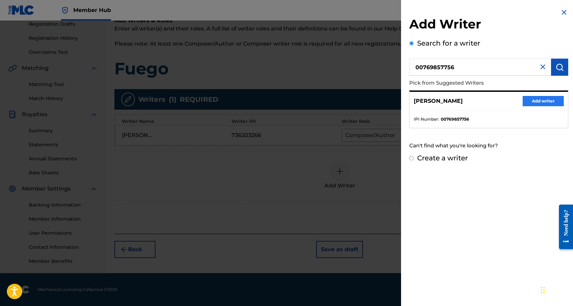
click at [534, 101] on button "Add writer" at bounding box center [542, 101] width 41 height 10
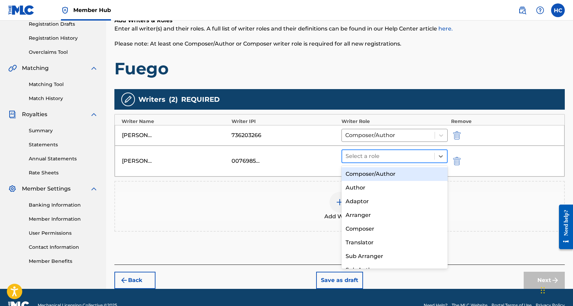
click at [423, 159] on div at bounding box center [387, 156] width 85 height 10
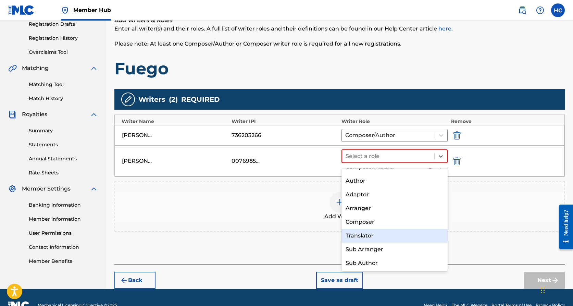
scroll to position [0, 0]
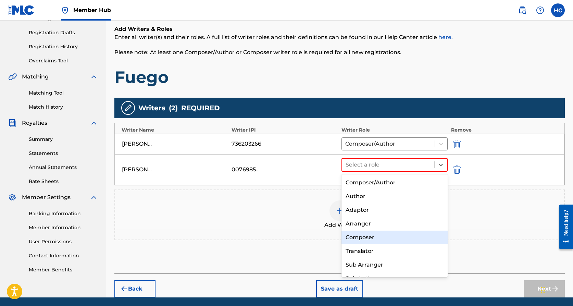
click at [404, 231] on div "Composer" at bounding box center [394, 237] width 106 height 14
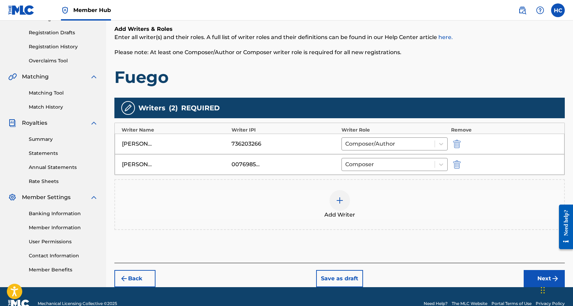
click at [341, 205] on div at bounding box center [339, 200] width 21 height 21
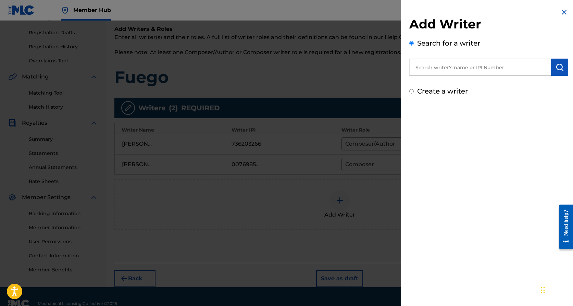
click at [423, 69] on input "text" at bounding box center [480, 67] width 142 height 17
paste input "00856174414"
type input "00856174414"
click at [552, 71] on button "submit" at bounding box center [559, 67] width 17 height 17
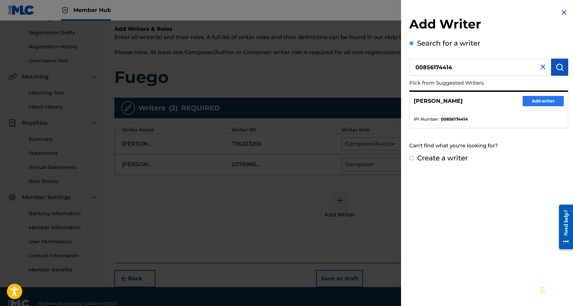
click at [546, 98] on button "Add writer" at bounding box center [542, 101] width 41 height 10
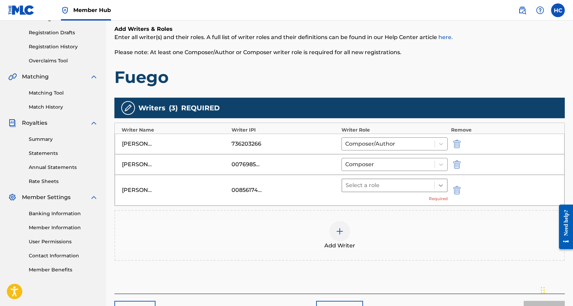
click at [439, 185] on icon at bounding box center [440, 185] width 4 height 2
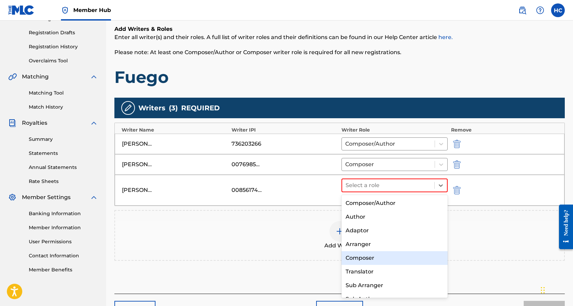
click at [405, 251] on div "Composer" at bounding box center [394, 258] width 106 height 14
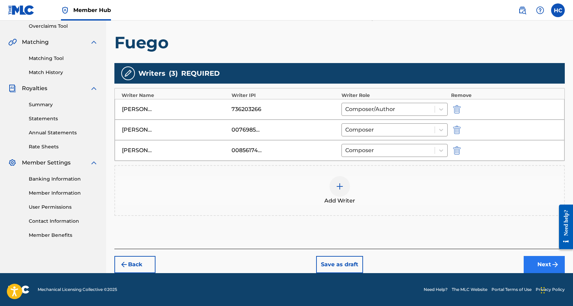
click at [530, 268] on button "Next" at bounding box center [543, 264] width 41 height 17
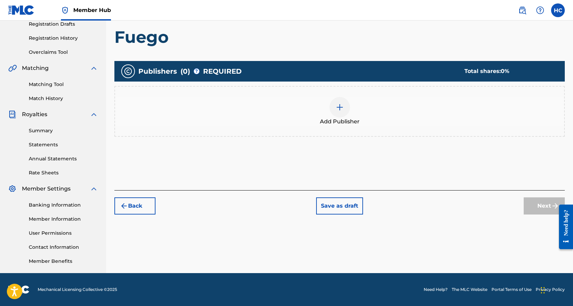
click at [344, 110] on div at bounding box center [339, 107] width 21 height 21
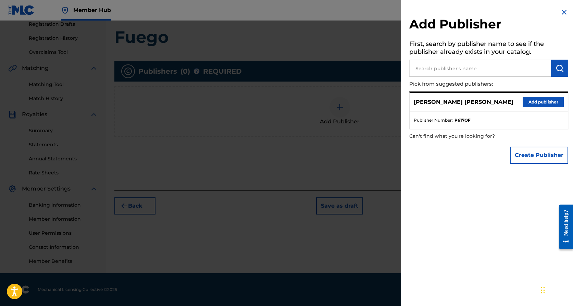
click at [427, 72] on input "text" at bounding box center [480, 68] width 142 height 17
paste input "00740294158"
type input "00740294158"
click at [552, 68] on button "submit" at bounding box center [559, 68] width 17 height 17
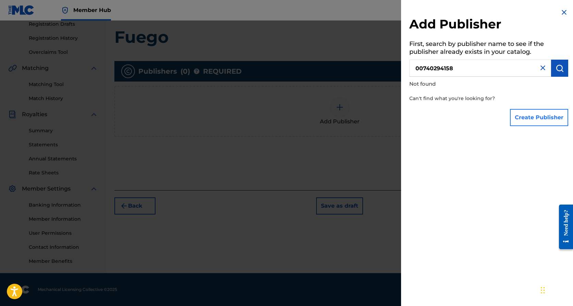
click at [532, 123] on button "Create Publisher" at bounding box center [539, 117] width 58 height 17
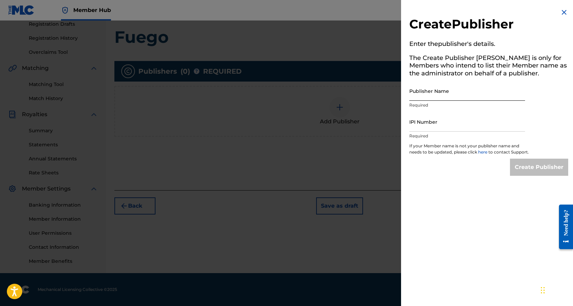
click at [450, 92] on input "Publisher Name" at bounding box center [467, 91] width 116 height 20
type input "Risamar"
click at [437, 129] on input "IPI Number" at bounding box center [467, 122] width 116 height 20
paste input "00740294158"
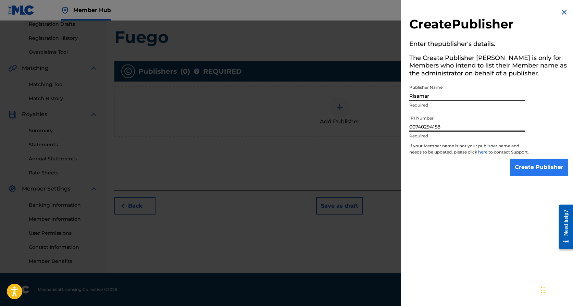
type input "00740294158"
click at [543, 172] on input "Create Publisher" at bounding box center [539, 166] width 58 height 17
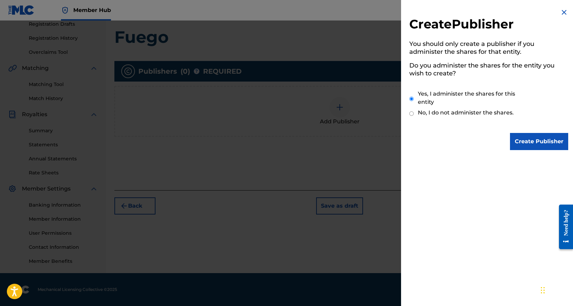
click at [472, 114] on label "No, I do not administer the shares." at bounding box center [466, 112] width 96 height 8
click at [413, 114] on input "No, I do not administer the shares." at bounding box center [411, 113] width 4 height 7
radio input "true"
click at [538, 137] on input "Create Publisher" at bounding box center [539, 141] width 58 height 17
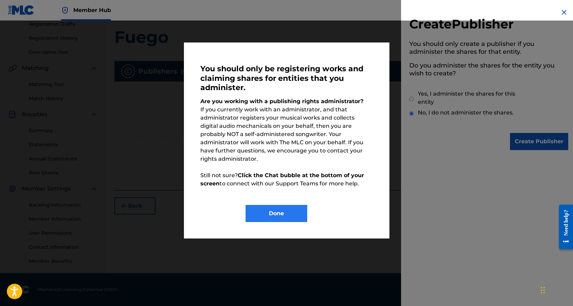
click at [290, 205] on button "Done" at bounding box center [276, 213] width 62 height 17
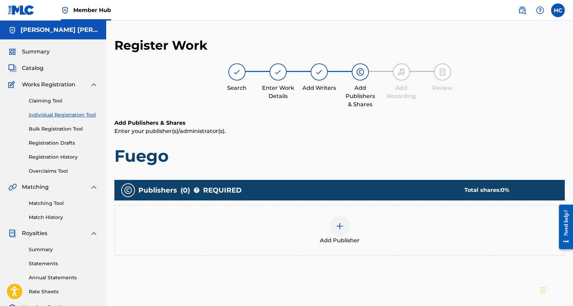
scroll to position [0, 0]
click at [45, 31] on h5 "[PERSON_NAME] [PERSON_NAME]" at bounding box center [59, 30] width 77 height 8
click at [42, 48] on span "Summary" at bounding box center [36, 52] width 28 height 8
